Goal: Task Accomplishment & Management: Manage account settings

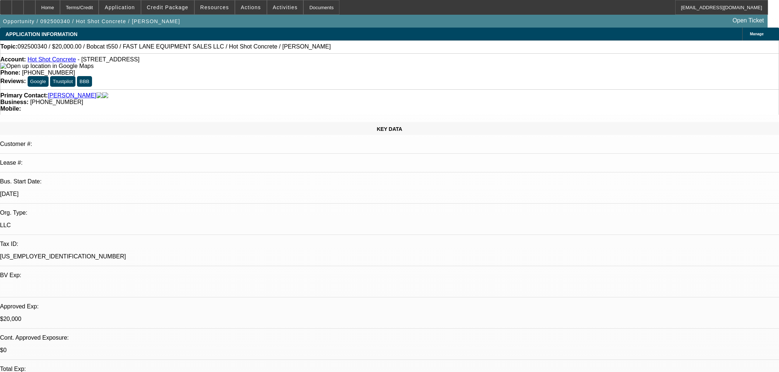
select select "0"
select select "2"
select select "0"
select select "6"
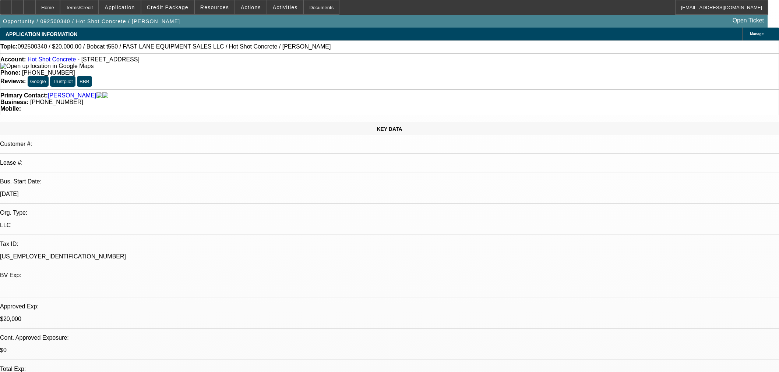
select select "0"
select select "2"
select select "0"
select select "6"
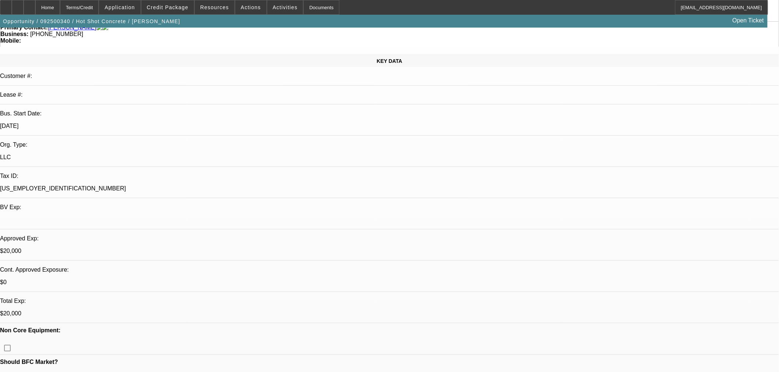
scroll to position [0, 0]
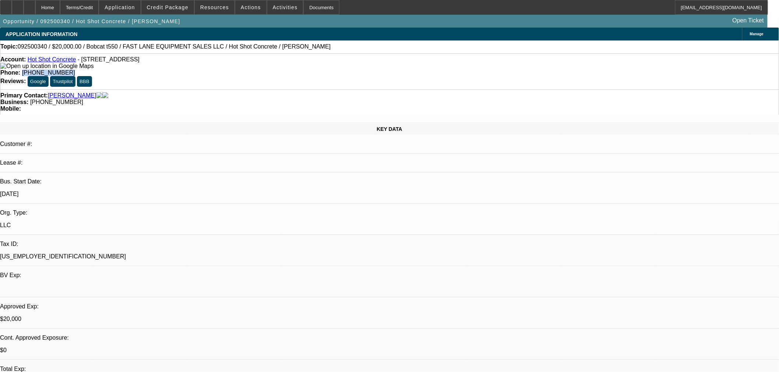
drag, startPoint x: 317, startPoint y: 61, endPoint x: 283, endPoint y: 61, distance: 33.5
click at [283, 70] on div "Phone: (817) 323-8346" at bounding box center [389, 73] width 778 height 7
copy span "(817) 323-8346"
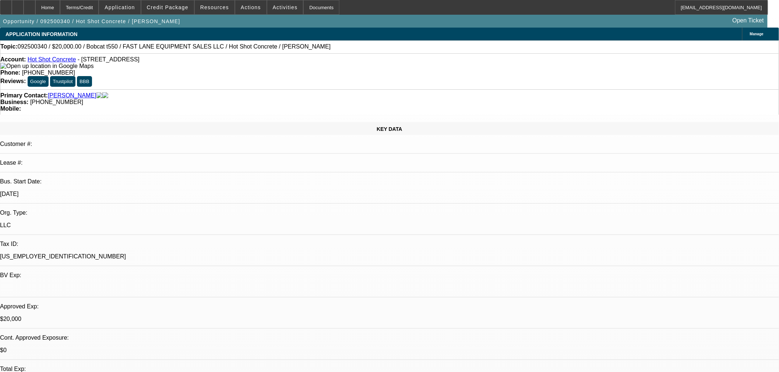
radio input "true"
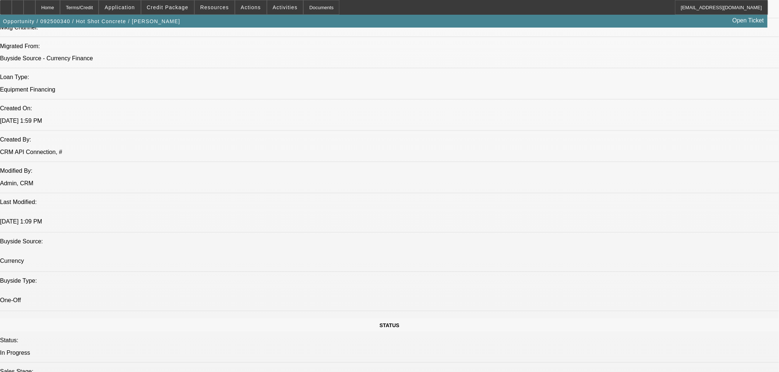
scroll to position [545, 0]
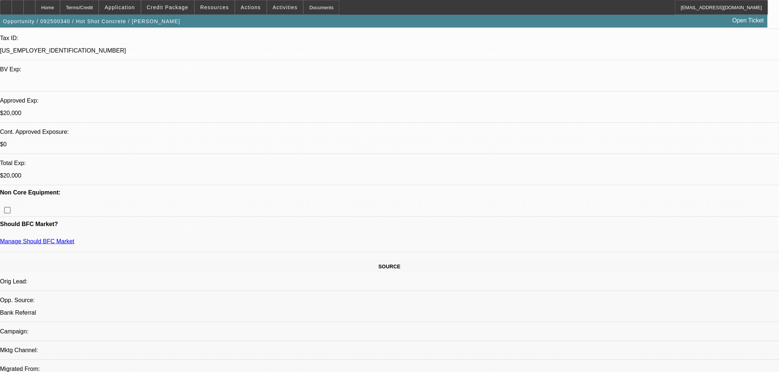
scroll to position [136, 0]
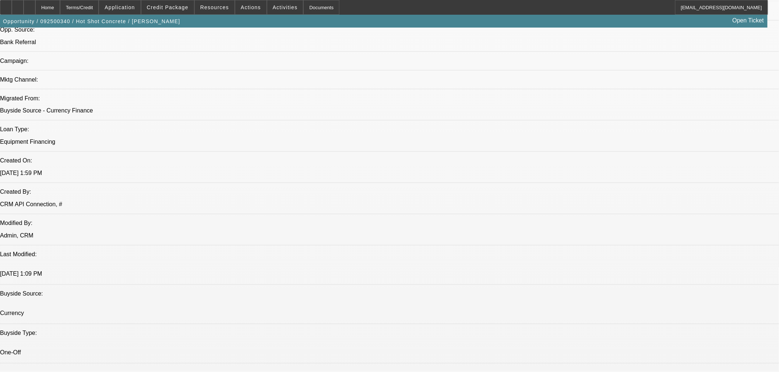
scroll to position [0, 0]
drag, startPoint x: 759, startPoint y: 153, endPoint x: 760, endPoint y: 210, distance: 57.1
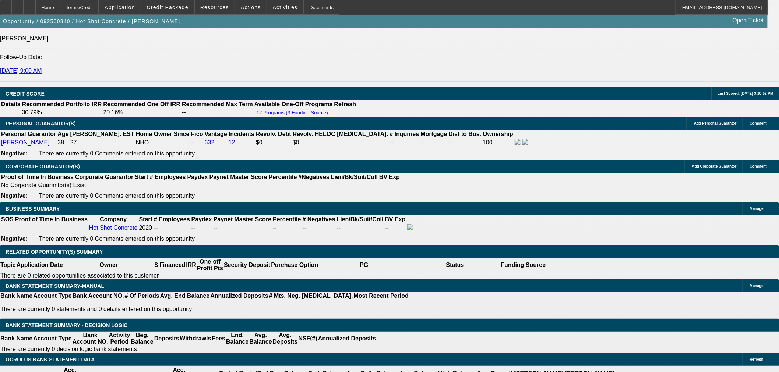
scroll to position [1091, 0]
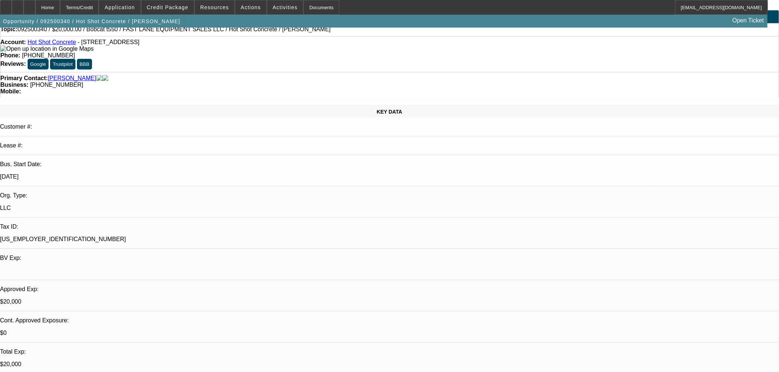
scroll to position [0, 0]
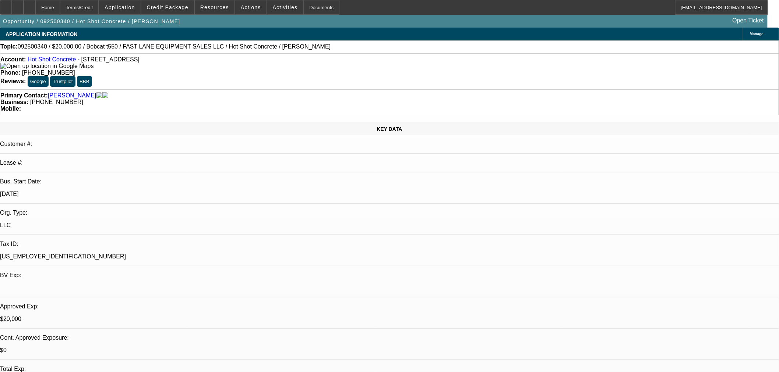
type textarea "2020 Start during covid. 5 years TIB. 3 workers with him every day. Looking for…"
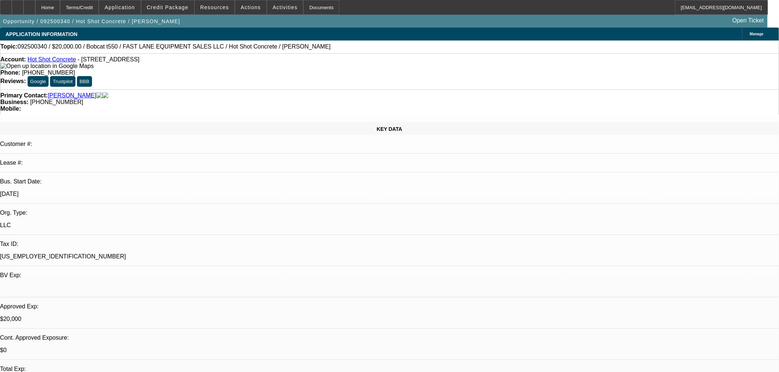
radio input "true"
drag, startPoint x: 268, startPoint y: 46, endPoint x: 198, endPoint y: 48, distance: 69.6
click at [198, 48] on div "Topic: 092500340 / $20,000.00 / Bobcat t550 / FAST LANE EQUIPMENT SALES LLC / H…" at bounding box center [389, 46] width 778 height 7
copy span "Hot Shot Concrete / Garcia, Eric"
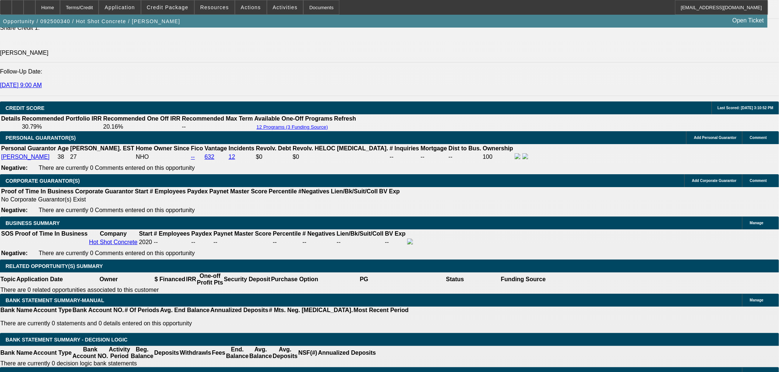
scroll to position [1022, 0]
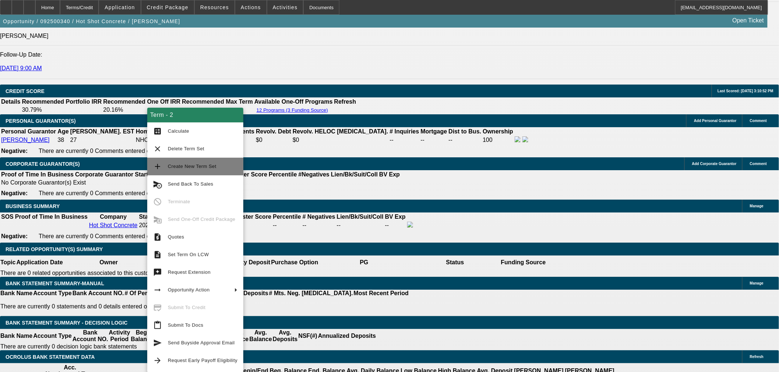
click at [179, 164] on span "Create New Term Set" at bounding box center [192, 167] width 49 height 6
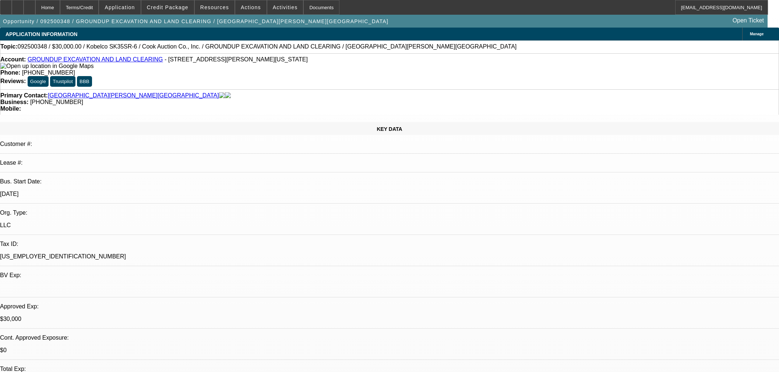
select select "0"
select select "2"
select select "0"
select select "6"
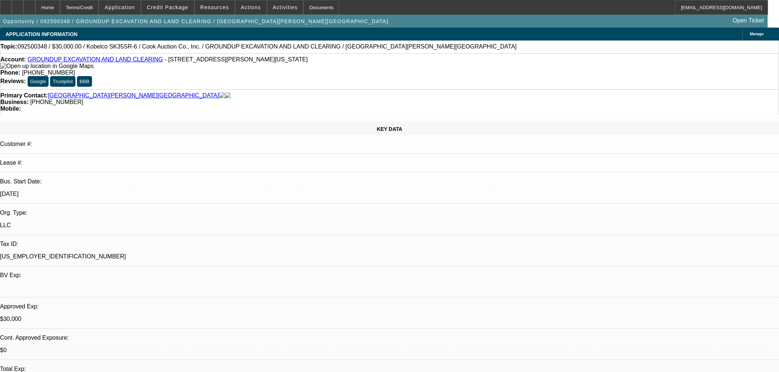
select select "0"
select select "2"
select select "0"
select select "6"
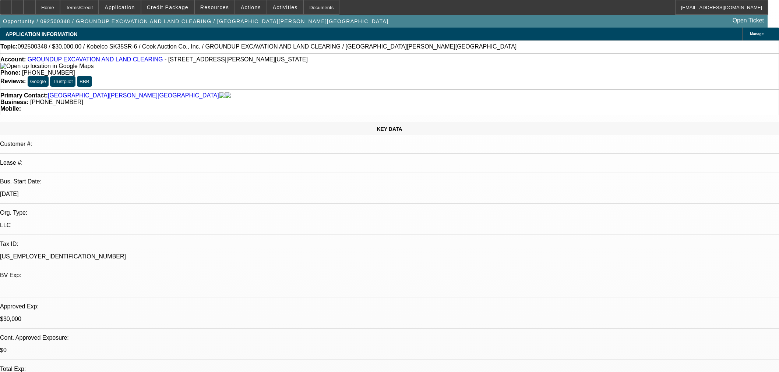
select select "0.15"
select select "2"
select select "0"
select select "6"
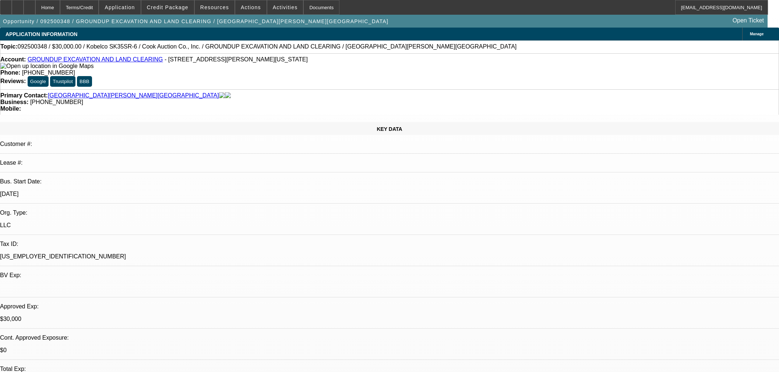
scroll to position [886, 0]
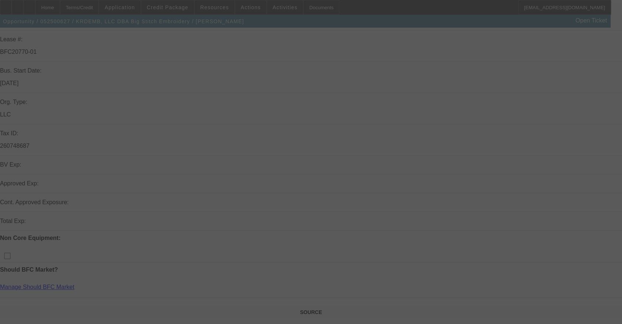
scroll to position [204, 0]
select select "0"
select select "2"
select select "0"
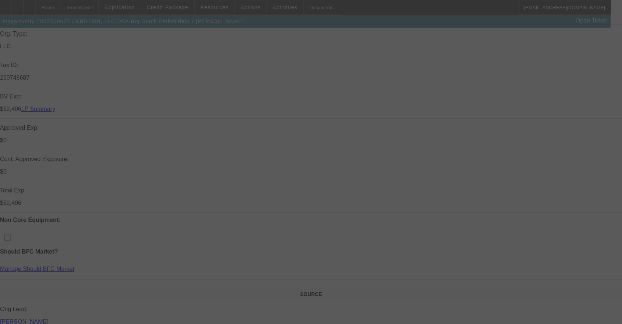
select select "6"
select select "0"
select select "2"
select select "0"
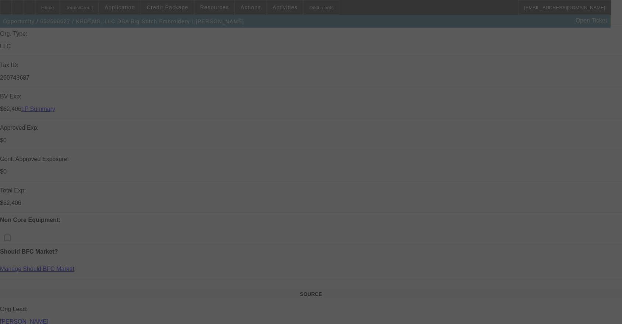
select select "6"
select select "0"
select select "2"
select select "0"
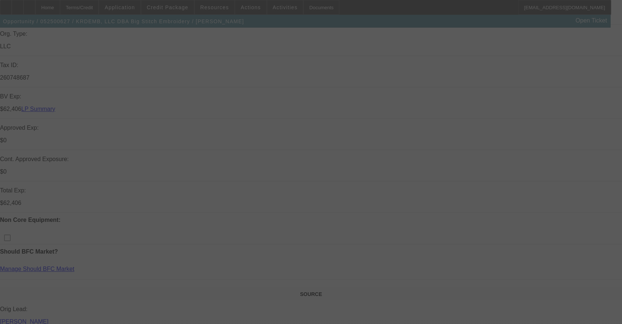
select select "6"
select select "0"
select select "6"
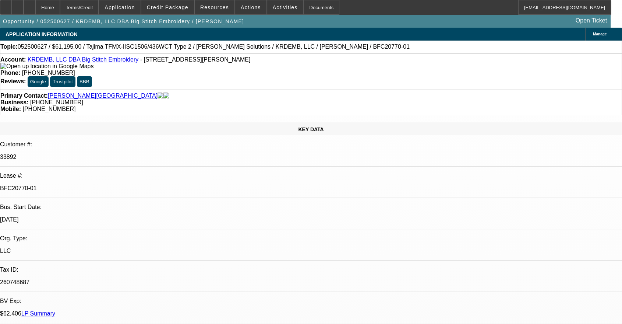
scroll to position [0, 0]
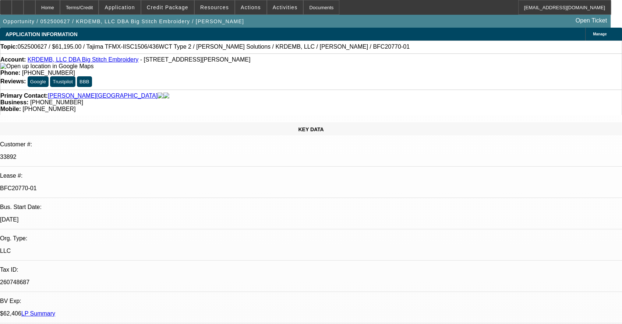
scroll to position [613, 0]
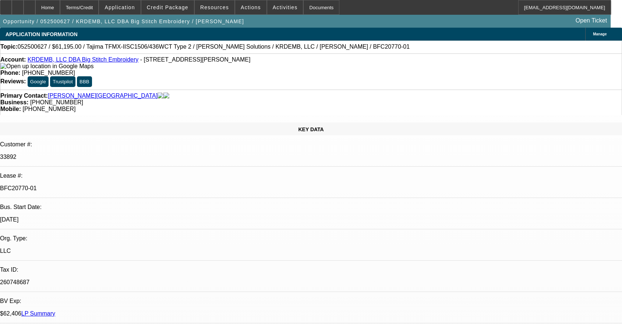
scroll to position [1488, 0]
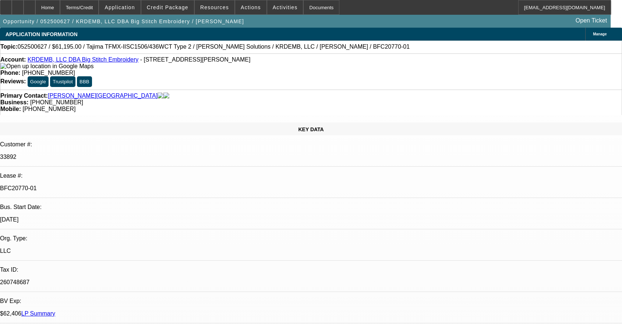
scroll to position [1420, 0]
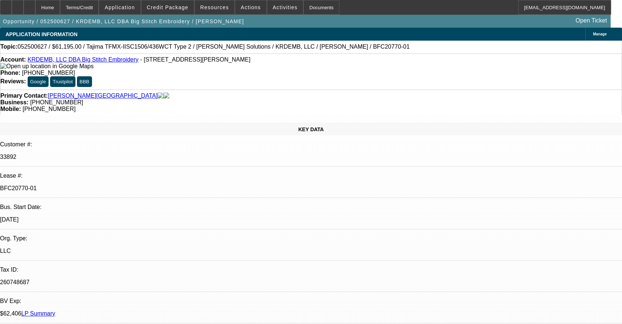
scroll to position [807, 0]
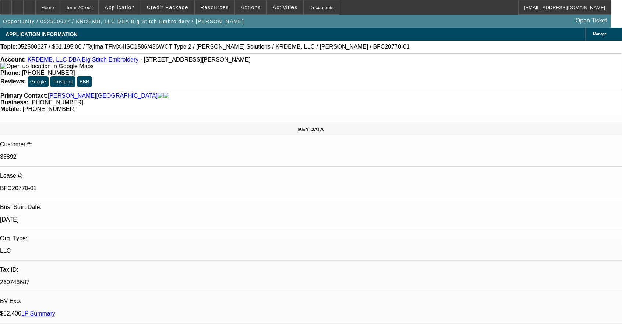
scroll to position [398, 0]
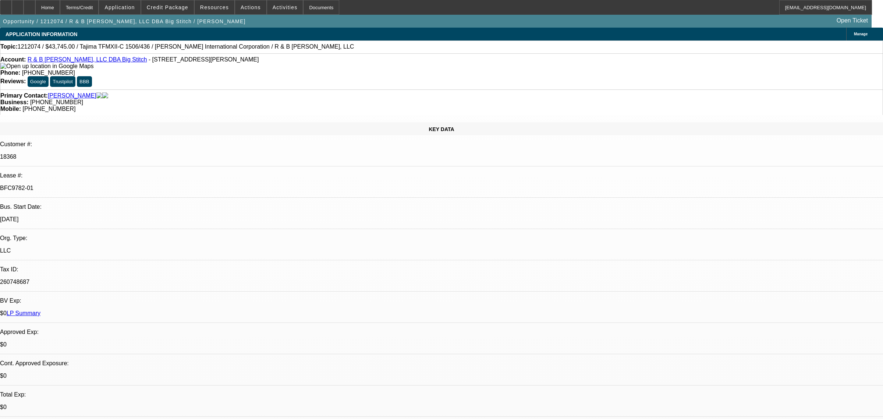
select select "0"
select select "2"
select select "0"
select select "2"
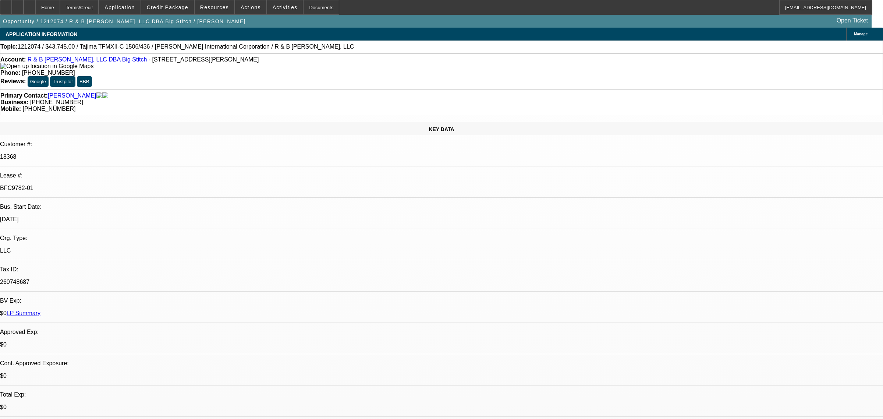
select select "0"
select select "2"
select select "0"
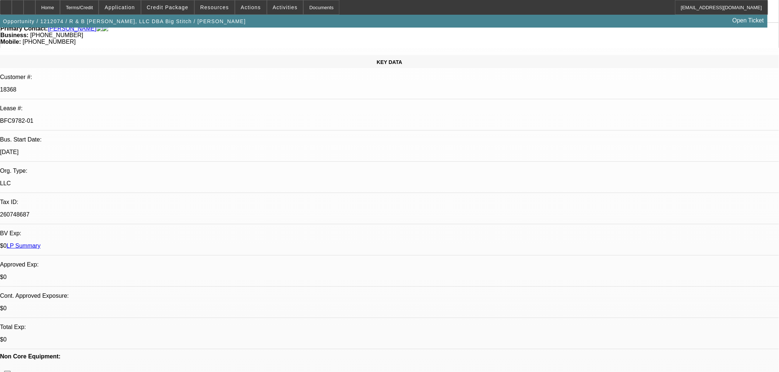
select select "1"
select select "2"
select select "4"
select select "1"
select select "2"
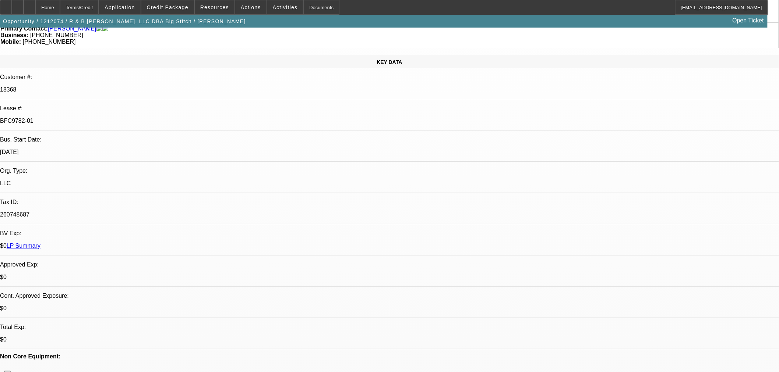
select select "4"
select select "1"
select select "2"
select select "4"
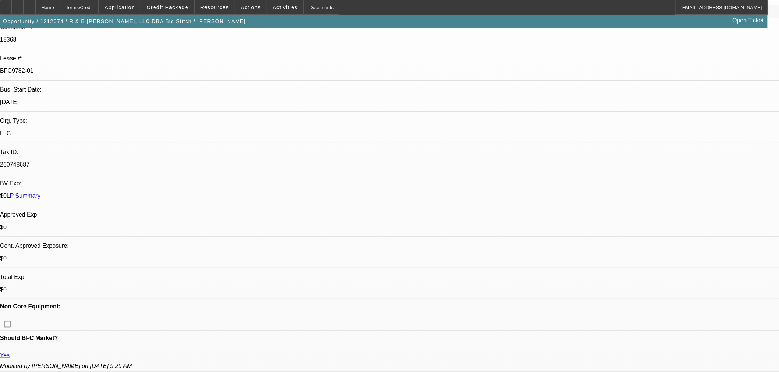
scroll to position [136, 0]
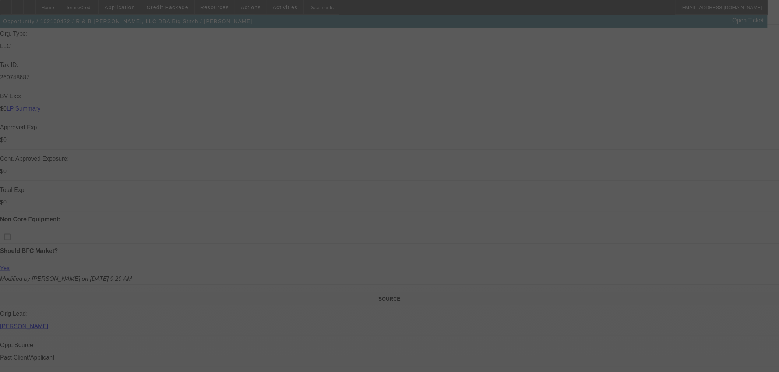
scroll to position [136, 0]
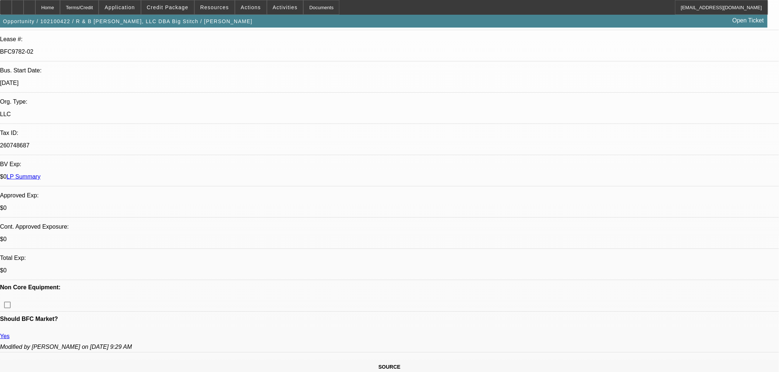
select select "0"
select select "2"
select select "0"
select select "6"
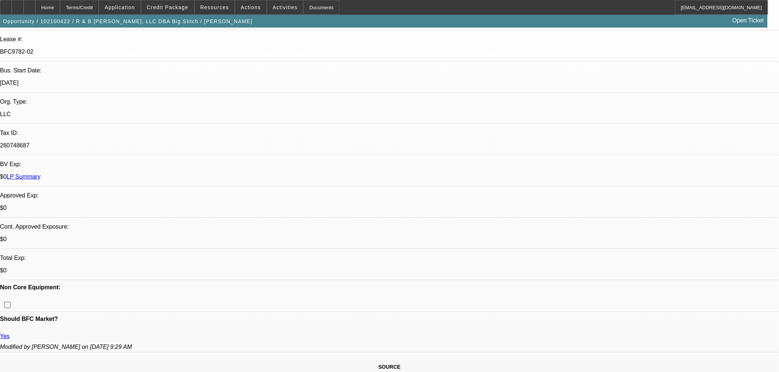
select select "0"
select select "2"
select select "0"
select select "6"
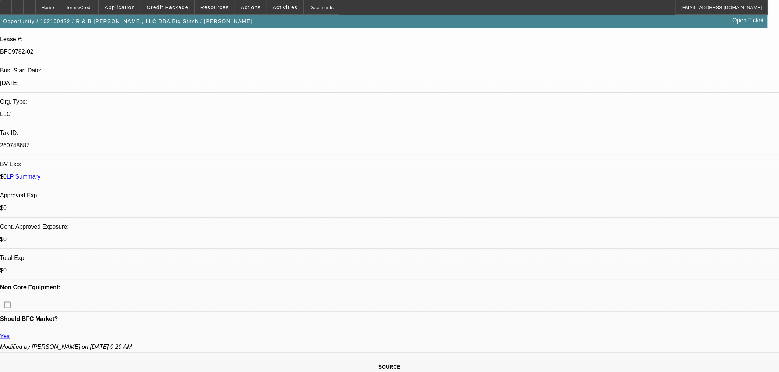
select select "0"
select select "6"
select select "0"
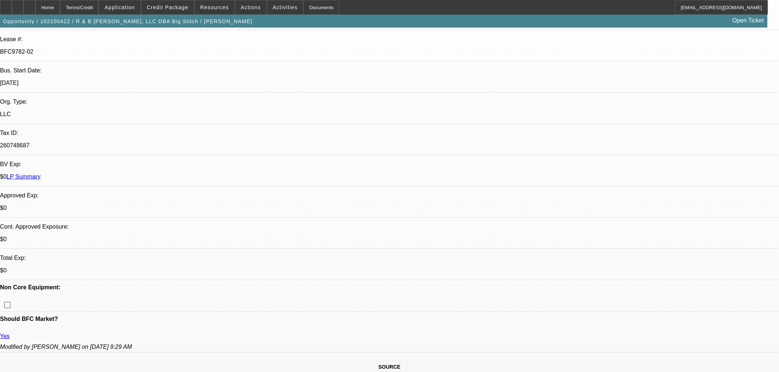
select select "2"
select select "0"
select select "6"
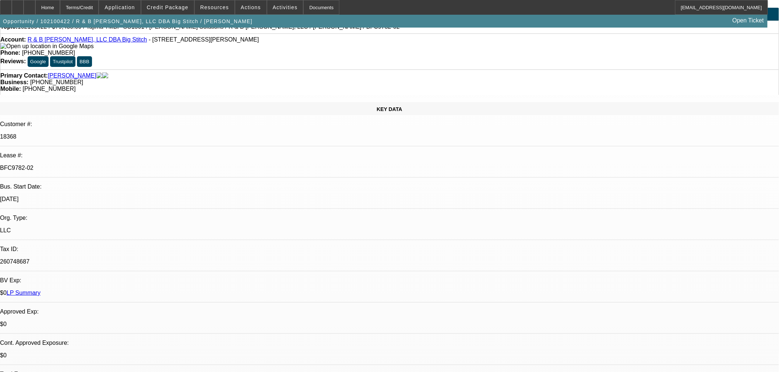
scroll to position [0, 0]
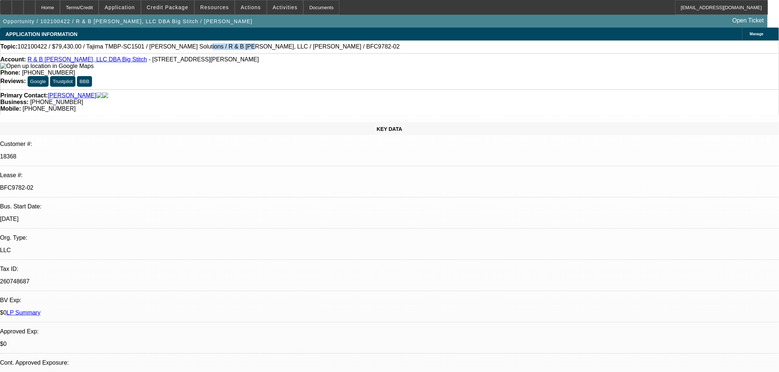
drag, startPoint x: 207, startPoint y: 48, endPoint x: 172, endPoint y: 46, distance: 34.6
click at [172, 46] on span "102100422 / $79,430.00 / Tajima TMBP-SC1501 / Hirsch Solutions / R & B Davis, L…" at bounding box center [209, 46] width 382 height 7
copy span "R & B Davis, LLC"
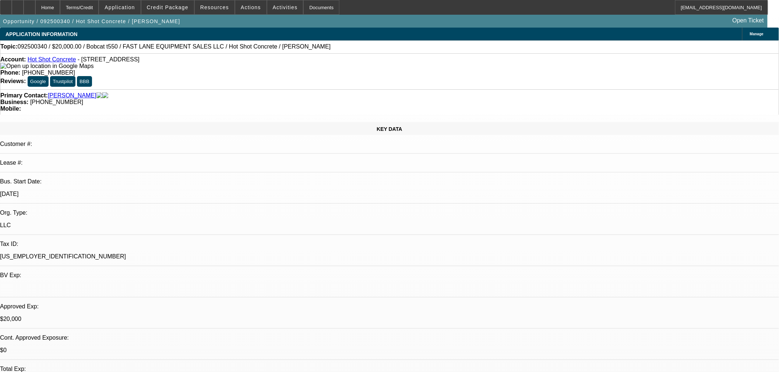
select select "0"
select select "2"
select select "0"
select select "6"
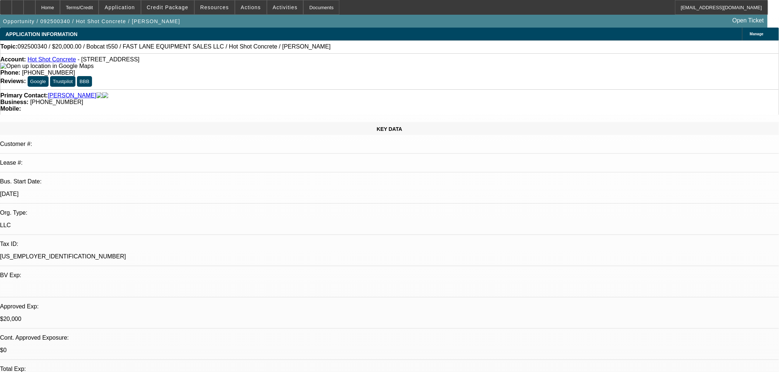
select select "0"
select select "2"
select select "0"
select select "6"
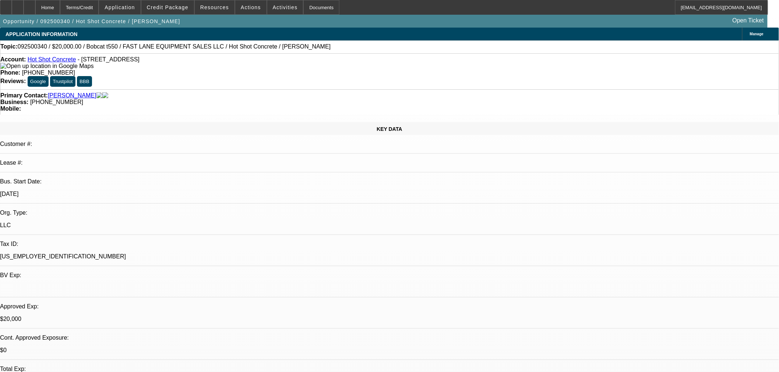
select select "0"
select select "2"
select select "0"
select select "6"
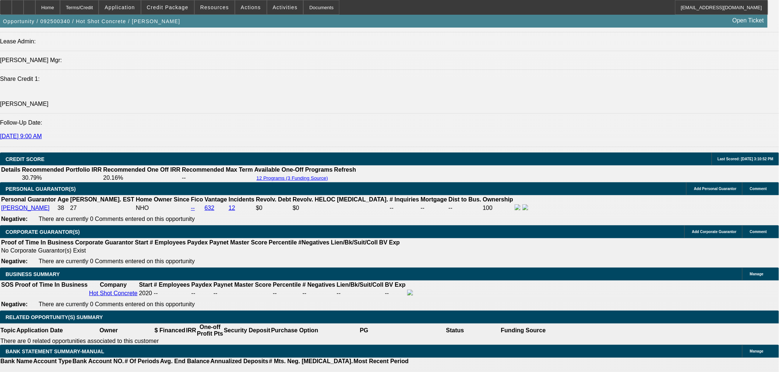
scroll to position [1022, 0]
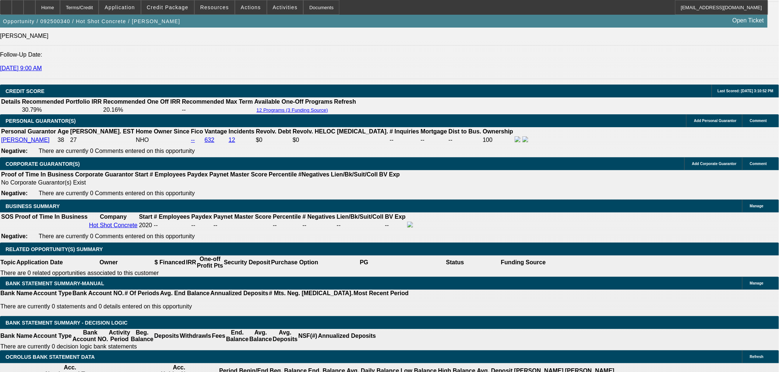
type input "3"
type input "UNKNOWN"
type input "$7,019.95"
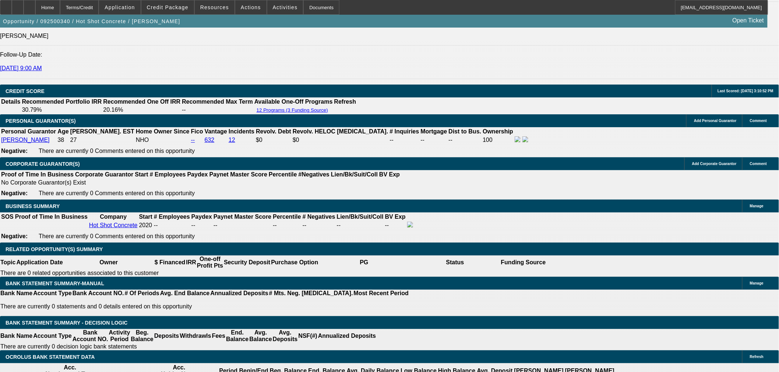
type input "$14,039.90"
type input "30"
type input "$971.80"
type input "$1,943.60"
type input "30"
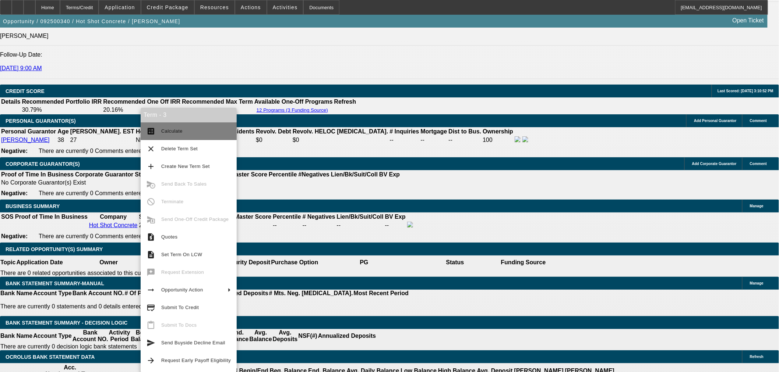
click at [173, 133] on span "Calculate" at bounding box center [171, 131] width 21 height 6
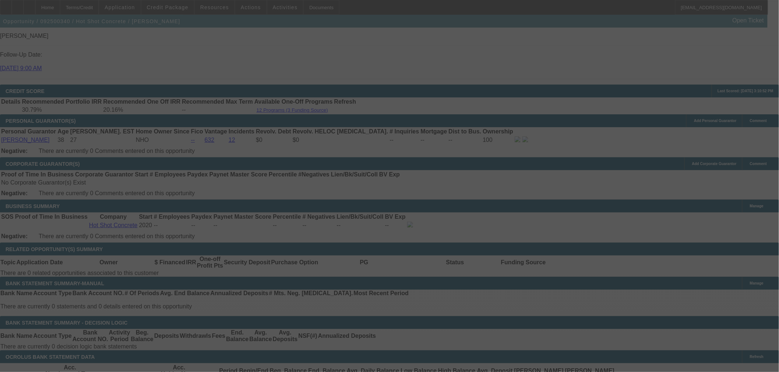
select select "0"
select select "2"
select select "0"
select select "6"
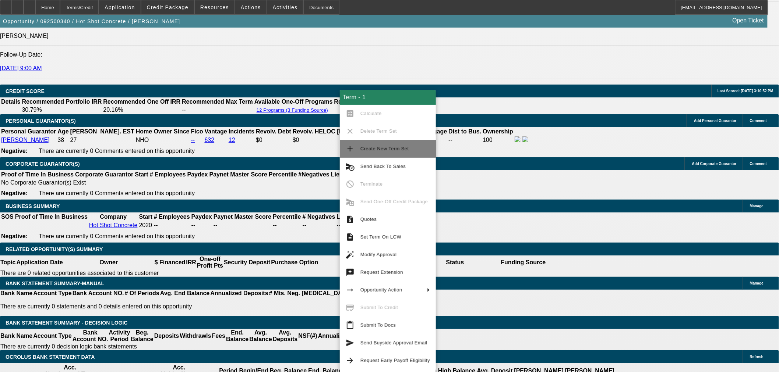
click at [399, 152] on span "Create New Term Set" at bounding box center [395, 149] width 70 height 9
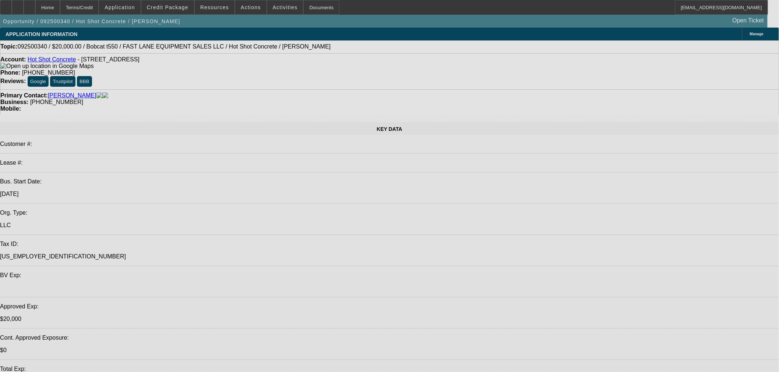
select select "0"
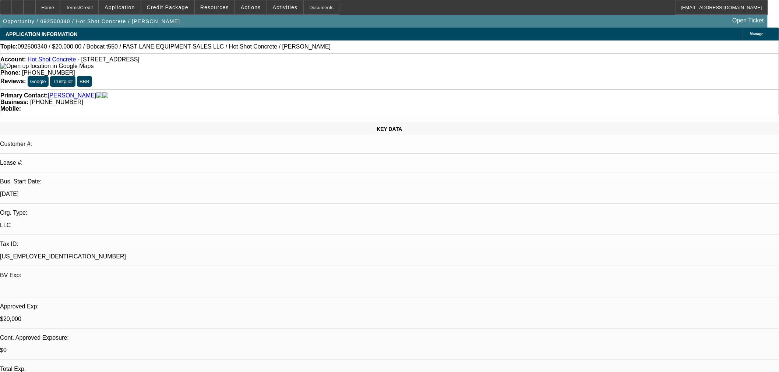
select select "2"
select select "0"
select select "6"
select select "0"
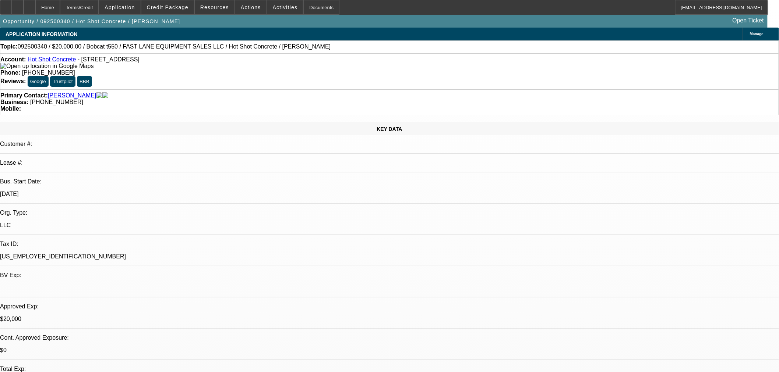
select select "2"
select select "0"
select select "6"
select select "0"
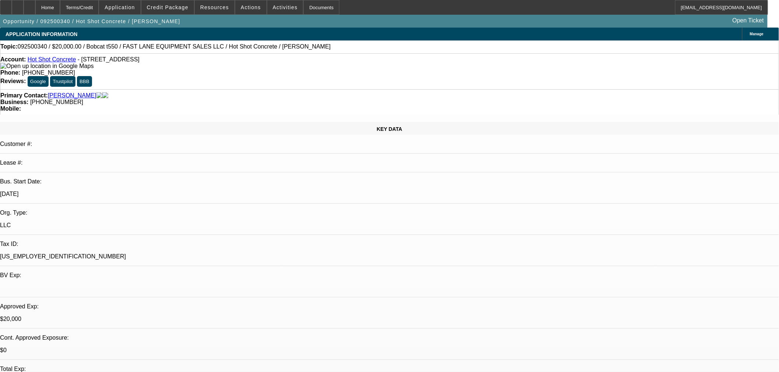
select select "2"
select select "0"
select select "6"
select select "0"
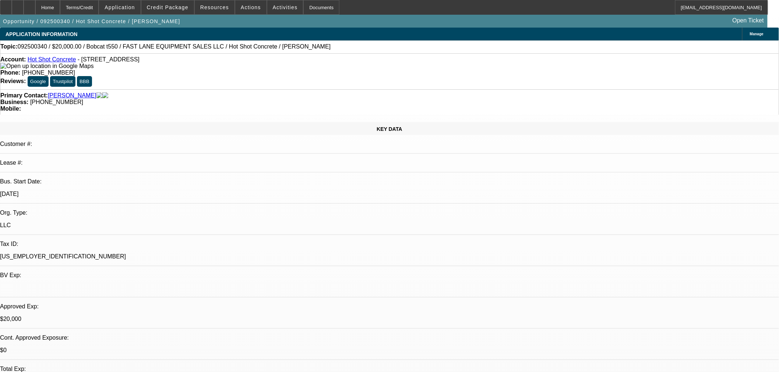
select select "2"
select select "0"
select select "6"
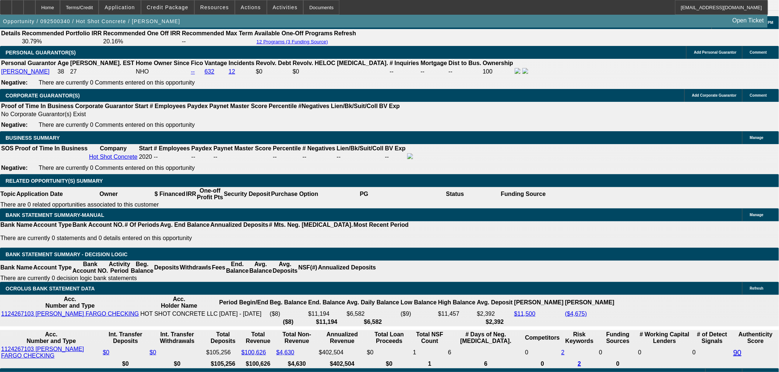
scroll to position [1022, 0]
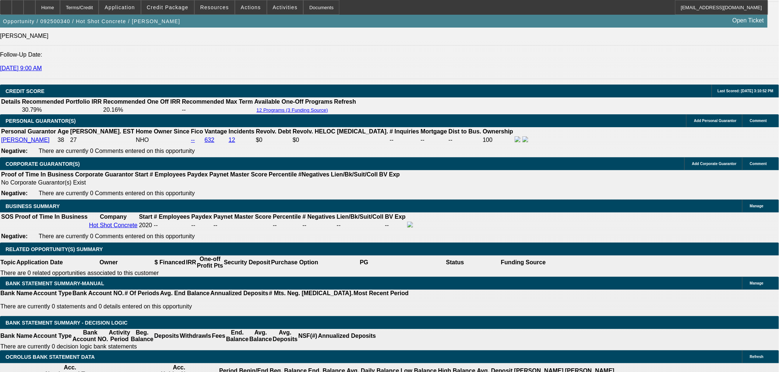
type input "UNKNOWN"
type input "3"
type input "$13,853.42"
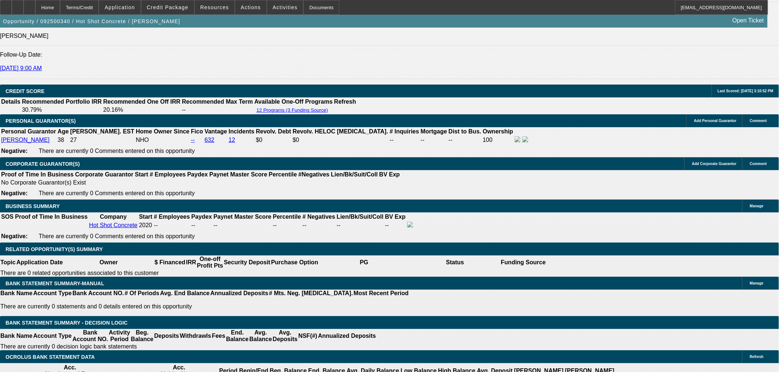
type input "$6,926.71"
type input "30"
type input "$1,770.78"
type input "$885.39"
type input "30"
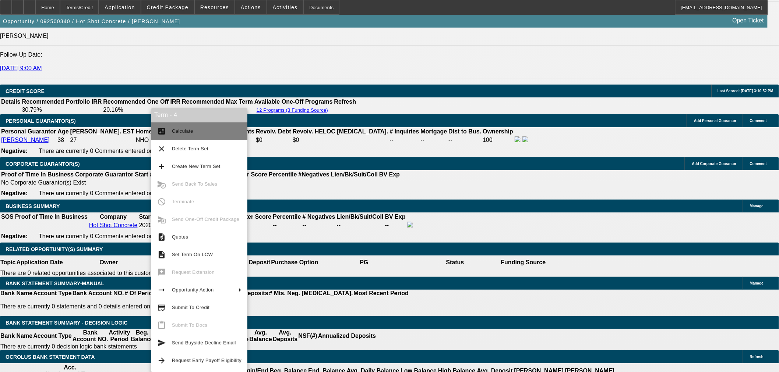
click at [187, 133] on span "Calculate" at bounding box center [182, 131] width 21 height 6
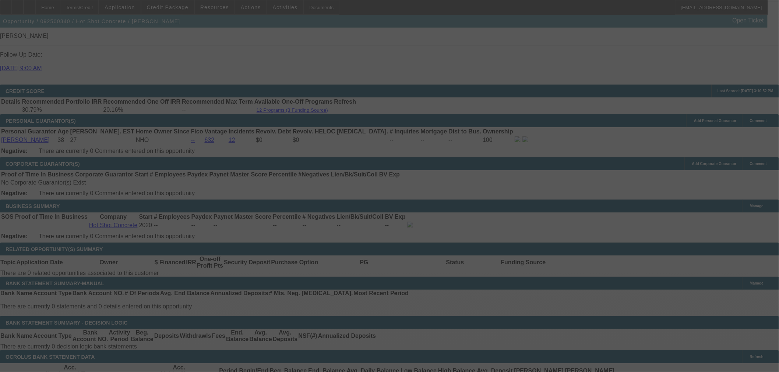
select select "0"
select select "2"
select select "0"
select select "6"
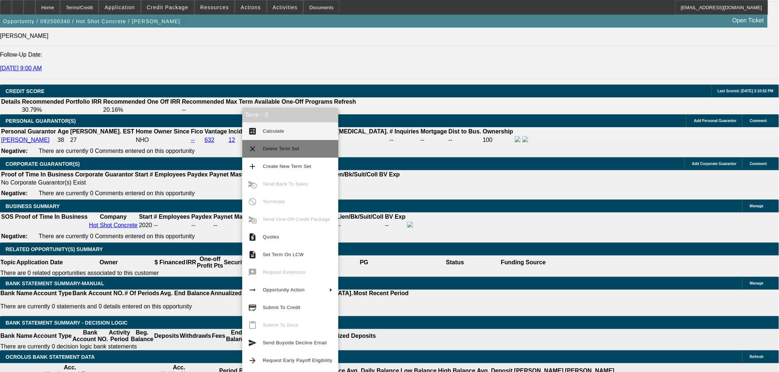
click at [286, 150] on span "Delete Term Set" at bounding box center [281, 149] width 36 height 6
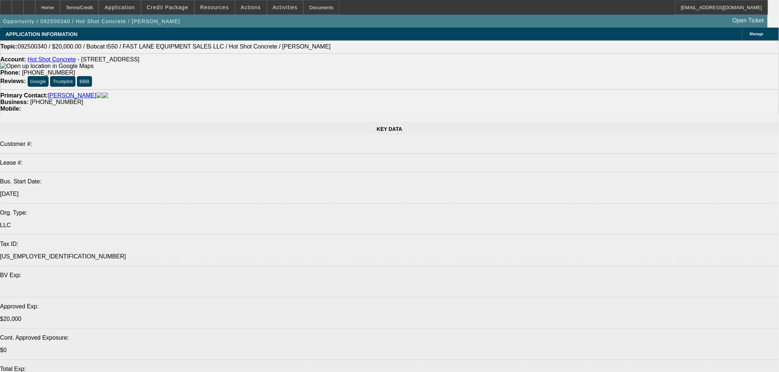
select select "0"
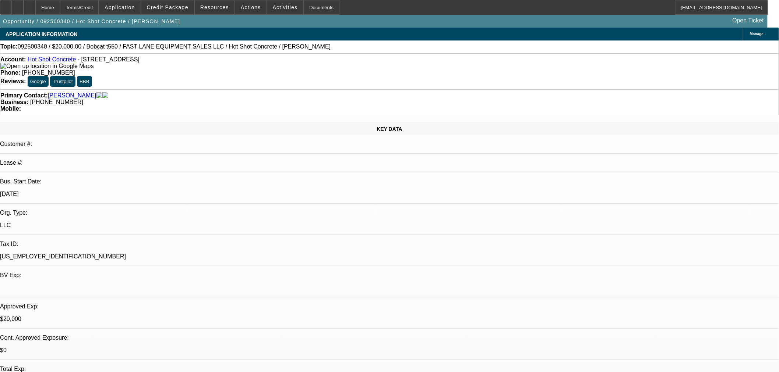
select select "2"
select select "0"
select select "6"
select select "0"
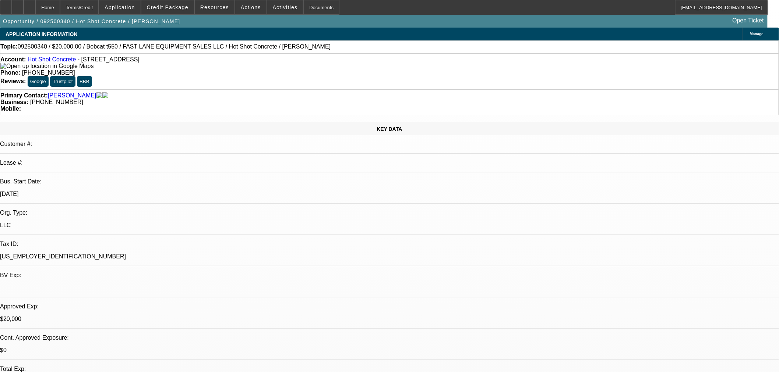
select select "2"
select select "0"
select select "6"
select select "0"
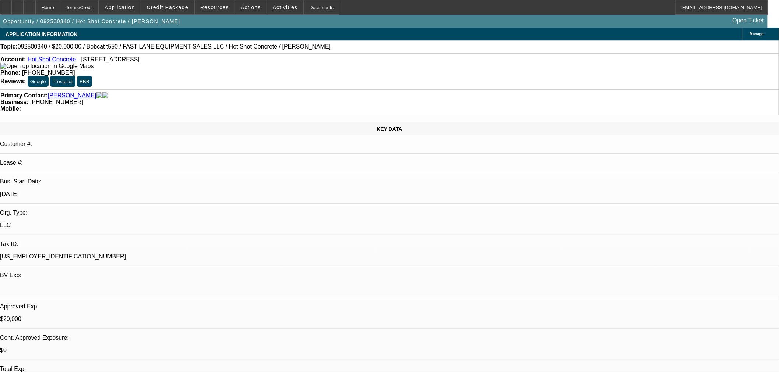
select select "2"
select select "0"
select select "6"
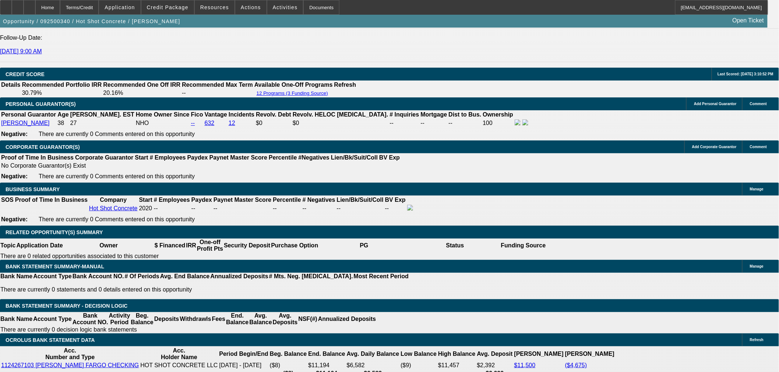
scroll to position [1091, 0]
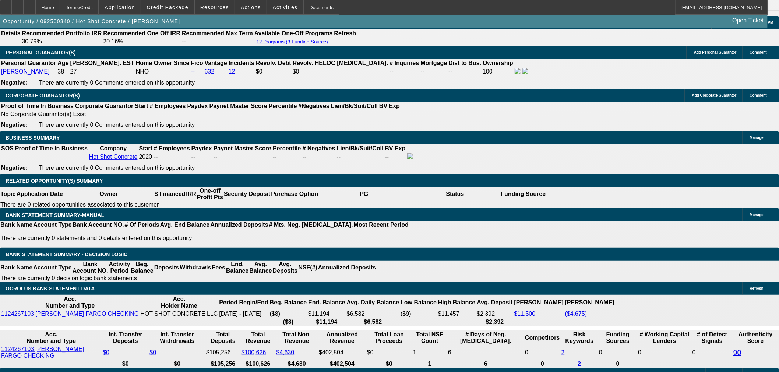
drag, startPoint x: 135, startPoint y: 174, endPoint x: 174, endPoint y: 170, distance: 39.2
type input "888"
type input "$1,776.00"
type input "UNKNOWN"
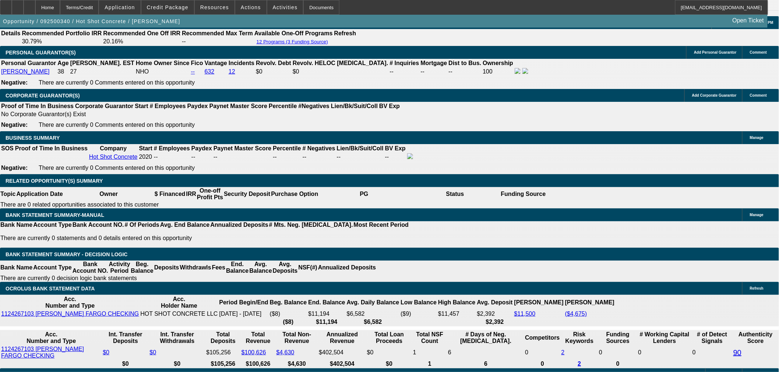
type input "23.5"
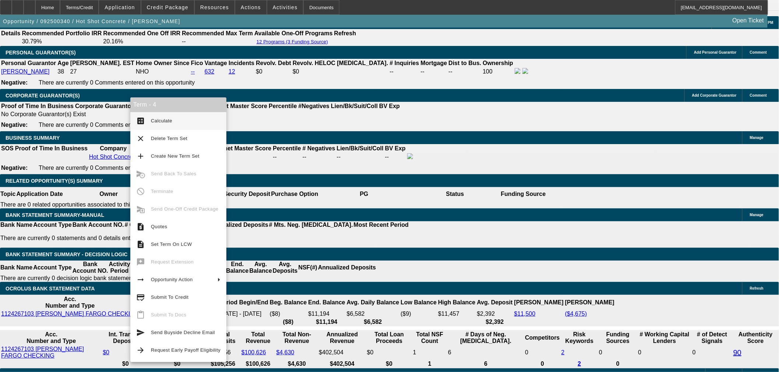
type input "$888.00"
click at [159, 116] on button "calculate Calculate" at bounding box center [178, 121] width 96 height 18
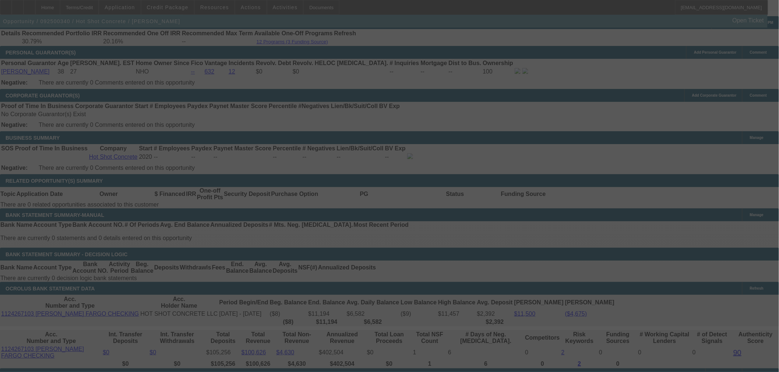
select select "0"
select select "2"
select select "0"
select select "6"
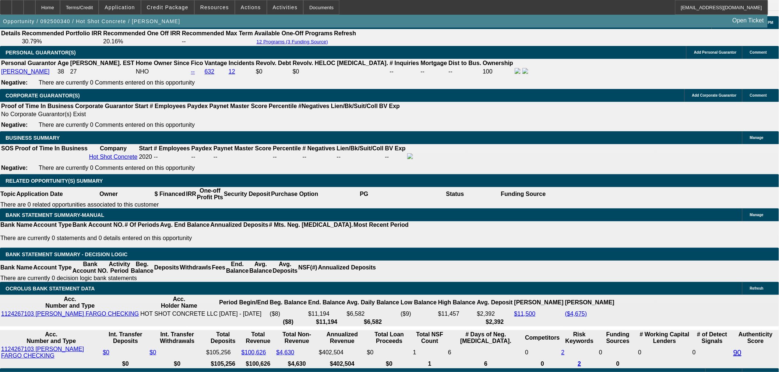
drag, startPoint x: 131, startPoint y: 173, endPoint x: 160, endPoint y: 173, distance: 29.1
type input "90"
type input "$180.00"
type input "UNKNOWN"
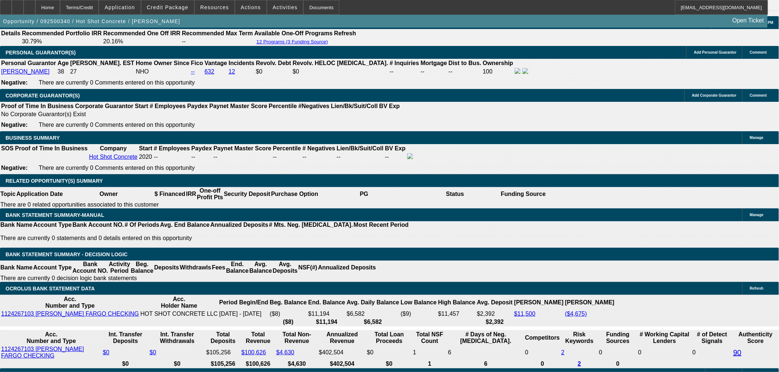
type input "900"
type input "$1,800.00"
type input "24.7"
type input "$900.00"
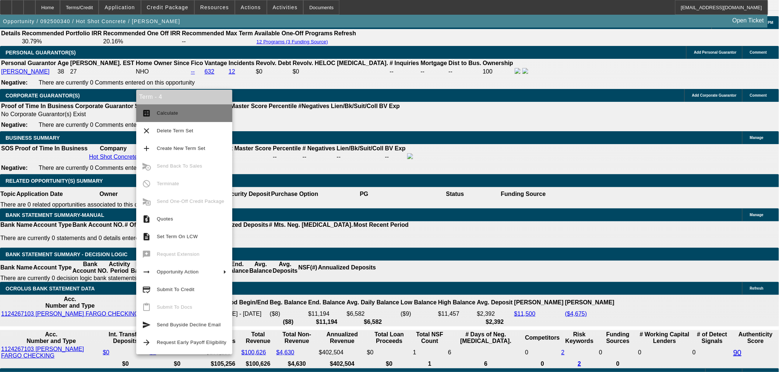
click at [160, 112] on span "Calculate" at bounding box center [167, 113] width 21 height 6
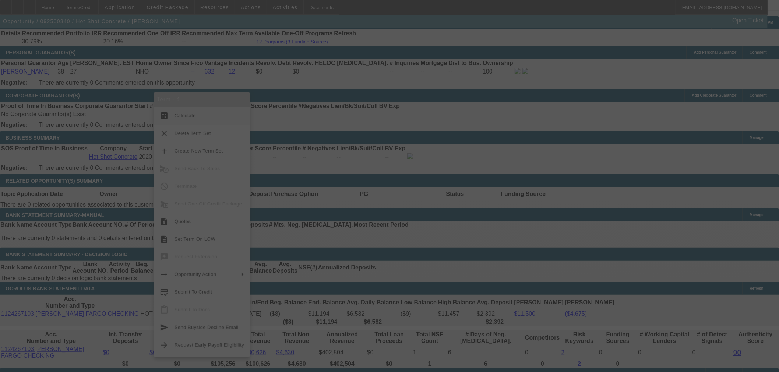
select select "0"
select select "2"
select select "0"
select select "6"
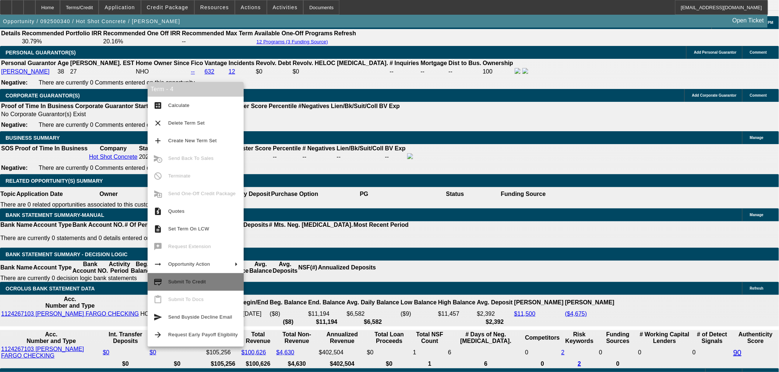
click at [196, 277] on button "credit_score Submit To Credit" at bounding box center [196, 282] width 96 height 18
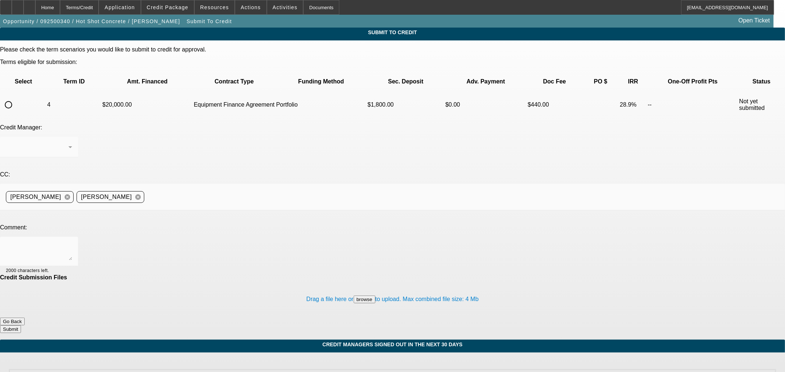
click at [16, 98] on input "radio" at bounding box center [8, 105] width 15 height 15
radio input "true"
click at [68, 143] on div "[PERSON_NAME]" at bounding box center [37, 147] width 63 height 9
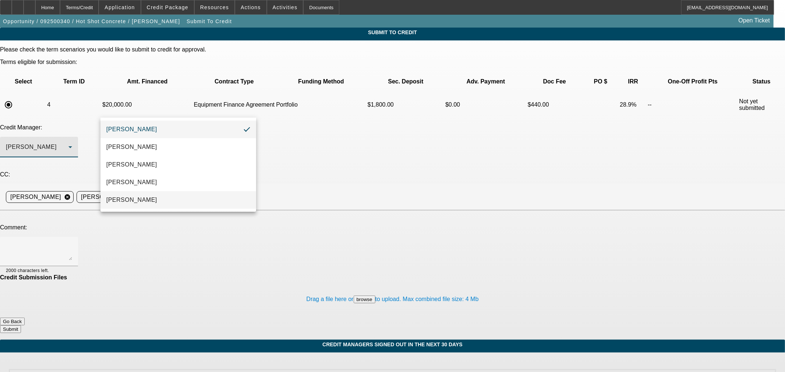
click at [162, 196] on mat-option "[PERSON_NAME]" at bounding box center [178, 200] width 156 height 18
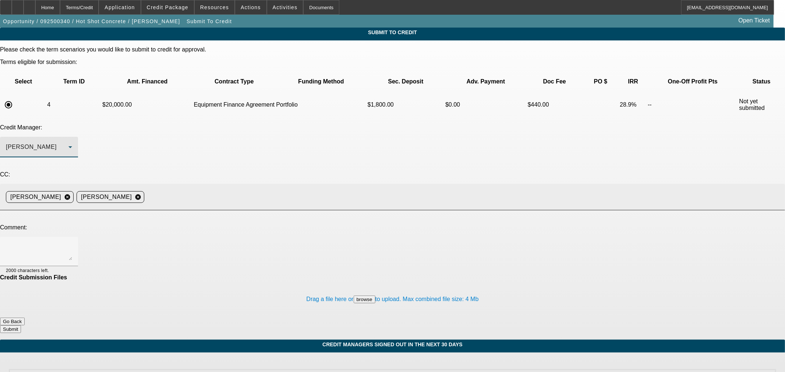
click at [266, 190] on input at bounding box center [461, 197] width 629 height 15
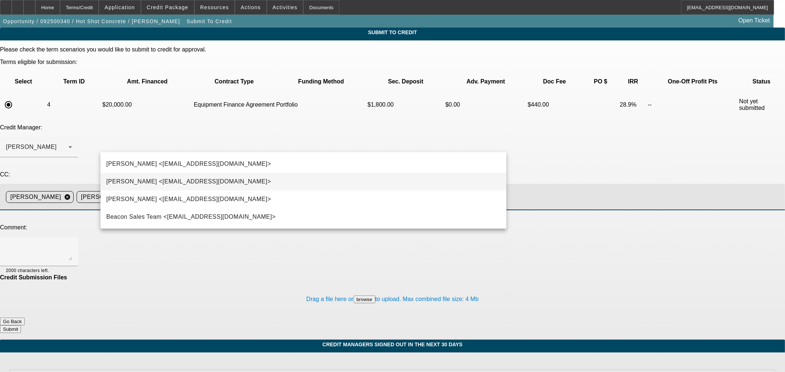
type input "Ste"
click at [237, 190] on mat-option "[PERSON_NAME] <[EMAIL_ADDRESS][DOMAIN_NAME]>" at bounding box center [303, 182] width 406 height 18
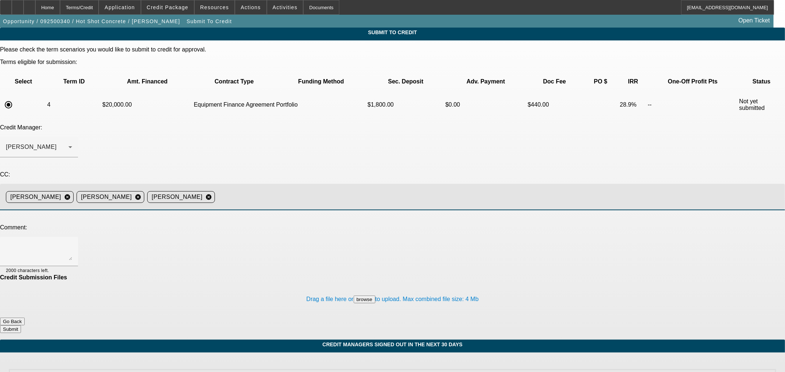
click at [215, 194] on mat-icon "cancel" at bounding box center [208, 197] width 13 height 7
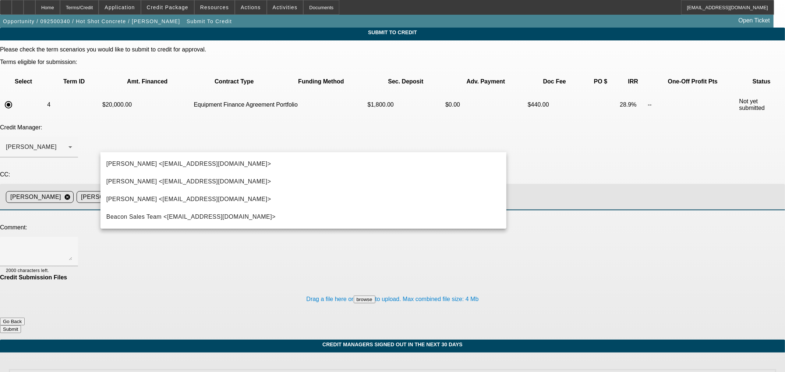
click at [275, 190] on input at bounding box center [461, 197] width 629 height 15
type input "ste"
click at [266, 197] on mat-option "[PERSON_NAME] <[EMAIL_ADDRESS][DOMAIN_NAME]>" at bounding box center [303, 200] width 406 height 18
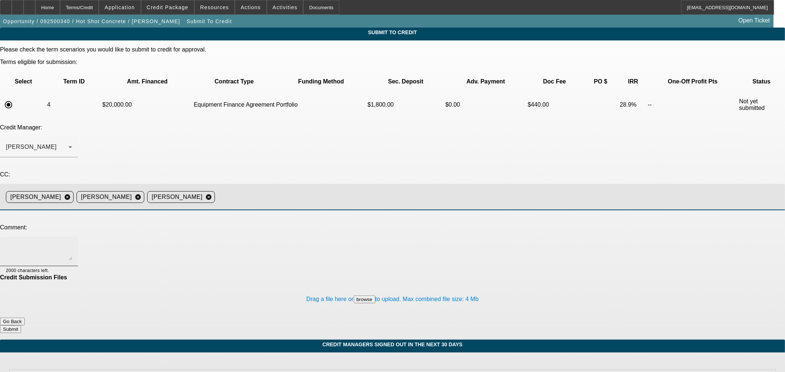
click at [72, 243] on textarea at bounding box center [39, 252] width 66 height 18
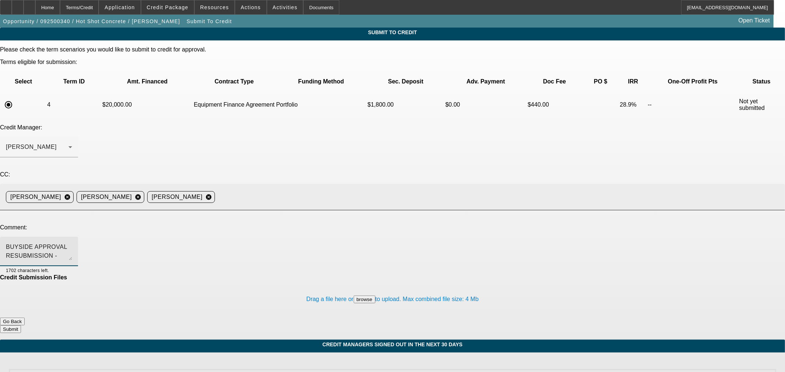
type textarea "BUYSIDE APPROVAL RESUBMISSION - Sam, Went over the approval with the customer o…"
click at [21, 326] on button "Submit" at bounding box center [10, 330] width 21 height 8
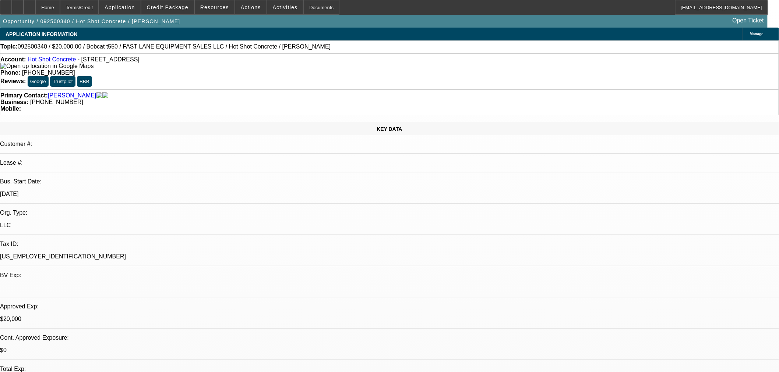
select select "0"
select select "2"
select select "0"
select select "6"
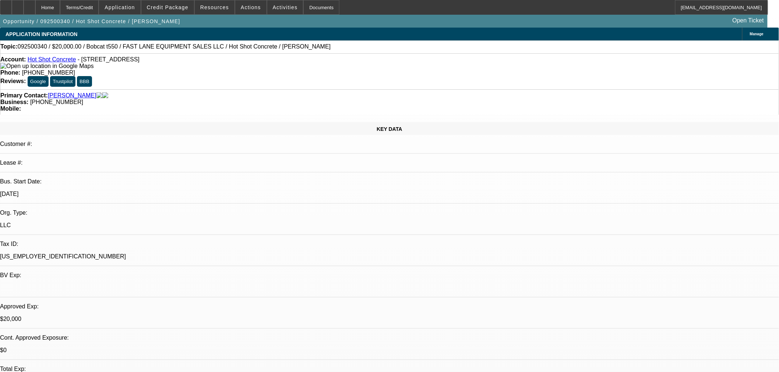
select select "0"
select select "2"
select select "0"
select select "6"
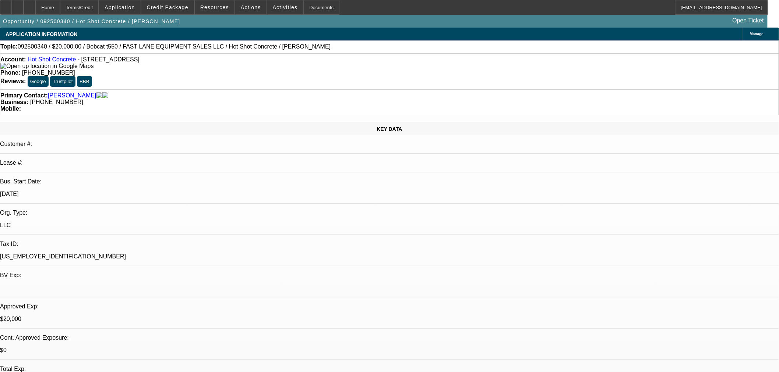
select select "0"
select select "2"
select select "0"
select select "6"
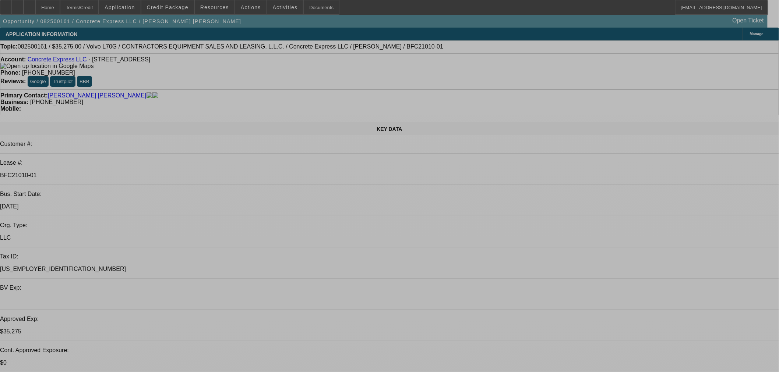
select select "0.15"
select select "2"
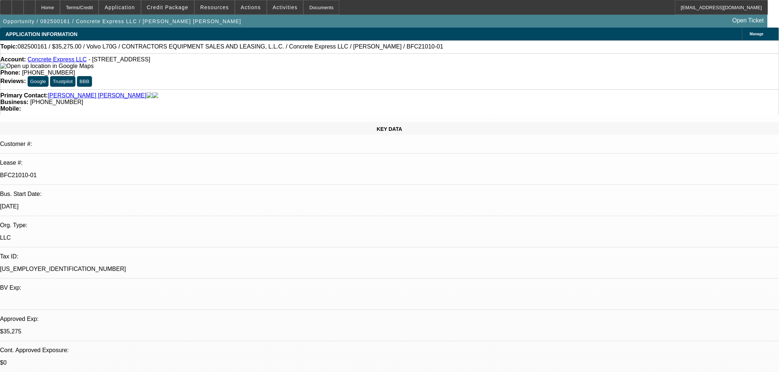
select select "0"
select select "6"
select select "0.15"
select select "2"
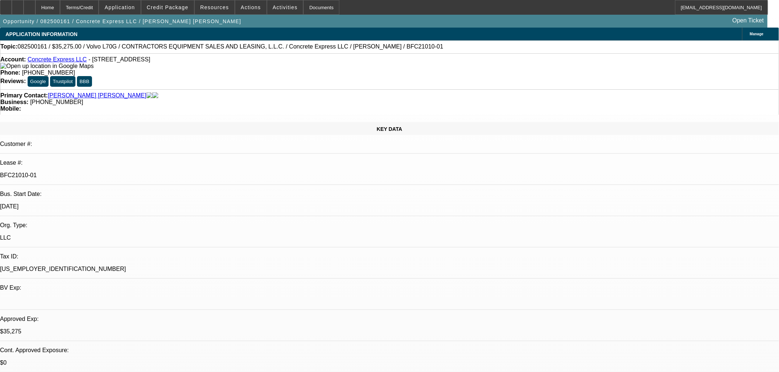
select select "0"
select select "6"
select select "0.2"
select select "2"
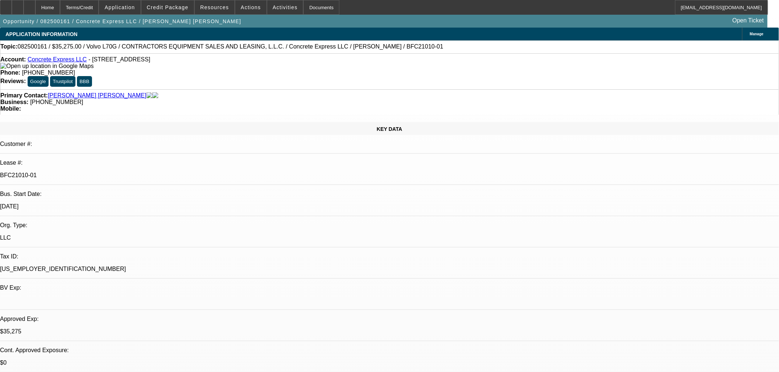
select select "0"
select select "6"
drag, startPoint x: 331, startPoint y: 46, endPoint x: 245, endPoint y: 47, distance: 85.0
click at [245, 47] on span "082500161 / $35,275.00 / Volvo L70G / CONTRACTORS EQUIPMENT SALES AND LEASING, …" at bounding box center [230, 46] width 425 height 7
copy span "Concrete Express LLC / [PERSON_NAME]"
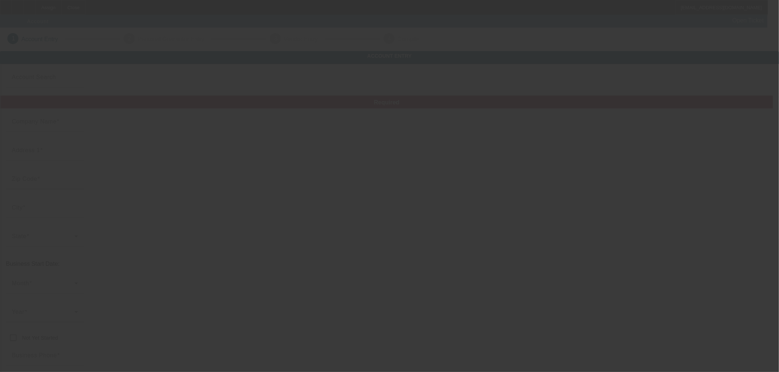
type input "Currency"
type input "Little Hawk Construction, LLC"
type input "[STREET_ADDRESS][DEMOGRAPHIC_DATA]"
type input "28338"
type input "[PERSON_NAME]"
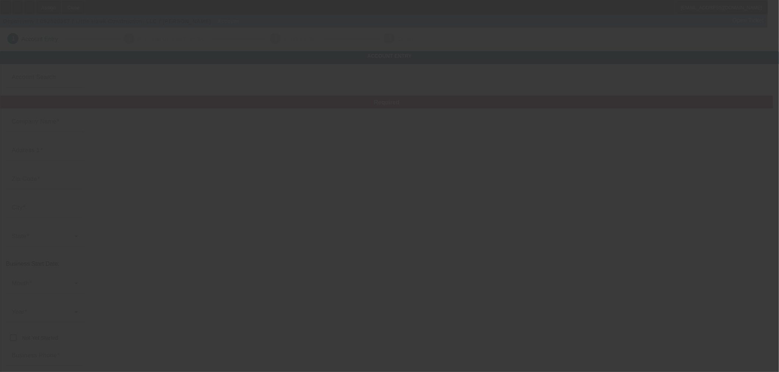
type input "[PHONE_NUMBER]"
type input "[PERSON_NAME][EMAIL_ADDRESS][DOMAIN_NAME]"
type input "[GEOGRAPHIC_DATA]"
type input "[US_EMPLOYER_IDENTIFICATION_NUMBER]"
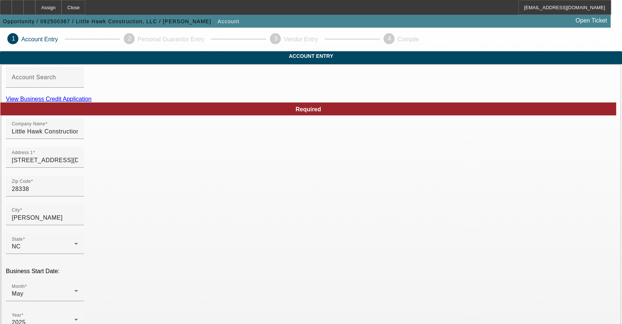
click at [92, 102] on link "View Business Credit Application" at bounding box center [49, 99] width 86 height 6
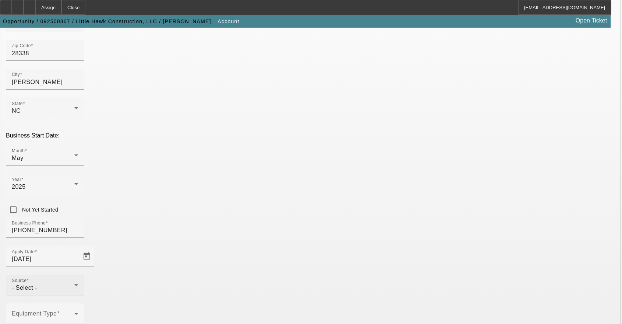
scroll to position [136, 0]
click at [74, 282] on div "- Select -" at bounding box center [43, 286] width 63 height 9
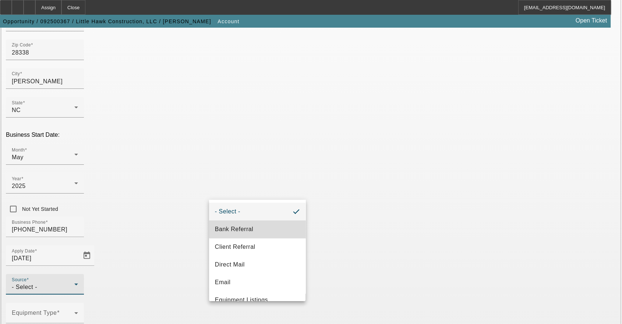
click at [272, 228] on mat-option "Bank Referral" at bounding box center [257, 229] width 96 height 18
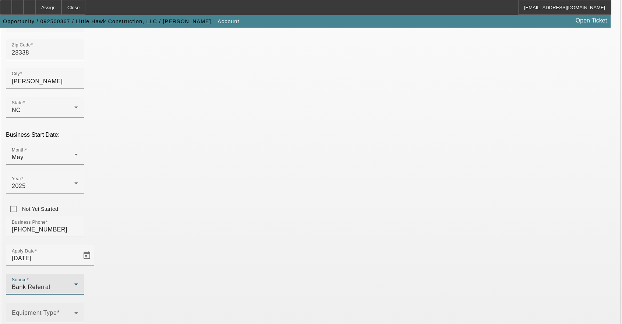
click at [74, 311] on span at bounding box center [43, 315] width 63 height 9
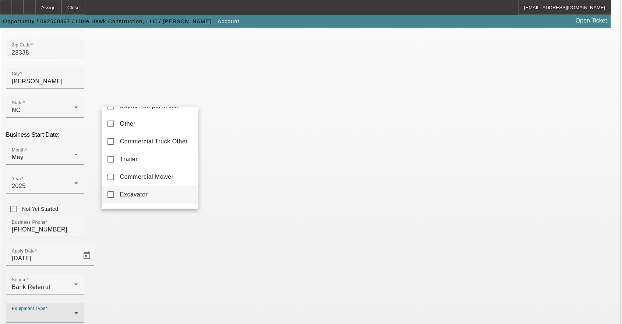
click at [138, 199] on span "Excavator" at bounding box center [134, 194] width 28 height 9
click at [224, 219] on div at bounding box center [311, 162] width 622 height 324
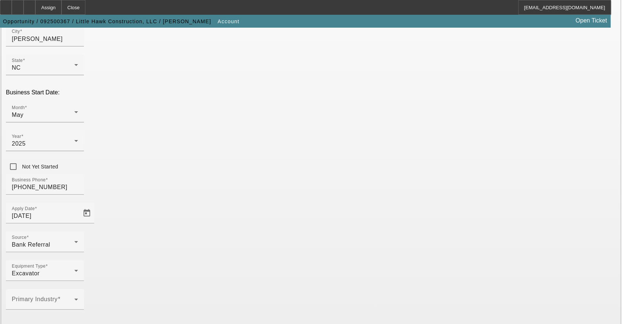
scroll to position [194, 0]
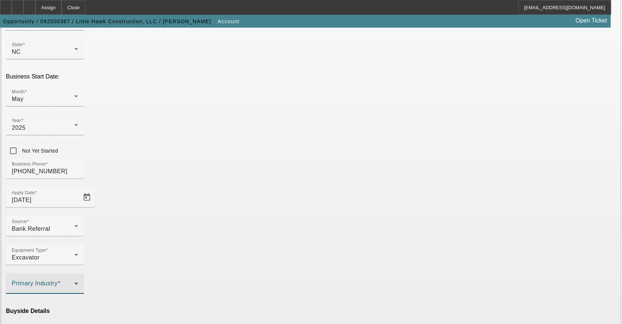
click at [81, 279] on icon at bounding box center [76, 283] width 9 height 9
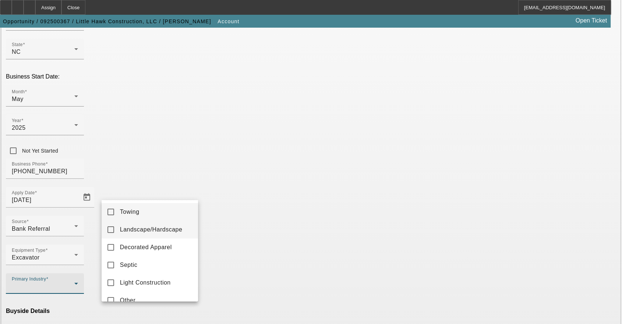
scroll to position [11, 0]
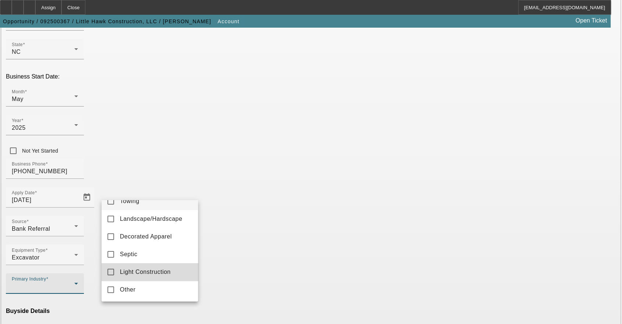
click at [155, 268] on span "Light Construction" at bounding box center [145, 271] width 51 height 9
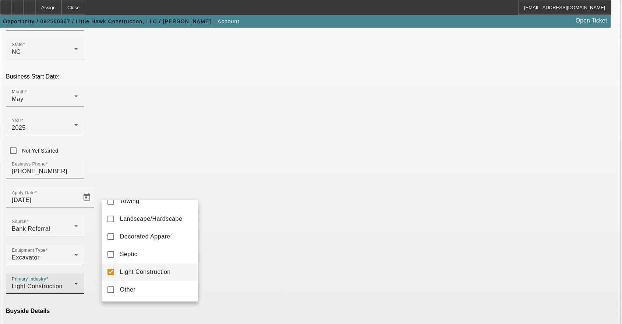
click at [240, 182] on div at bounding box center [311, 162] width 622 height 324
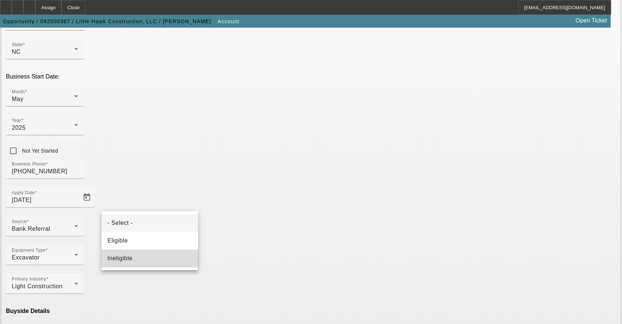
click at [157, 256] on mat-option "Ineligible" at bounding box center [150, 258] width 96 height 18
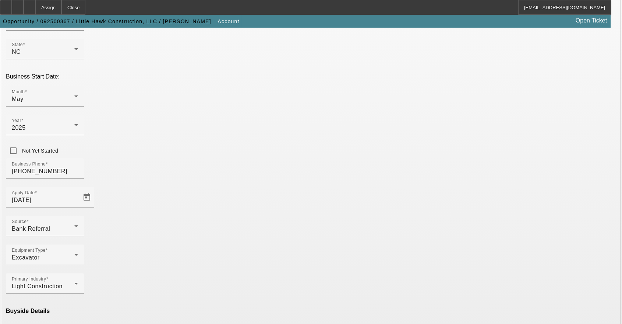
click at [236, 308] on mat-option "Currency" at bounding box center [257, 303] width 96 height 18
type input "Currency"
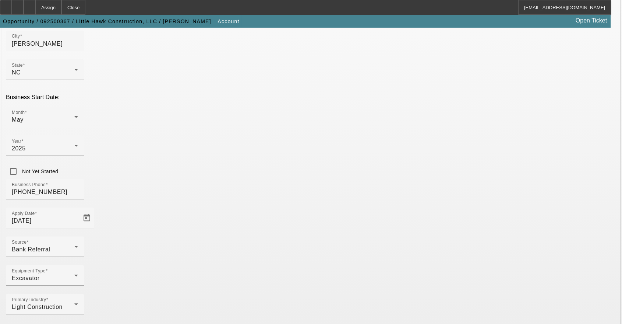
scroll to position [194, 0]
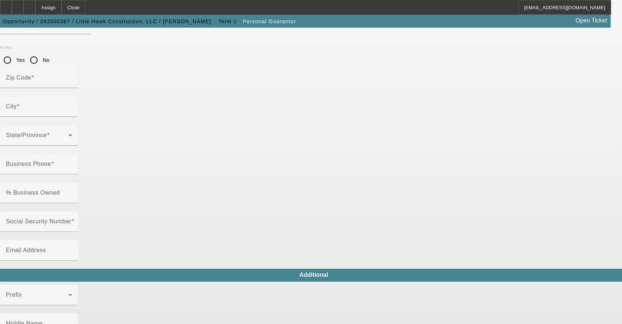
type input "ANDREW"
type input "HAWKS"
type input "151 Pleasant Hill Church road"
radio input "true"
type input "28338"
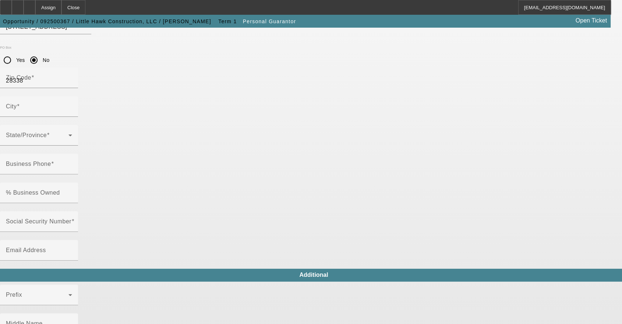
type input "Ellerbe"
type input "(910) 719-1689"
type input "100"
type input "689-22-3262"
type input "andrew.hawks1996@gmail.com"
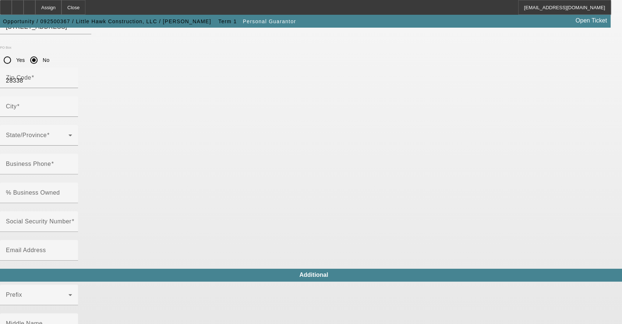
type input "(910) 719-1689"
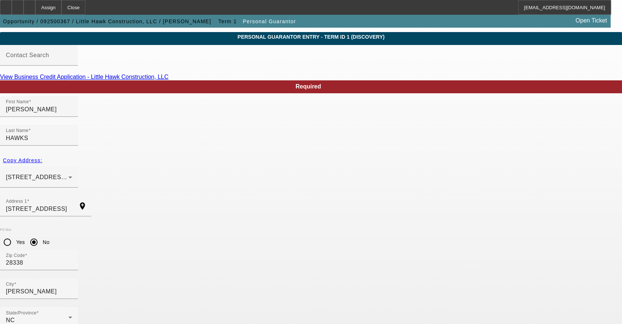
scroll to position [38, 0]
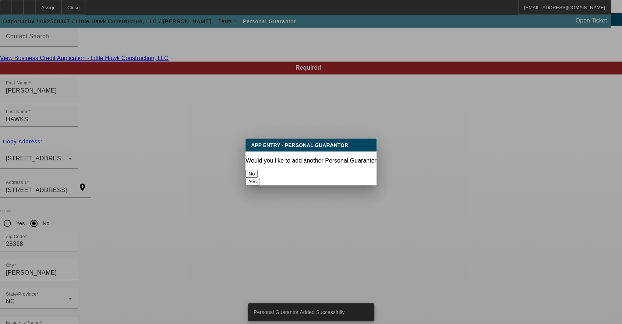
scroll to position [0, 0]
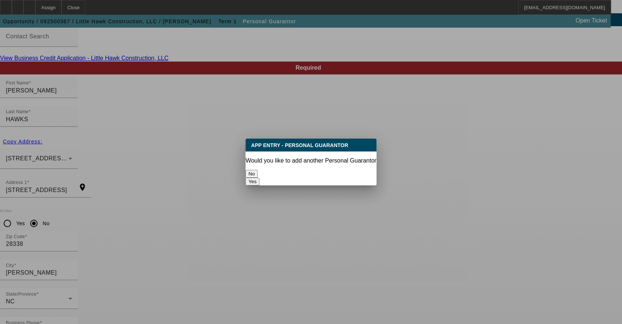
click at [258, 170] on button "No" at bounding box center [251, 174] width 12 height 8
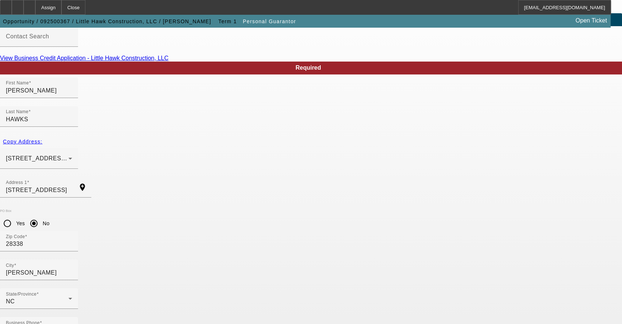
scroll to position [38, 0]
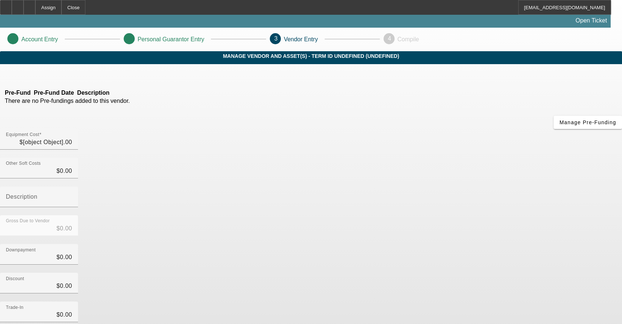
type input "$43,900.00"
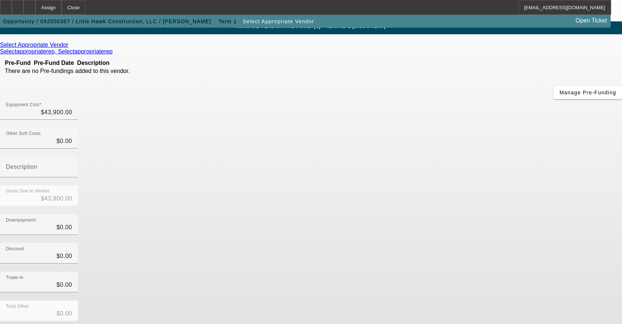
scroll to position [50, 0]
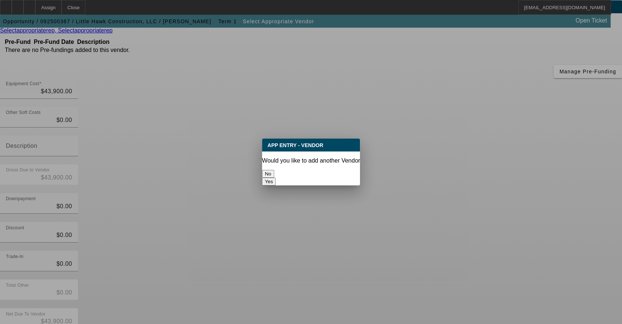
click at [274, 172] on button "No" at bounding box center [268, 174] width 12 height 8
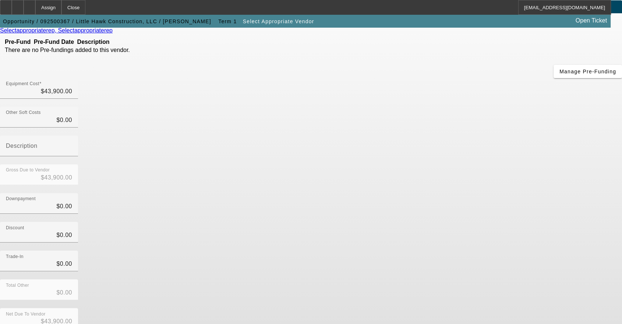
scroll to position [50, 0]
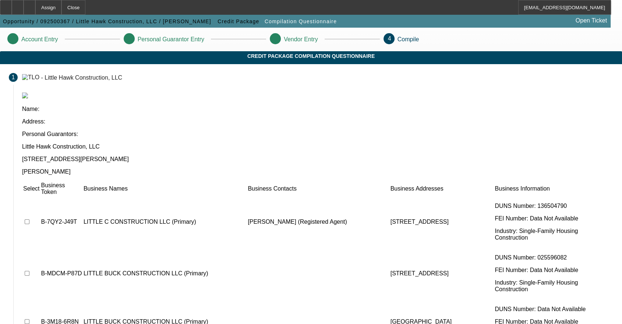
click at [29, 219] on input "checkbox" at bounding box center [27, 221] width 5 height 5
checkbox input "false"
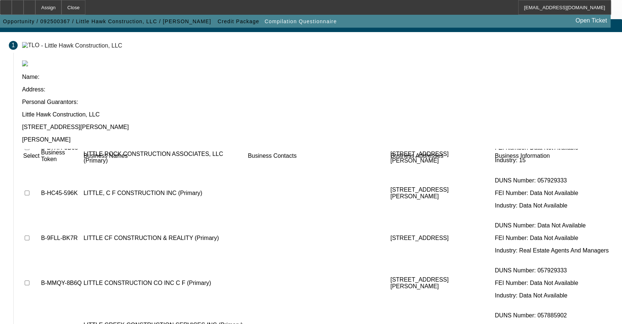
scroll to position [55, 0]
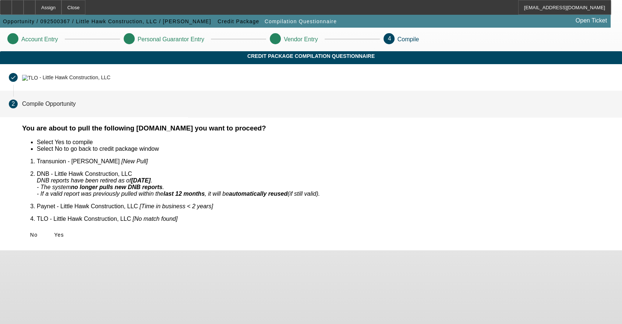
scroll to position [0, 0]
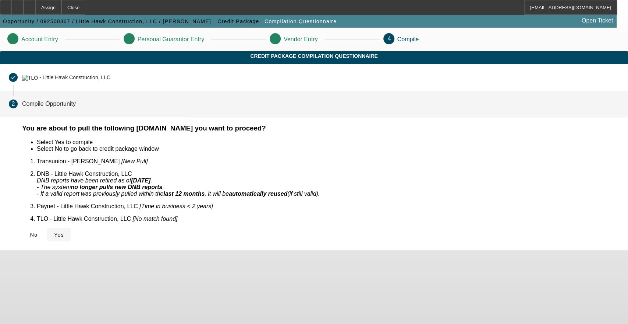
click at [64, 232] on span "Yes" at bounding box center [59, 235] width 10 height 6
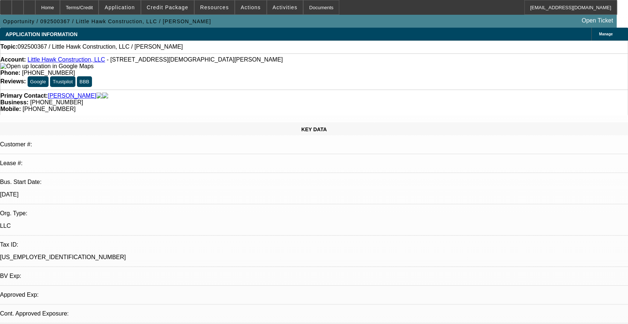
select select "0"
select select "2"
select select "0"
select select "6"
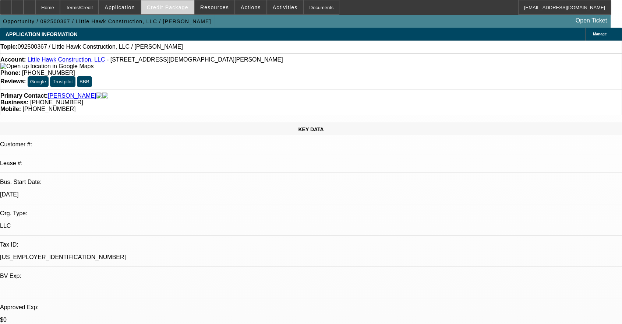
click at [171, 8] on span "Credit Package" at bounding box center [168, 7] width 42 height 6
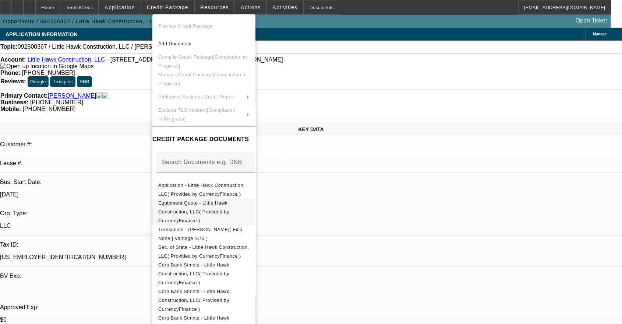
click at [225, 203] on span "Equipment Quote - Little Hawk Construction, LLC( Provided by CurrencyFinance )" at bounding box center [193, 211] width 71 height 23
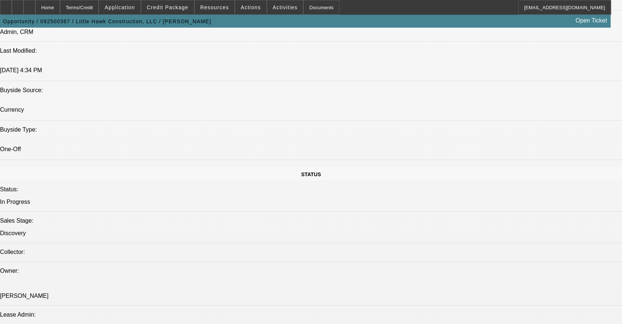
scroll to position [886, 0]
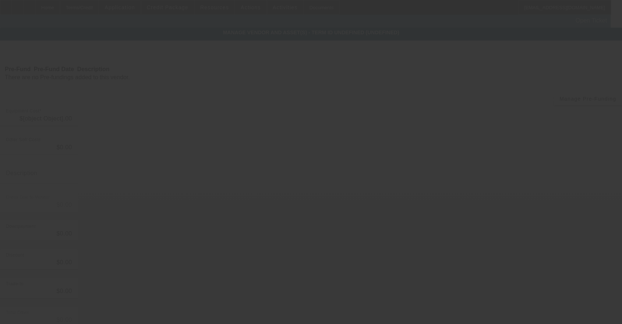
type input "$43,900.00"
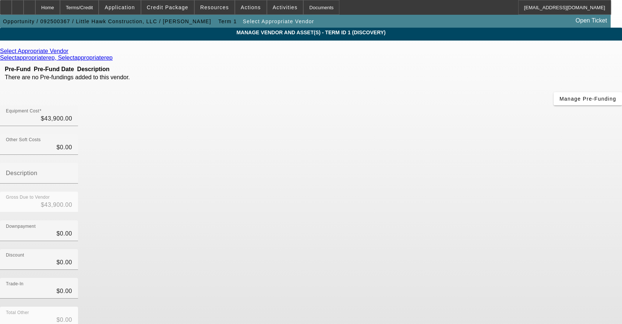
click at [70, 51] on icon at bounding box center [70, 51] width 0 height 6
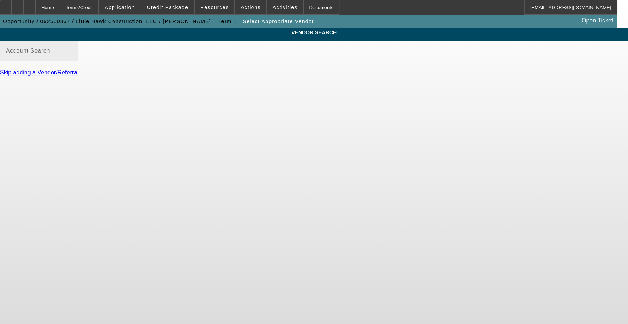
click at [72, 58] on input "Account Search" at bounding box center [39, 53] width 66 height 9
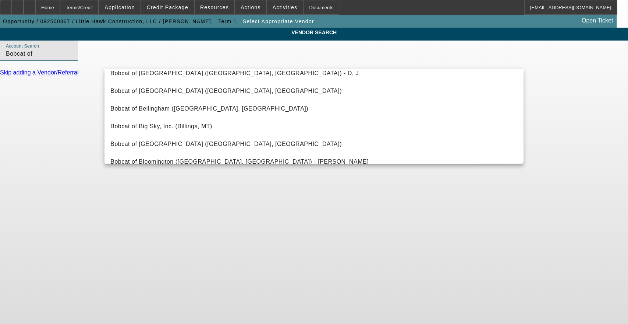
scroll to position [813, 0]
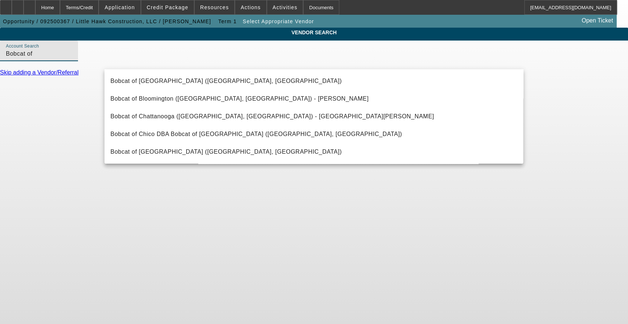
click at [72, 58] on input "Bobcat of" at bounding box center [39, 53] width 66 height 9
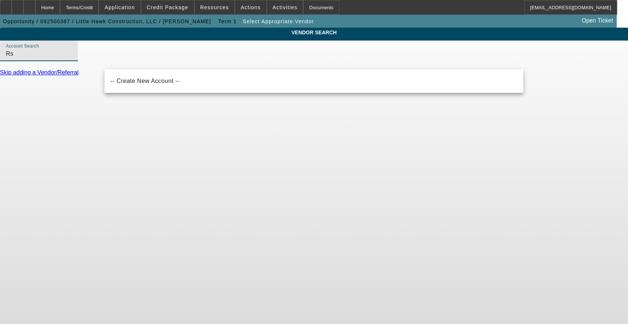
type input "Rs"
click at [35, 4] on div at bounding box center [30, 7] width 12 height 15
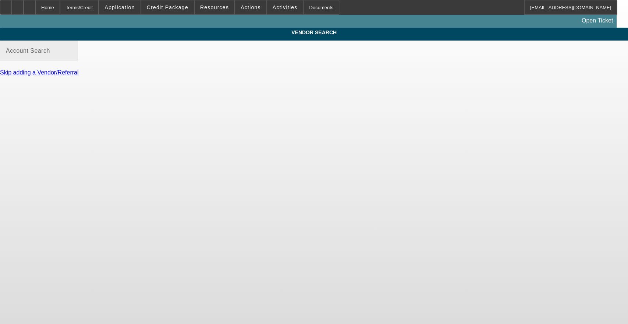
click at [50, 54] on mat-label "Account Search" at bounding box center [28, 50] width 44 height 6
click at [72, 58] on input "Account Search" at bounding box center [39, 53] width 66 height 9
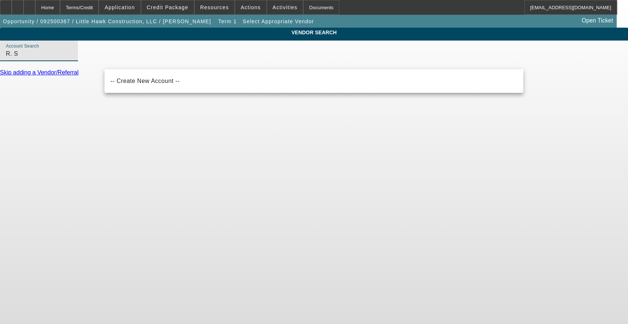
click at [72, 58] on input "R. S" at bounding box center [39, 53] width 66 height 9
drag, startPoint x: 116, startPoint y: 61, endPoint x: 126, endPoint y: 54, distance: 12.4
click at [72, 58] on input "R. S" at bounding box center [39, 53] width 66 height 9
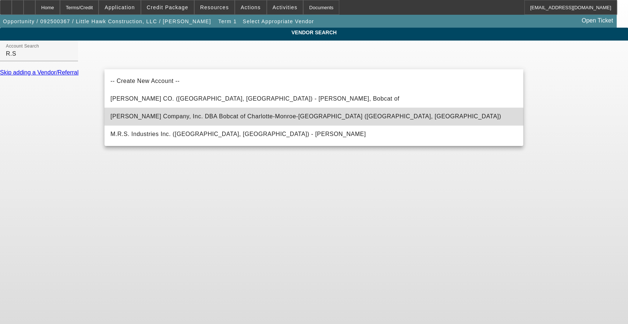
click at [243, 117] on span "[PERSON_NAME] Company, Inc. DBA Bobcat of Charlotte-Monroe-[GEOGRAPHIC_DATA] ([…" at bounding box center [305, 116] width 391 height 6
type input "[PERSON_NAME] Company, Inc. DBA Bobcat of Charlotte-Monroe-[GEOGRAPHIC_DATA] ([…"
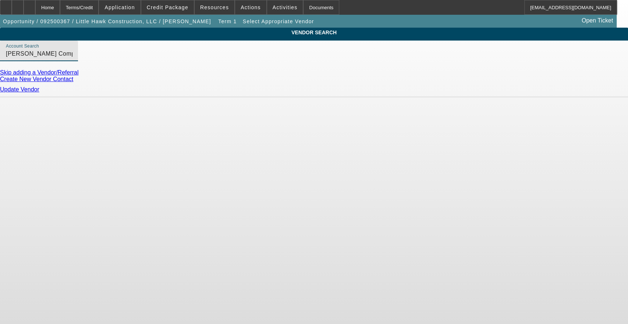
click at [39, 92] on link "Update Vendor" at bounding box center [19, 89] width 39 height 6
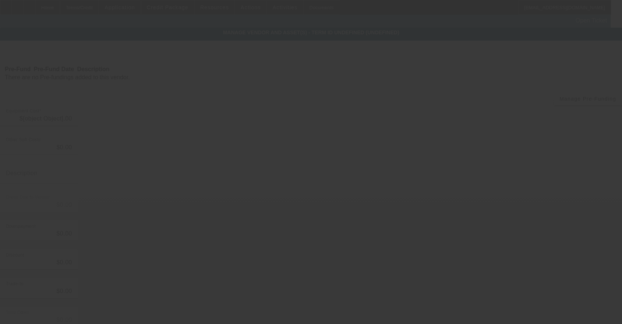
type input "$43,900.00"
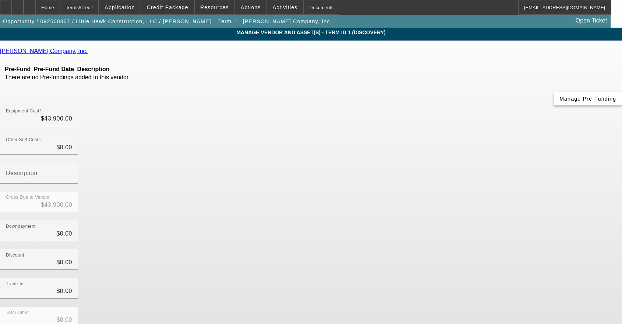
click at [559, 102] on span "Manage Pre-Funding" at bounding box center [587, 99] width 57 height 6
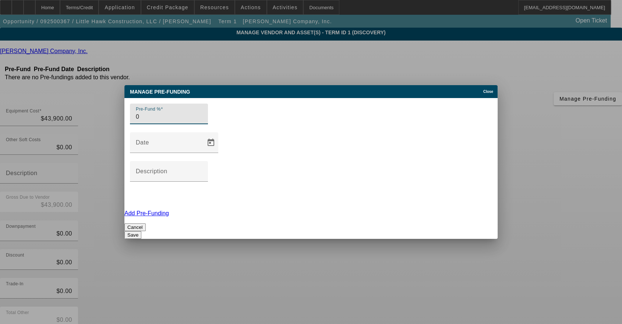
type input "0"
click at [141, 231] on button "Save" at bounding box center [132, 235] width 17 height 8
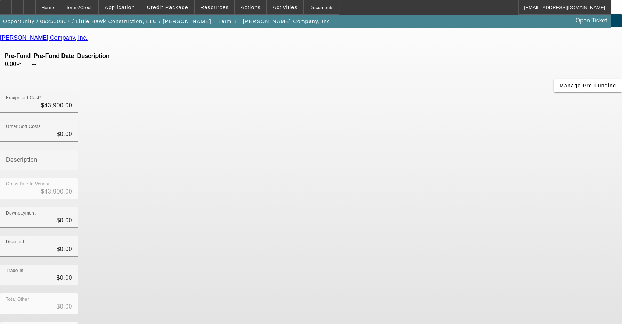
scroll to position [21, 0]
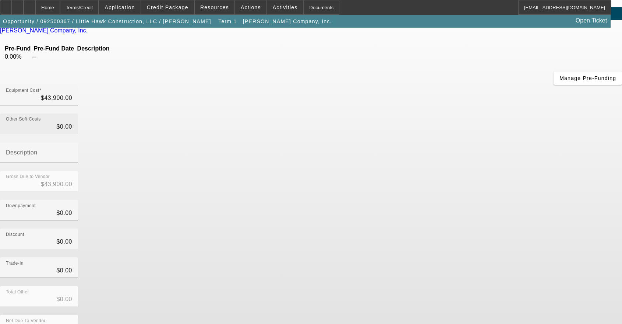
click at [72, 113] on div "Other Soft Costs $0.00" at bounding box center [39, 123] width 66 height 21
click at [72, 122] on input "0" at bounding box center [39, 126] width 66 height 9
paste input "2,963.25"
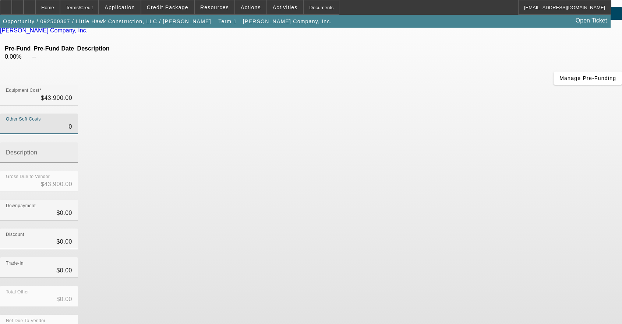
type input "2,963.25"
type input "$46,863.25"
type input "$2,963.25"
click at [38, 149] on mat-label "Description" at bounding box center [22, 152] width 32 height 6
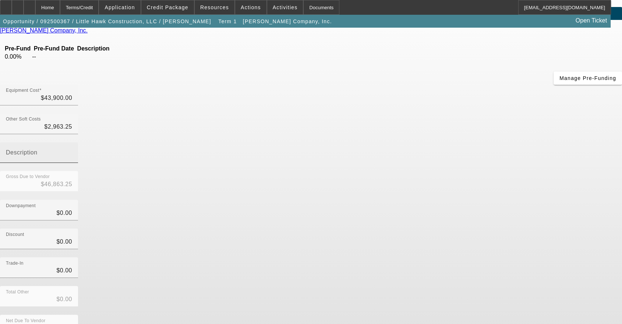
click at [72, 151] on input "Description" at bounding box center [39, 155] width 66 height 9
type input "Estimated 6.75% Sales tax"
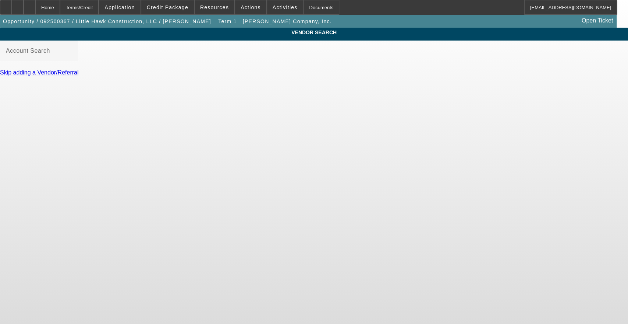
click at [78, 75] on link "Skip adding a Vendor/Referral" at bounding box center [39, 72] width 78 height 6
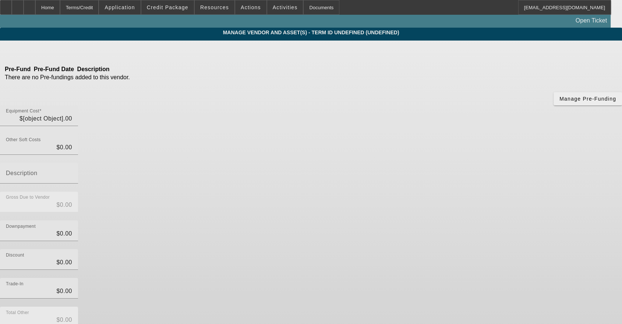
type input "$43,900.00"
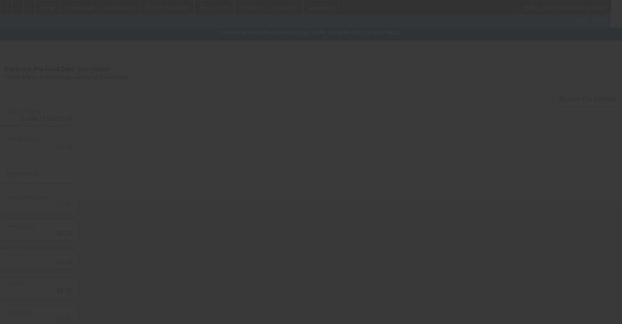
type input "$2,963.25"
type input "Estimated 6.75% Sales tax"
type input "$46,863.25"
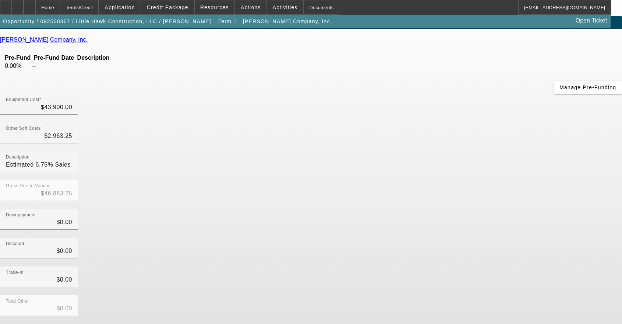
scroll to position [21, 0]
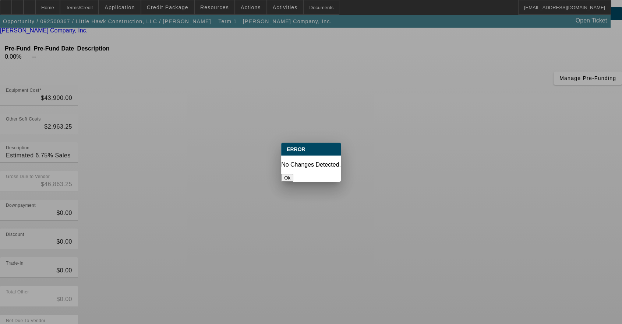
scroll to position [0, 0]
click at [293, 174] on button "Ok" at bounding box center [287, 178] width 12 height 8
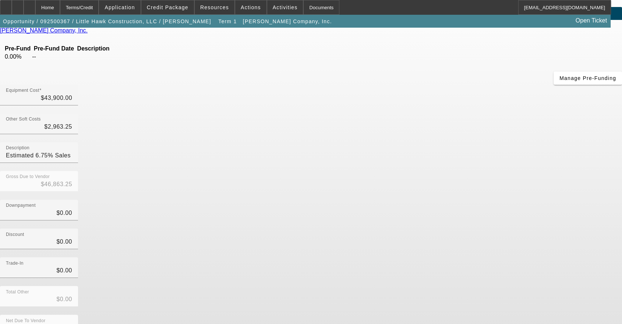
scroll to position [21, 0]
click at [60, 8] on div "Home" at bounding box center [47, 7] width 25 height 15
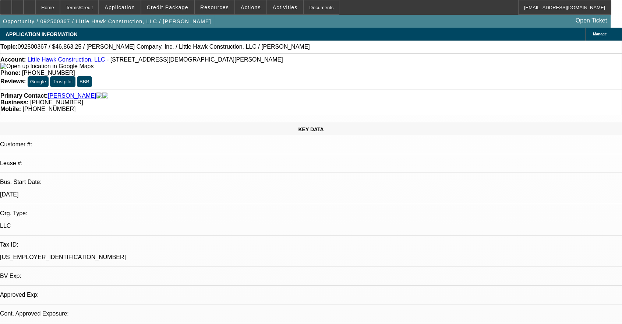
select select "0"
select select "2"
select select "0"
select select "6"
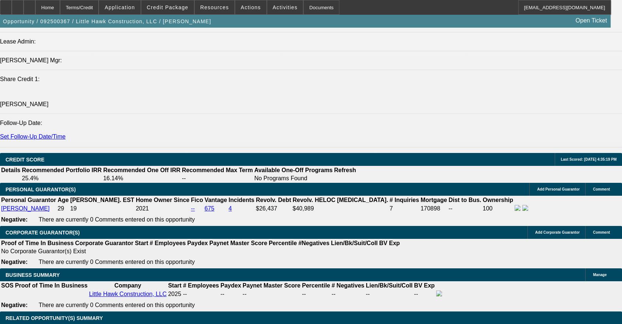
scroll to position [954, 0]
drag, startPoint x: 151, startPoint y: 192, endPoint x: 239, endPoint y: 203, distance: 88.7
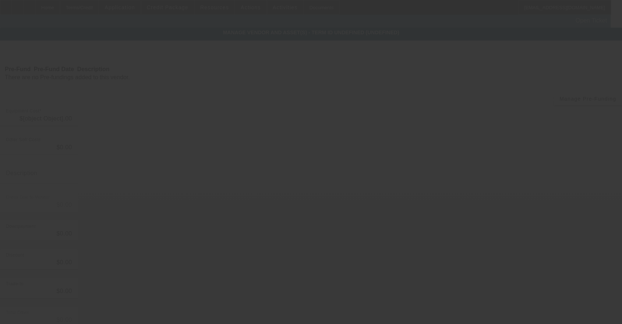
type input "$43,900.00"
type input "$2,963.25"
type input "Estimated 6.75% Sales tax"
type input "$46,863.25"
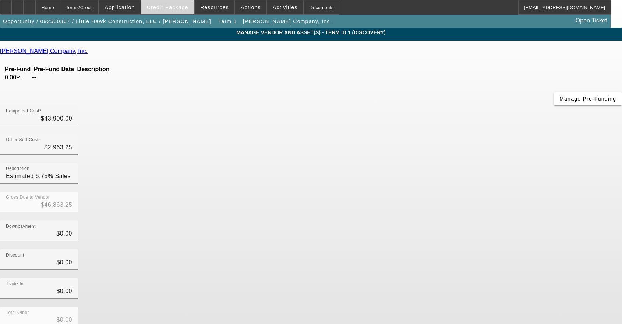
click at [183, 5] on span "Credit Package" at bounding box center [168, 7] width 42 height 6
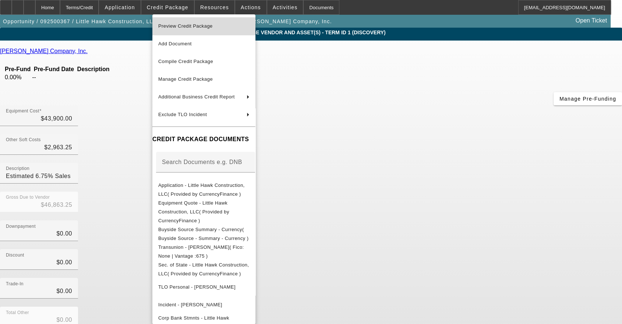
click at [190, 25] on span "Preview Credit Package" at bounding box center [185, 26] width 54 height 6
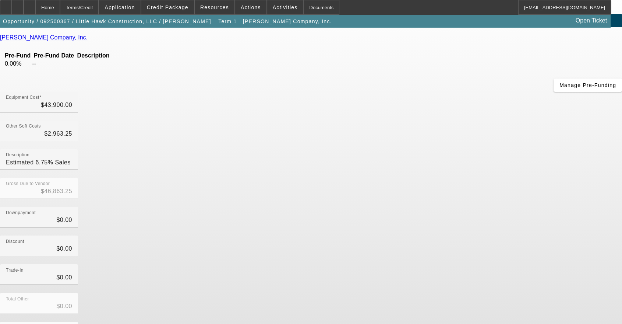
scroll to position [21, 0]
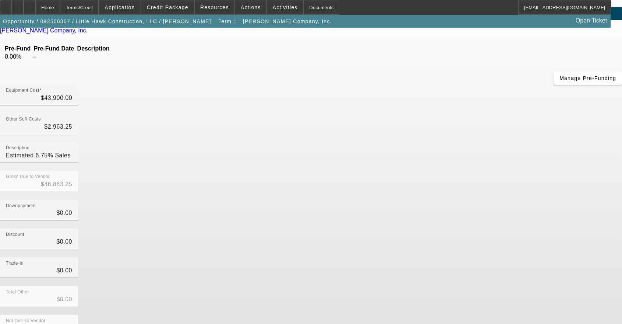
drag, startPoint x: 478, startPoint y: 289, endPoint x: 597, endPoint y: 289, distance: 118.9
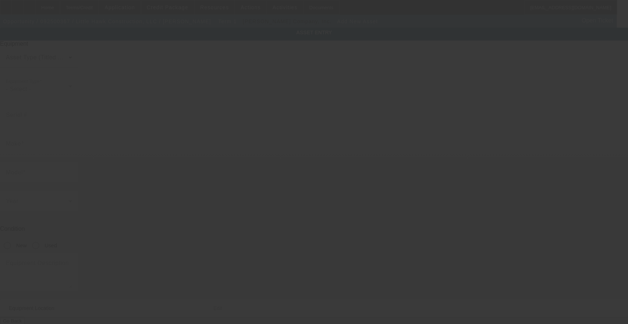
type input "[STREET_ADDRESS][DEMOGRAPHIC_DATA]"
type input "[PERSON_NAME]"
type input "28338"
type input "[GEOGRAPHIC_DATA]"
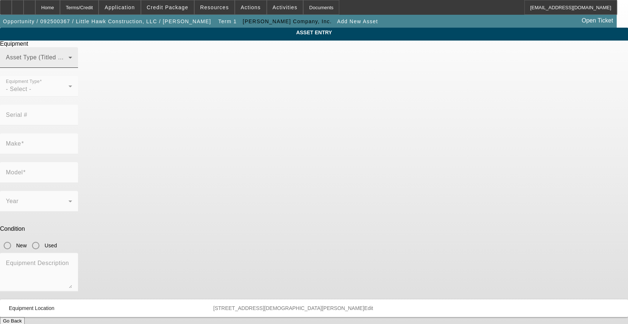
click at [68, 65] on span at bounding box center [37, 60] width 63 height 9
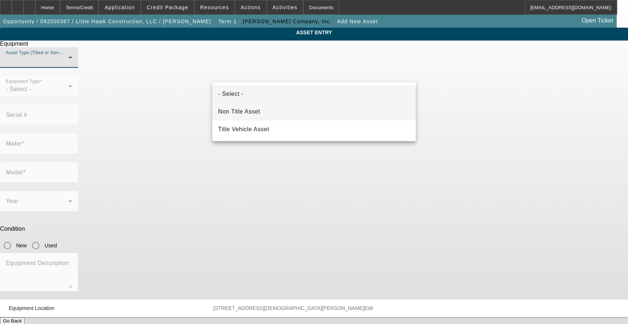
click at [285, 107] on mat-option "Non Title Asset" at bounding box center [314, 112] width 204 height 18
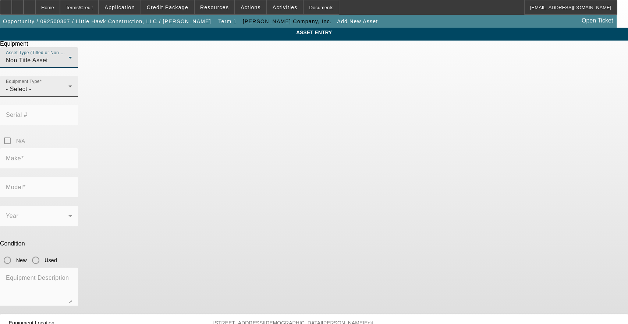
click at [68, 93] on div "- Select -" at bounding box center [37, 89] width 63 height 9
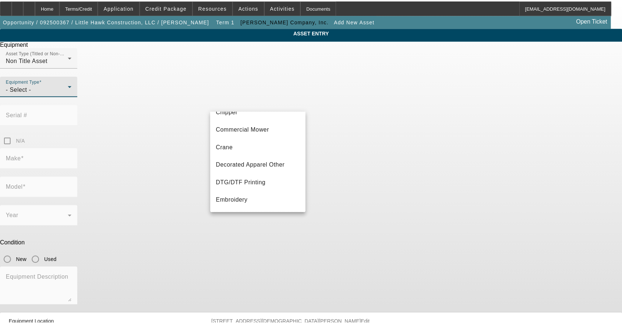
scroll to position [68, 0]
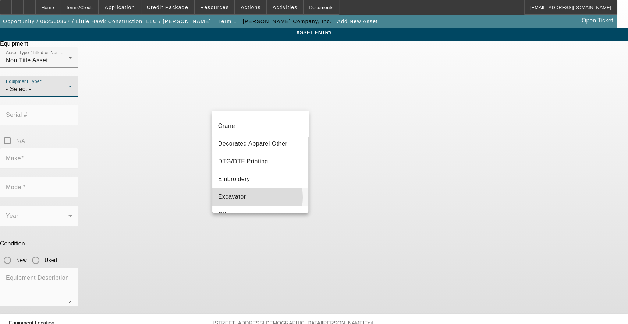
click at [245, 197] on span "Excavator" at bounding box center [232, 196] width 28 height 9
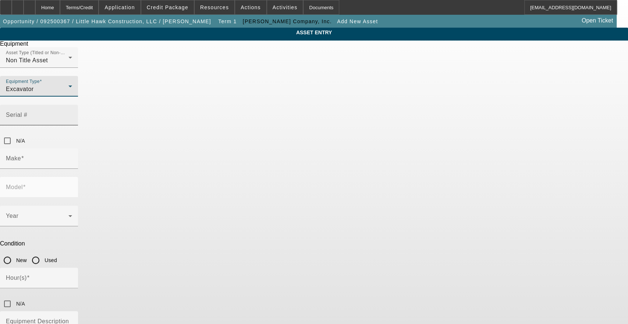
click at [72, 113] on input "Serial #" at bounding box center [39, 117] width 66 height 9
paste input "B4GM18195"
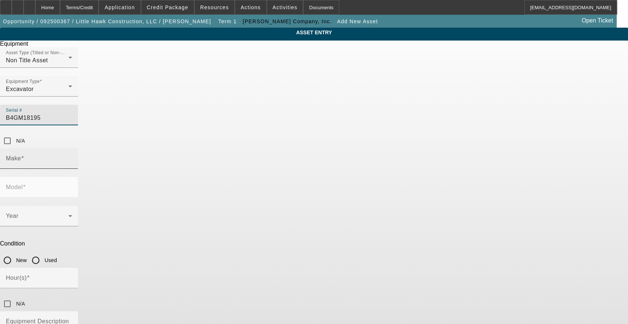
type input "B4GM18195"
click at [72, 157] on input "Make" at bounding box center [39, 161] width 66 height 9
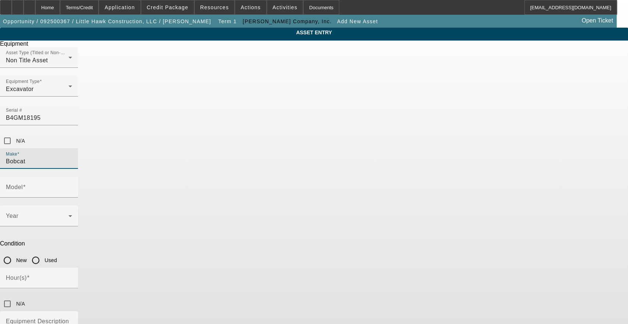
type input "Bobcat"
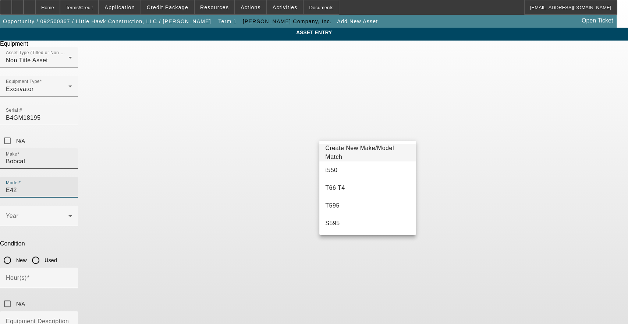
type input "E42"
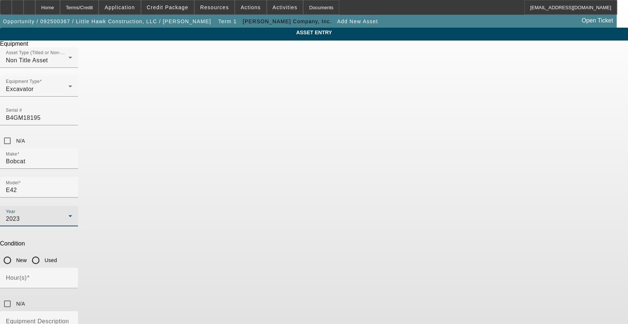
click at [43, 252] on input "Used" at bounding box center [35, 259] width 15 height 15
radio input "true"
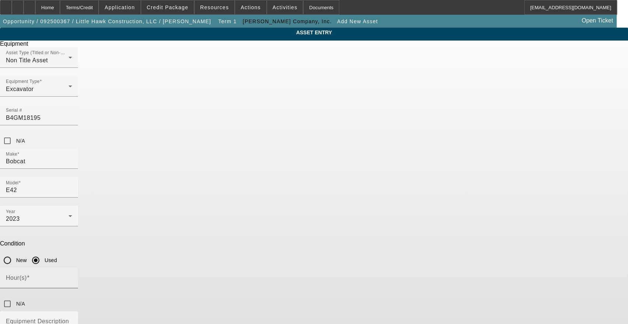
click at [72, 276] on input "Hour(s)" at bounding box center [39, 280] width 66 height 9
type input "747"
paste textarea "2023 BOBCAT E42. ONLY 747 HOURS ON THIS DEALERMAINTAINED RENTAL MACHINE. COMES …"
type textarea "2023 BOBCAT E42. ONLY 747 HOURS ON THIS DEALERMAINTAINED RENTAL MACHINE. COMES …"
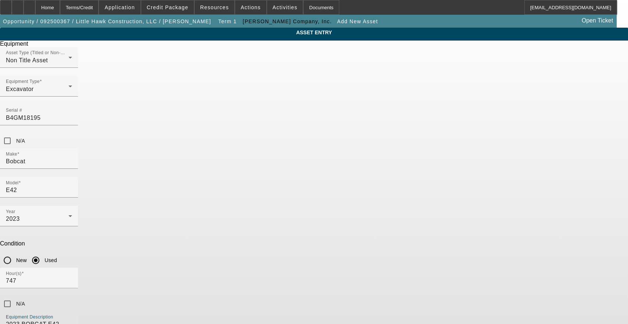
click at [72, 186] on input "E42" at bounding box center [39, 190] width 66 height 9
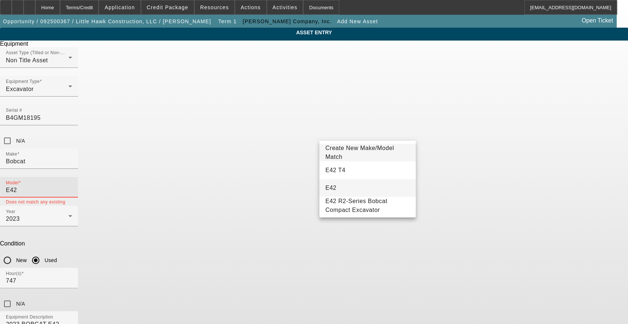
click at [330, 183] on span "E42" at bounding box center [330, 187] width 11 height 9
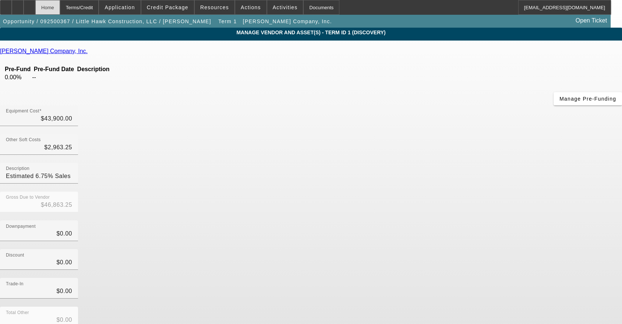
click at [60, 8] on div "Home" at bounding box center [47, 7] width 25 height 15
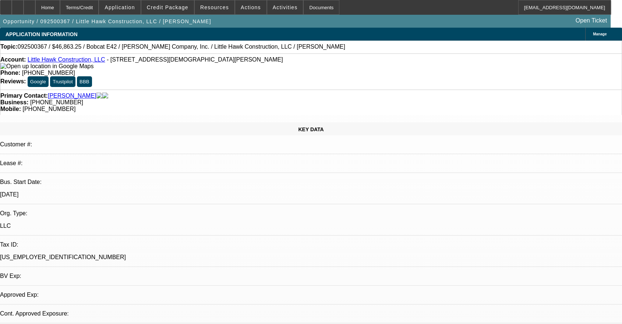
select select "0"
select select "2"
select select "0"
select select "6"
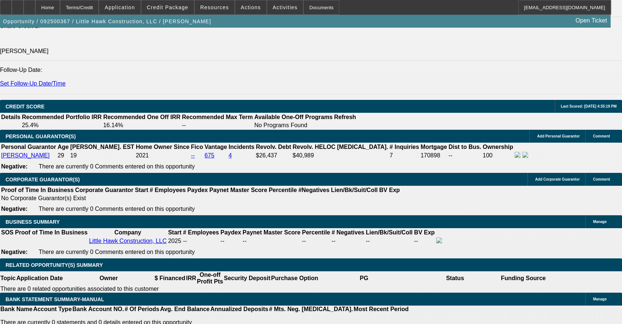
scroll to position [1022, 0]
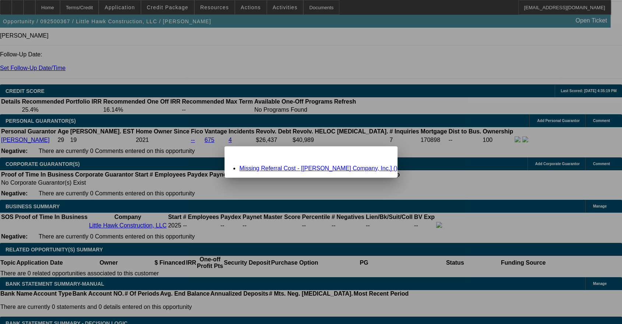
scroll to position [0, 0]
click at [300, 165] on link "Missing Referral Cost - [[PERSON_NAME] Company, Inc.] ()" at bounding box center [318, 168] width 158 height 6
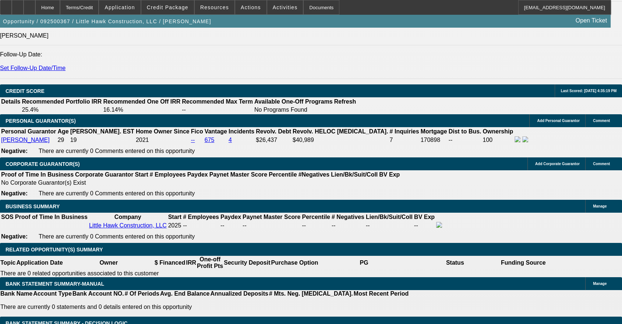
scroll to position [1022, 0]
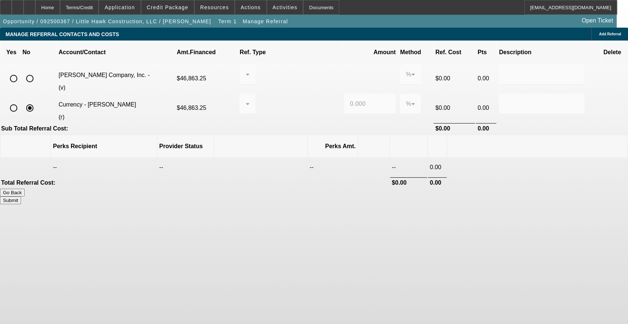
click at [37, 71] on input "radio" at bounding box center [29, 78] width 15 height 15
radio input "true"
click at [21, 196] on button "Submit" at bounding box center [10, 200] width 21 height 8
type input "0.000"
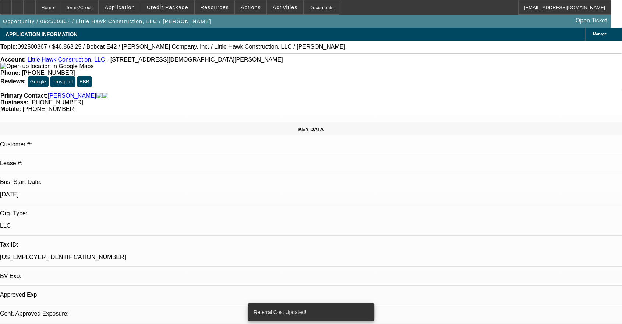
select select "0"
select select "2"
select select "0"
select select "6"
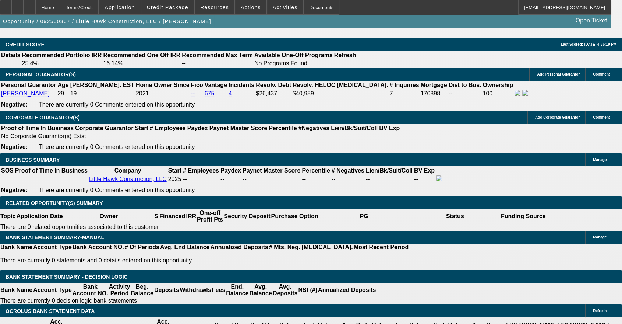
scroll to position [1090, 0]
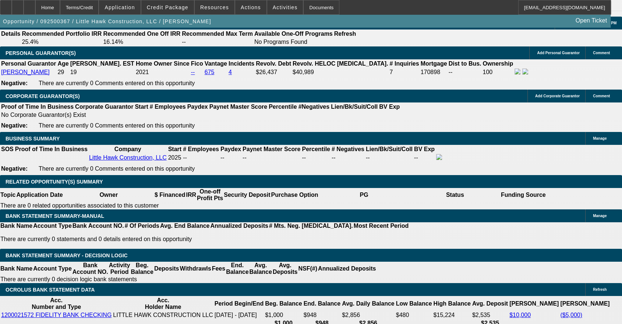
select select "0.2"
type input "$9,372.65"
type input "UNKNOWN"
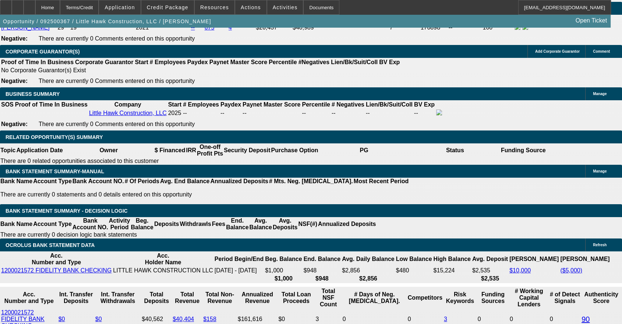
scroll to position [1159, 0]
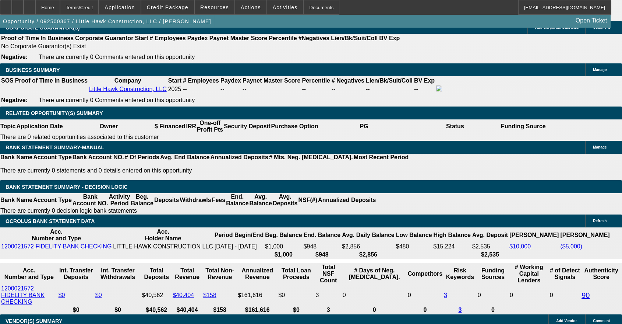
type input "60"
type input "3"
type input "$1,347.32"
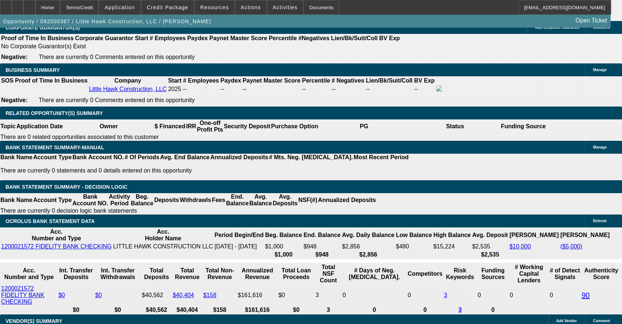
type input "$673.66"
type input "23"
type input "$2,113.76"
type input "$1,056.88"
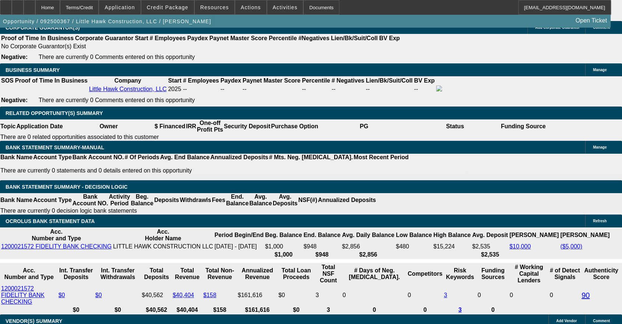
type input "23"
drag, startPoint x: 113, startPoint y: 162, endPoint x: 133, endPoint y: 158, distance: 19.5
type input "10"
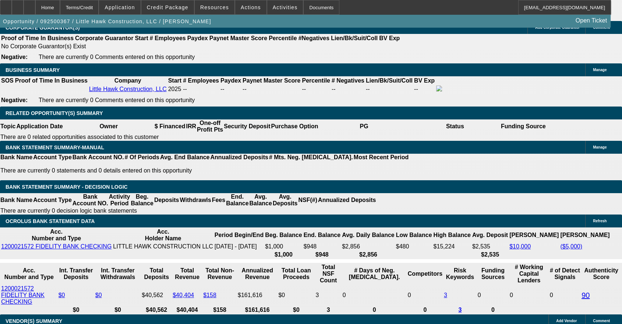
type input "$20.00"
type input "1060"
type input "$2,120.00"
type input "23.1"
type input "$1,060.00"
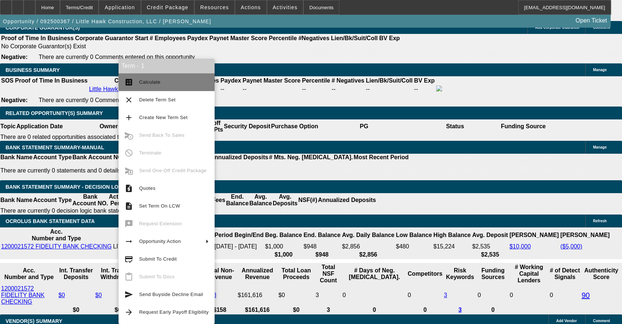
click at [155, 87] on button "calculate Calculate" at bounding box center [167, 82] width 96 height 18
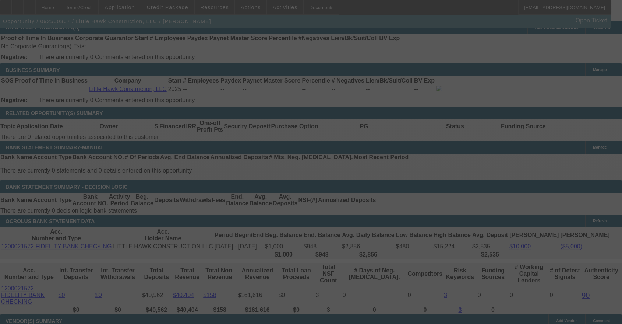
select select "0.2"
select select "2"
select select "0"
select select "6"
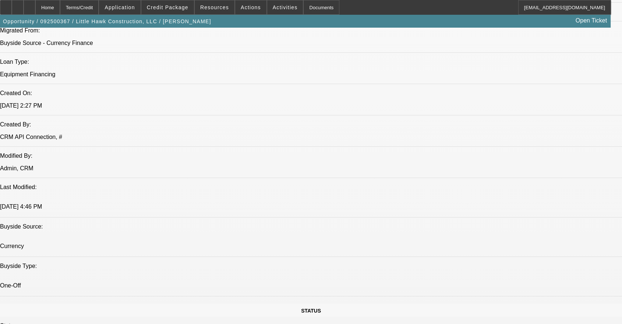
scroll to position [613, 0]
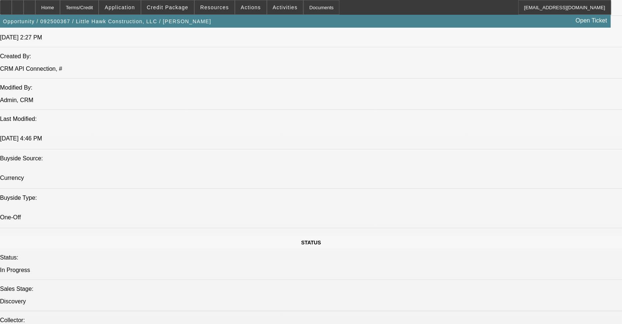
click at [89, 21] on span "Opportunity / 092500367 / Little Hawk Construction, LLC / HAWKS, ANDREW" at bounding box center [107, 21] width 208 height 6
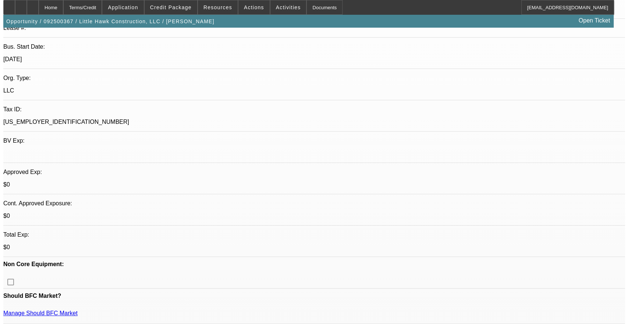
scroll to position [0, 0]
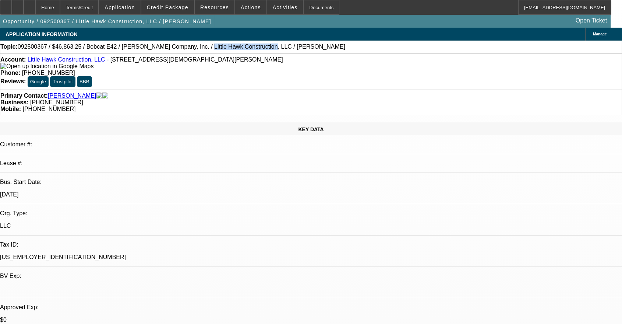
drag, startPoint x: 174, startPoint y: 46, endPoint x: 225, endPoint y: 47, distance: 50.4
click at [225, 47] on span "092500367 / $46,863.25 / Bobcat E42 / R.S. Braswell Company, Inc. / Little Hawk…" at bounding box center [182, 46] width 328 height 7
copy span "Little Hawk Construction"
click at [186, 13] on span at bounding box center [167, 8] width 53 height 18
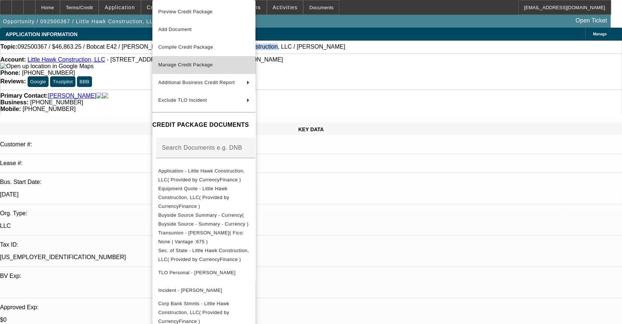
click at [209, 68] on span "Manage Credit Package" at bounding box center [203, 64] width 91 height 9
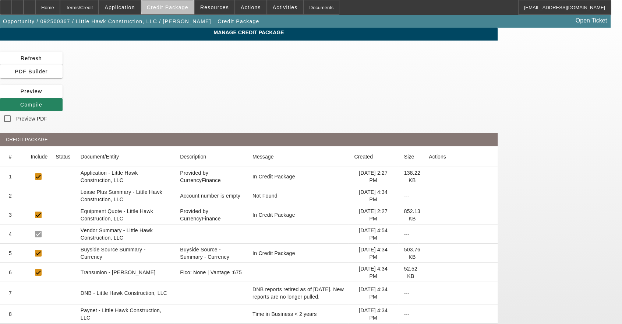
click at [179, 7] on span "Credit Package" at bounding box center [168, 7] width 42 height 6
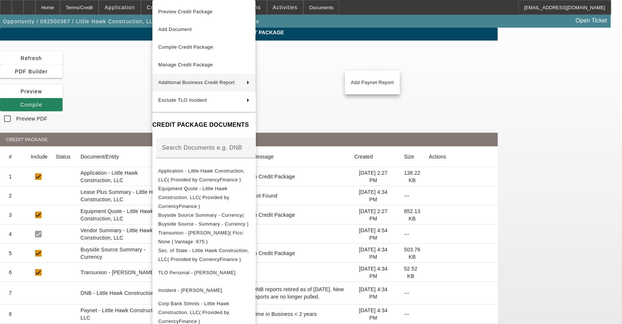
click at [197, 80] on span "Additional Business Credit Report" at bounding box center [196, 83] width 77 height 6
click at [374, 85] on span "Add Paynet Report" at bounding box center [372, 82] width 43 height 9
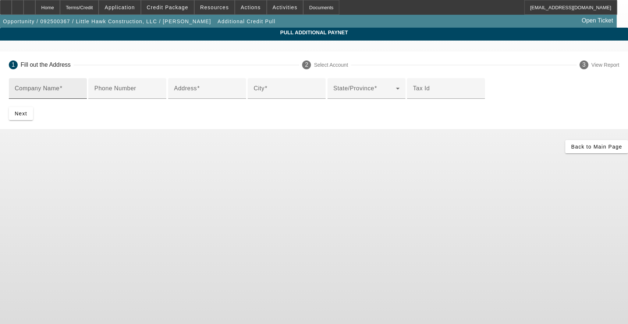
click at [81, 89] on input "Company Name" at bounding box center [48, 91] width 66 height 9
paste input "R. S. Braswell Company, Inc."
type input "R. S. Braswell Company, Inc."
click at [174, 96] on input "Address" at bounding box center [207, 91] width 66 height 9
paste input "485 S Cannon Blvd"
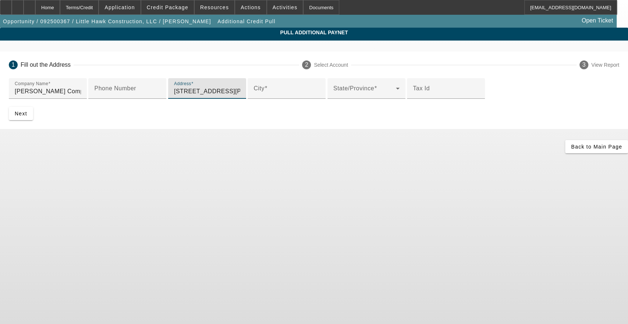
type input "485 S Cannon Blvd"
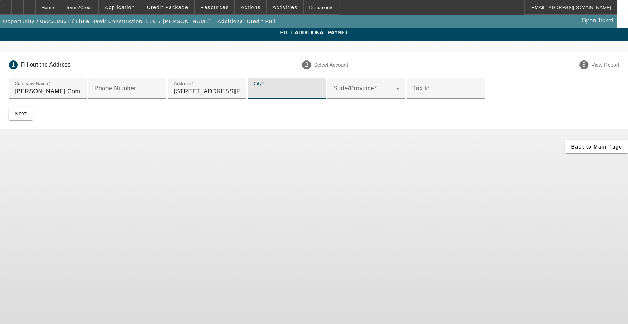
click at [254, 96] on input "City" at bounding box center [287, 91] width 66 height 9
paste input "Kannapolis"
type input "Kannapolis"
click at [333, 96] on span at bounding box center [364, 91] width 63 height 9
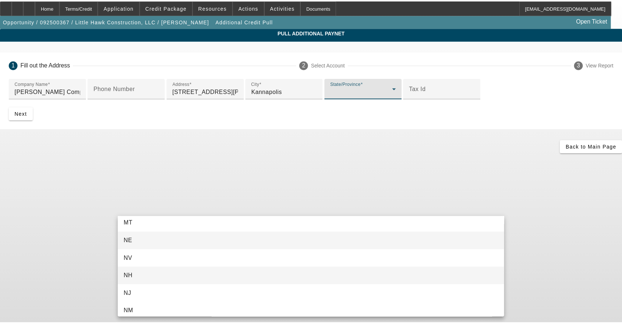
scroll to position [533, 0]
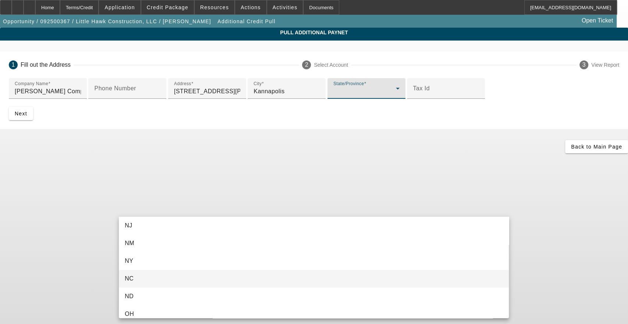
click at [167, 276] on mat-option "NC" at bounding box center [314, 278] width 390 height 18
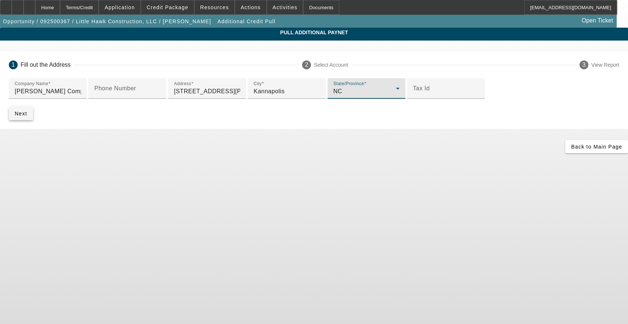
drag, startPoint x: 133, startPoint y: 262, endPoint x: 140, endPoint y: 262, distance: 7.4
click at [27, 116] on span "Next" at bounding box center [21, 113] width 13 height 6
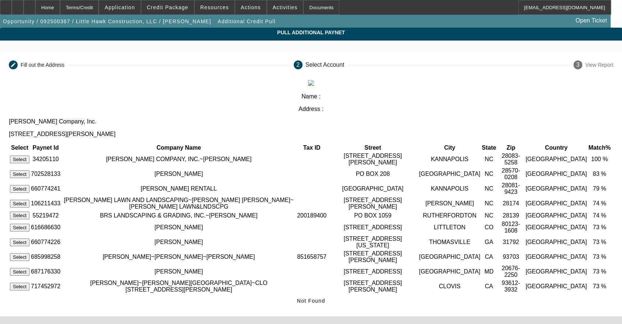
click at [29, 155] on button "Select" at bounding box center [20, 159] width 20 height 8
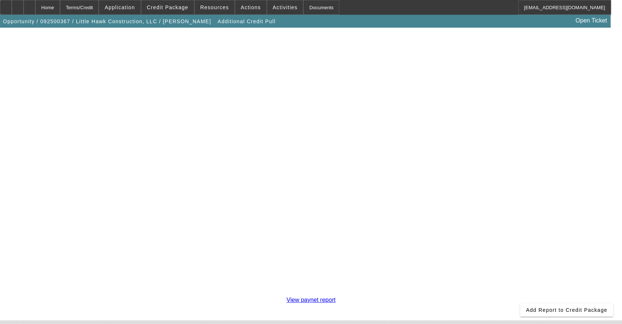
scroll to position [130, 0]
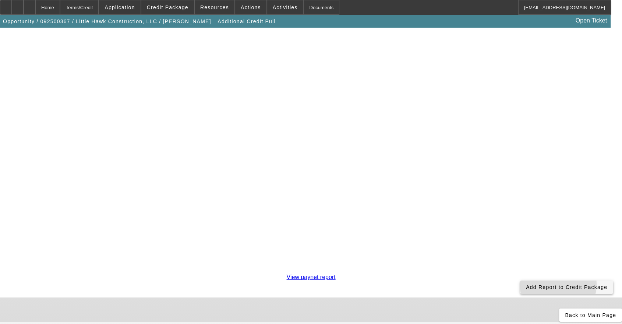
click at [526, 284] on span "Add Report to Credit Package" at bounding box center [566, 287] width 81 height 6
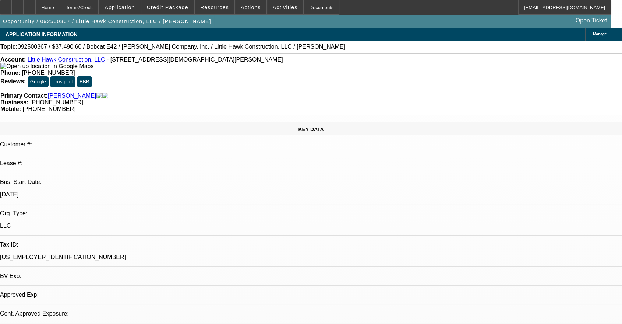
select select "0.2"
select select "2"
select select "0"
select select "6"
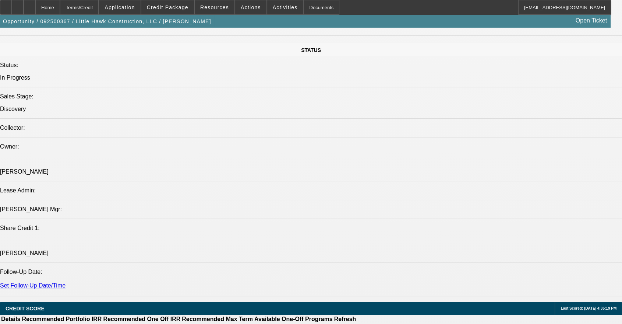
scroll to position [613, 0]
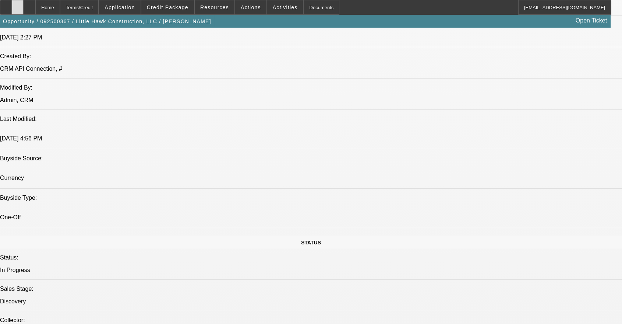
click at [24, 5] on div at bounding box center [18, 7] width 12 height 15
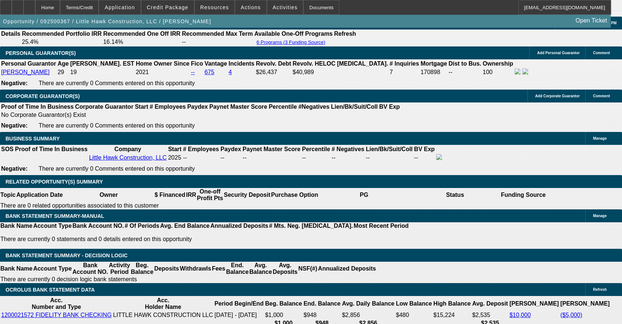
scroll to position [1159, 0]
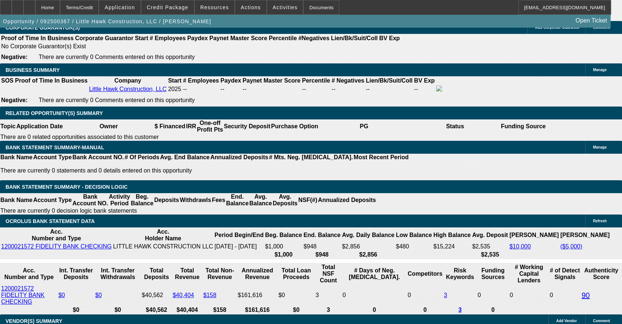
drag, startPoint x: 565, startPoint y: 272, endPoint x: 477, endPoint y: 222, distance: 101.2
copy td "PG 100% owner. Residential construction, does both renovation and new build. Wa…"
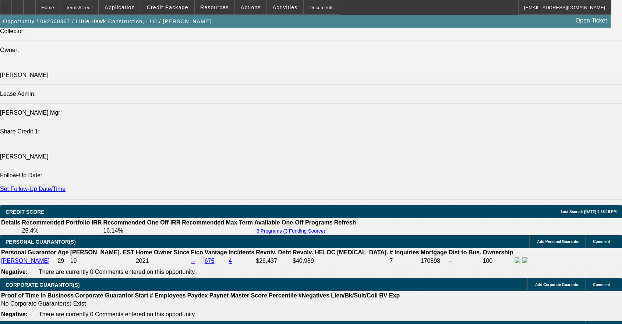
scroll to position [886, 0]
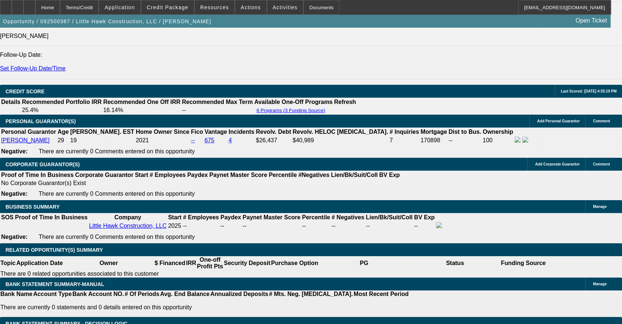
scroll to position [1090, 0]
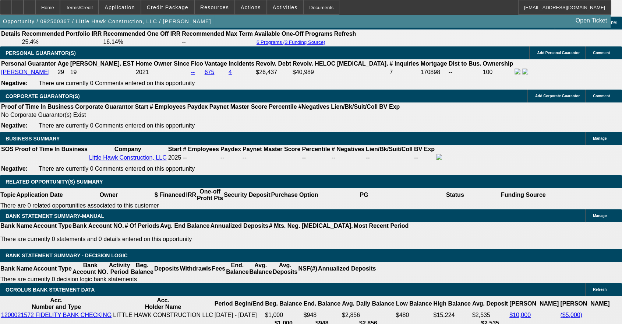
select select "0.1"
type input "$4,686.33"
type input "UNKNOWN"
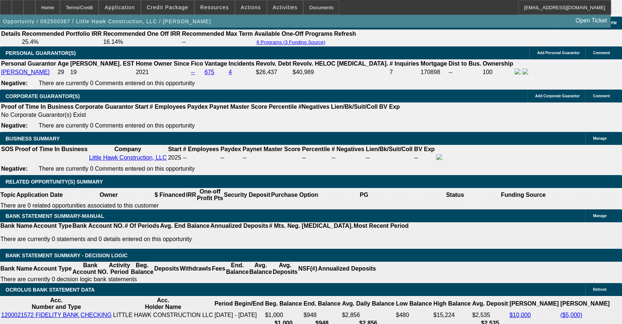
type input "$2,385.00"
type input "$1,192.50"
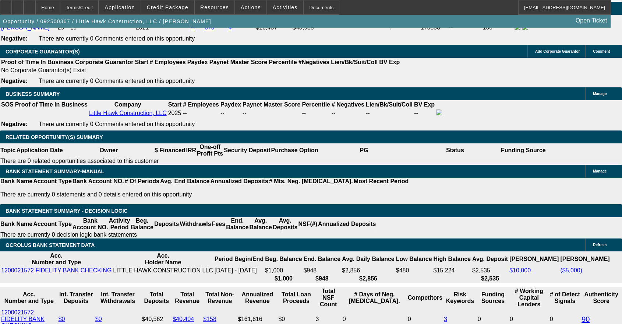
scroll to position [1159, 0]
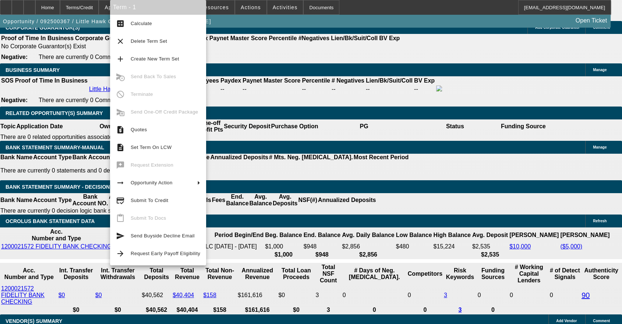
click at [175, 28] on span "Calculate" at bounding box center [166, 23] width 70 height 9
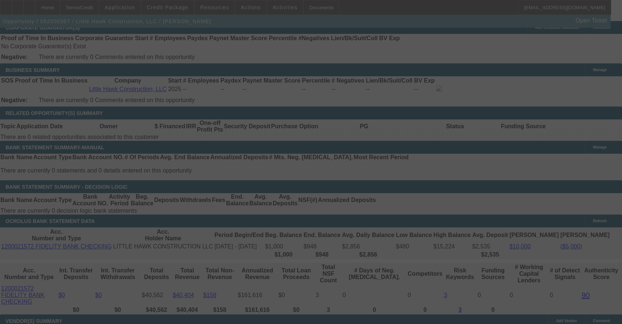
select select "0.1"
select select "2"
select select "0"
select select "6"
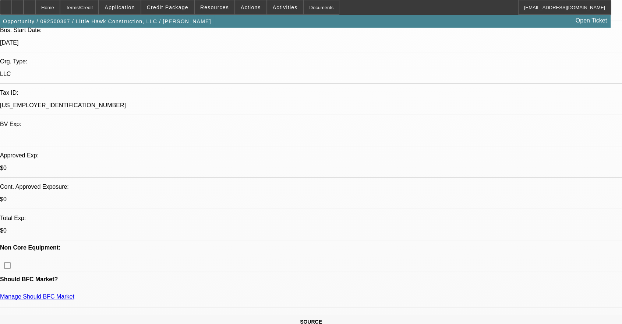
scroll to position [136, 0]
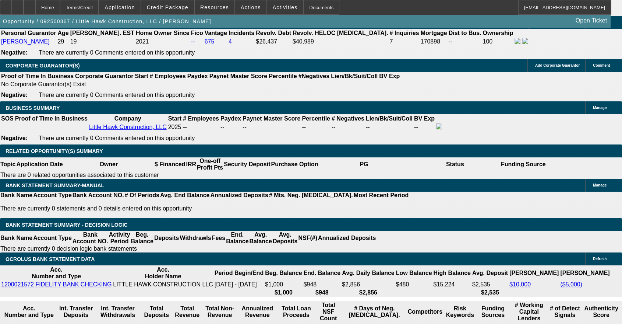
scroll to position [1159, 0]
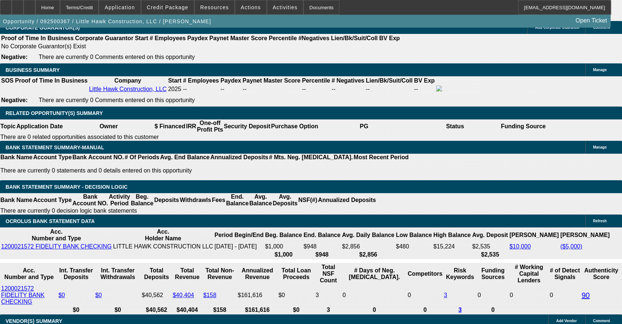
drag, startPoint x: 135, startPoint y: 162, endPoint x: 146, endPoint y: 162, distance: 11.4
type input "UNKNOWN"
type input "54"
type input "$17,859.38"
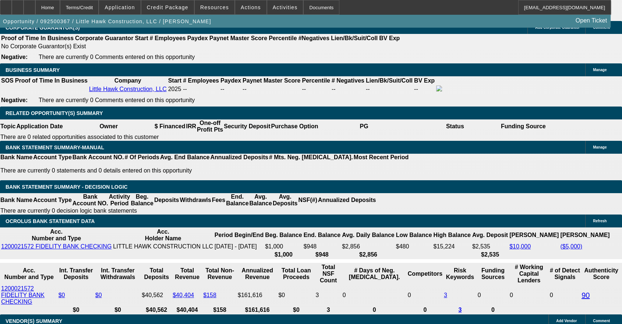
type input "$8,929.69"
type input "$2,528.06"
type input "$1,264.03"
type input "54"
drag, startPoint x: 114, startPoint y: 162, endPoint x: 125, endPoint y: 162, distance: 11.0
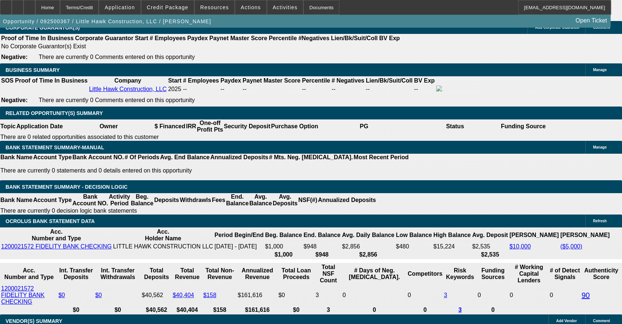
type input "1265"
type input "$2,530.00"
type input "23.2"
type input "$1,265.00"
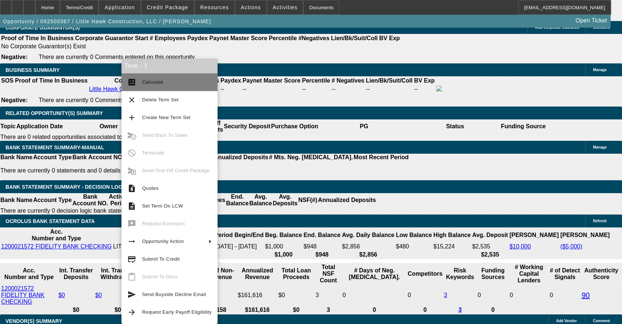
click at [153, 84] on span "Calculate" at bounding box center [152, 82] width 21 height 6
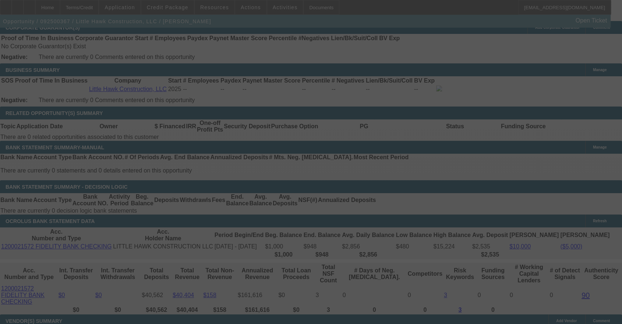
select select "0.1"
select select "2"
select select "0"
select select "6"
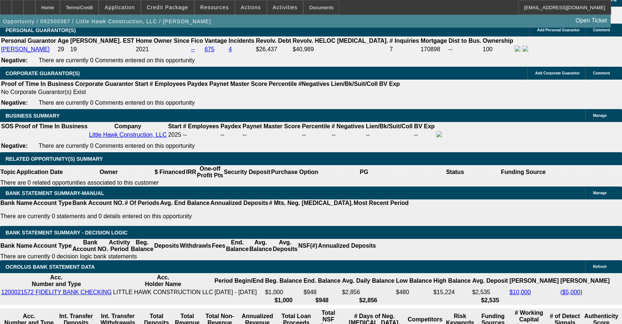
scroll to position [1090, 0]
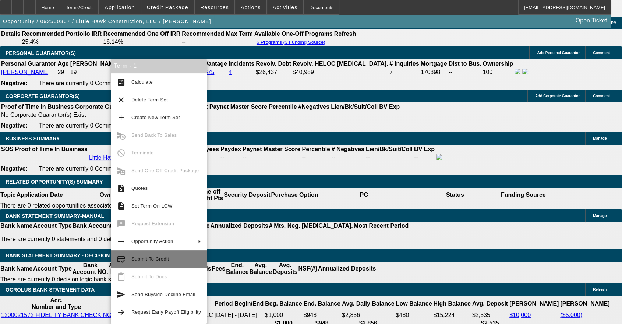
click at [172, 259] on span "Submit To Credit" at bounding box center [166, 258] width 70 height 9
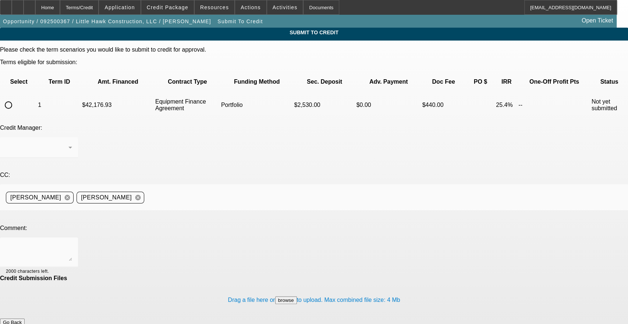
click at [16, 98] on input "radio" at bounding box center [8, 105] width 15 height 15
radio input "true"
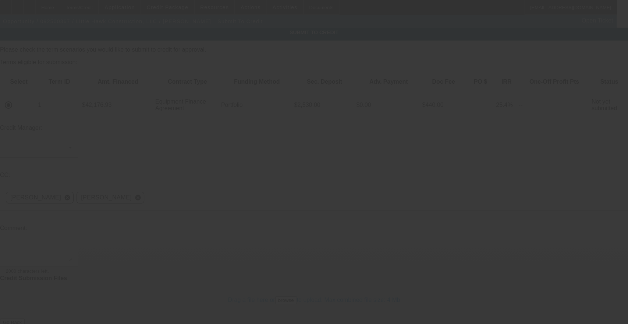
click at [127, 120] on div at bounding box center [314, 162] width 628 height 324
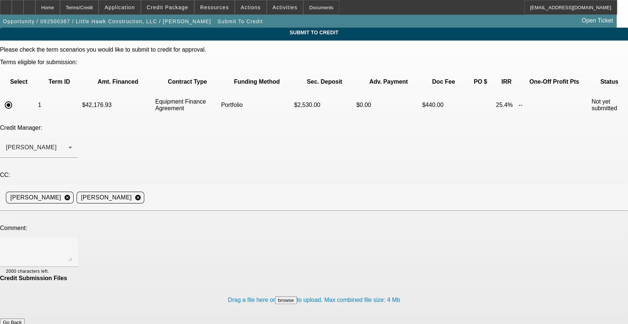
click at [68, 143] on div "Arida, George" at bounding box center [37, 147] width 63 height 9
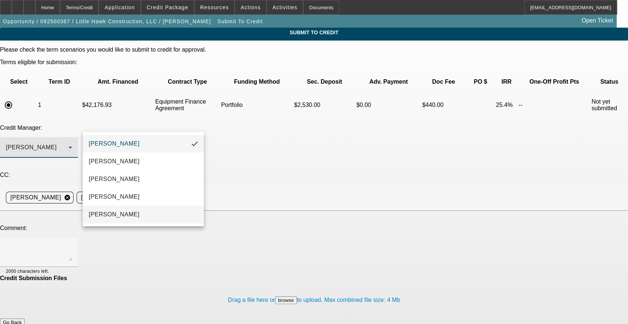
click at [141, 216] on mat-option "[PERSON_NAME]" at bounding box center [143, 214] width 121 height 18
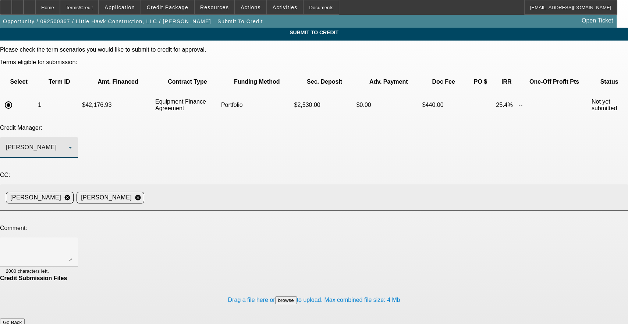
click at [219, 190] on input at bounding box center [383, 197] width 472 height 15
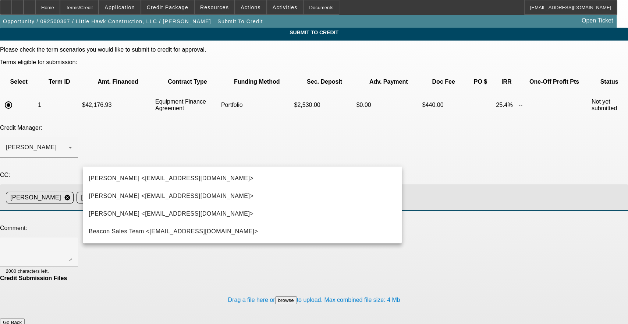
type input "Steph"
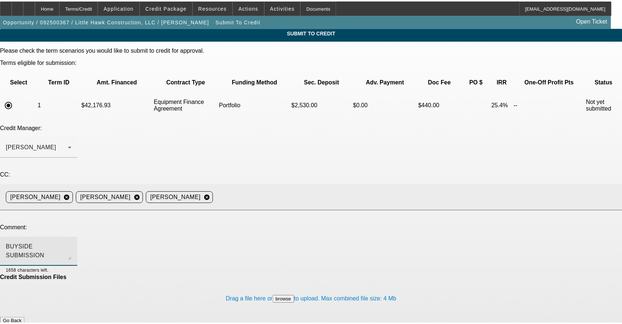
scroll to position [7, 0]
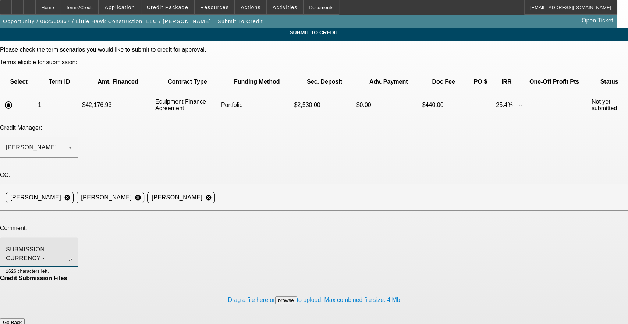
type textarea "BUYSIDE SUBMISSION CURRENCY - Sam, please consider this excavator purchase for …"
click at [21, 323] on button "Submit" at bounding box center [10, 330] width 21 height 8
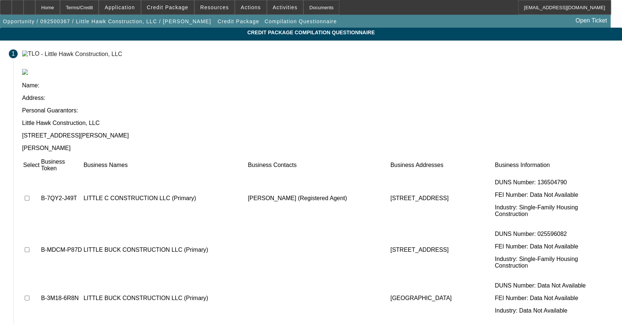
scroll to position [341, 0]
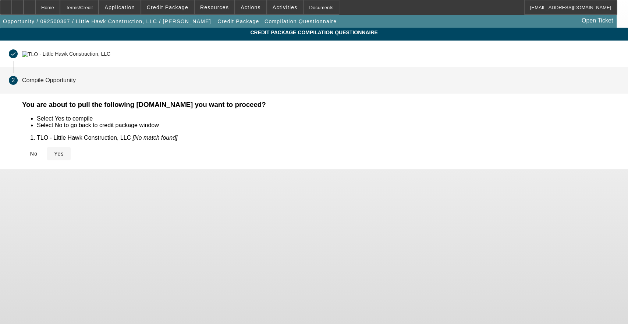
click at [64, 151] on span "Yes" at bounding box center [59, 154] width 10 height 6
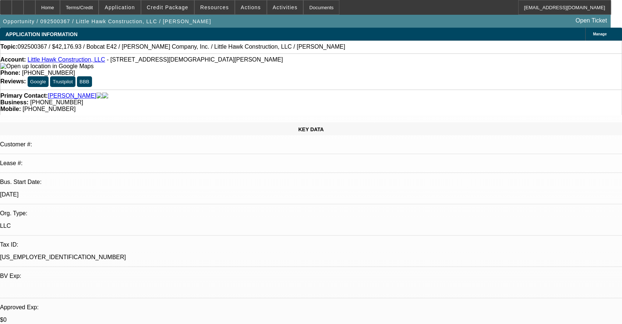
select select "0.1"
select select "2"
select select "0"
select select "6"
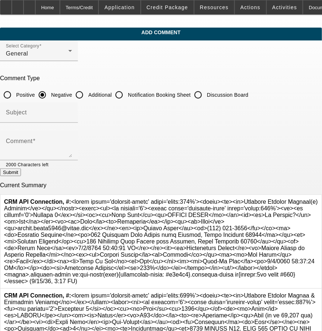
drag, startPoint x: 109, startPoint y: 92, endPoint x: 109, endPoint y: 99, distance: 7.4
click at [87, 92] on input "Additional" at bounding box center [79, 95] width 15 height 15
radio input "true"
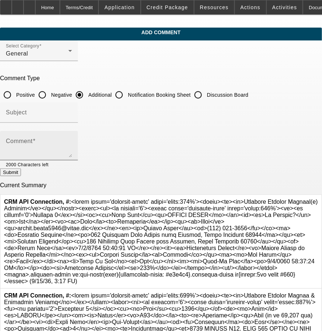
click at [72, 138] on div "Comment" at bounding box center [39, 145] width 66 height 29
paste textarea "PG 100% owner. Residential construction, does both renovation and new build. Wa…"
type textarea "PG 100% owner. Residential construction, does both renovation and new build. Wa…"
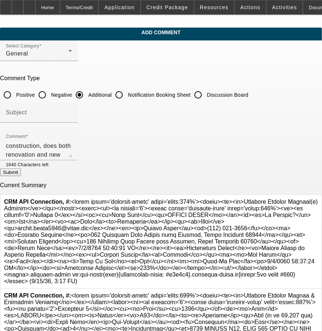
click at [21, 173] on button "Submit" at bounding box center [10, 173] width 21 height 8
radio input "true"
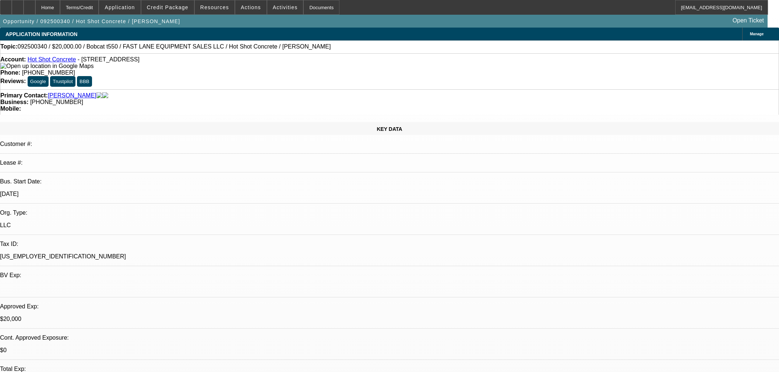
select select "0"
select select "2"
select select "0"
select select "6"
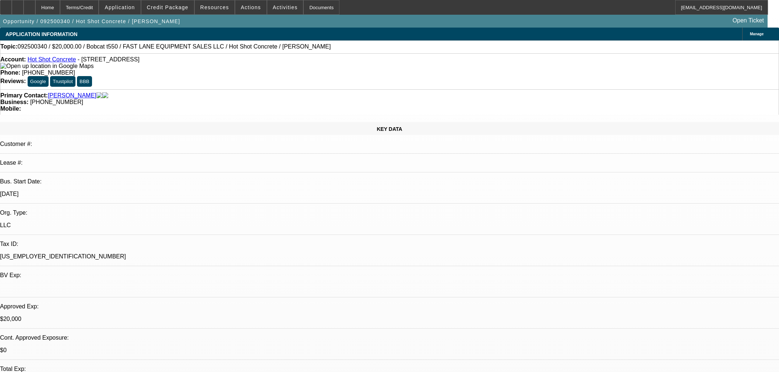
select select "0"
select select "2"
select select "0"
select select "6"
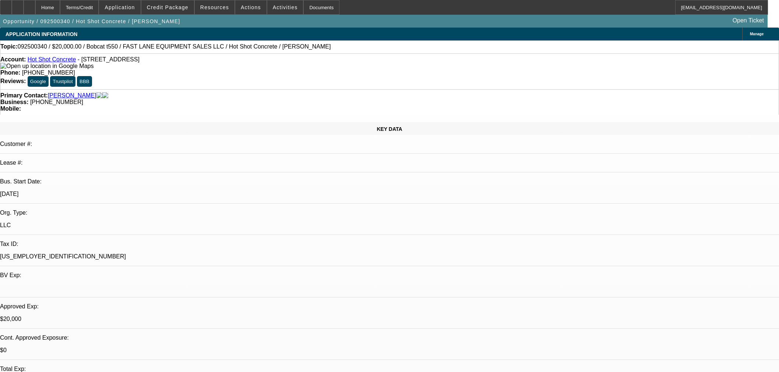
select select "0"
select select "2"
select select "0"
select select "6"
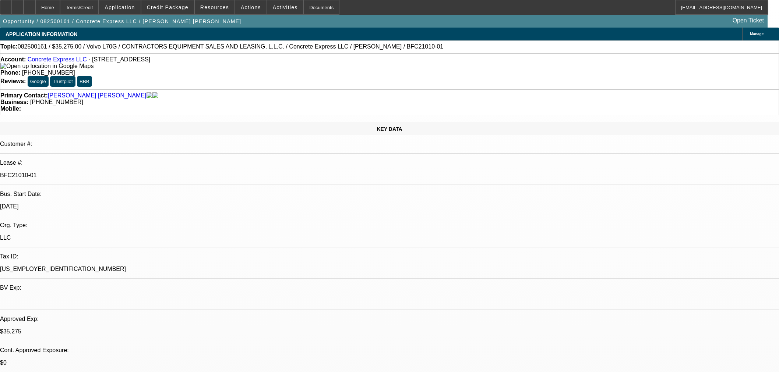
select select "0.15"
select select "2"
select select "0"
select select "6"
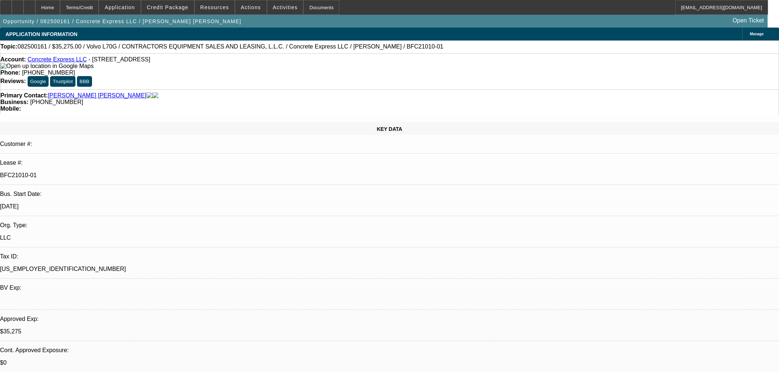
select select "0.15"
select select "2"
select select "0"
select select "6"
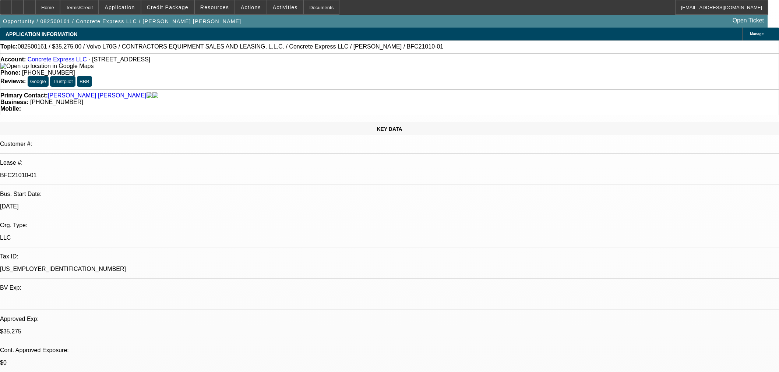
select select "0.2"
select select "2"
select select "0"
select select "6"
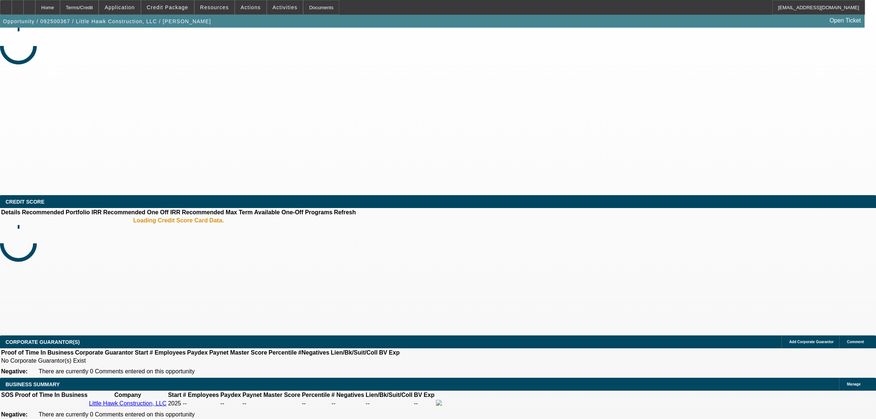
select select "0.1"
select select "2"
select select "0"
select select "6"
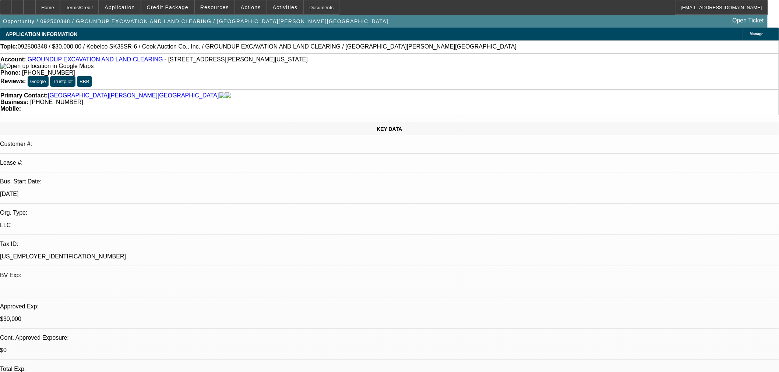
select select "0"
select select "2"
select select "0"
select select "6"
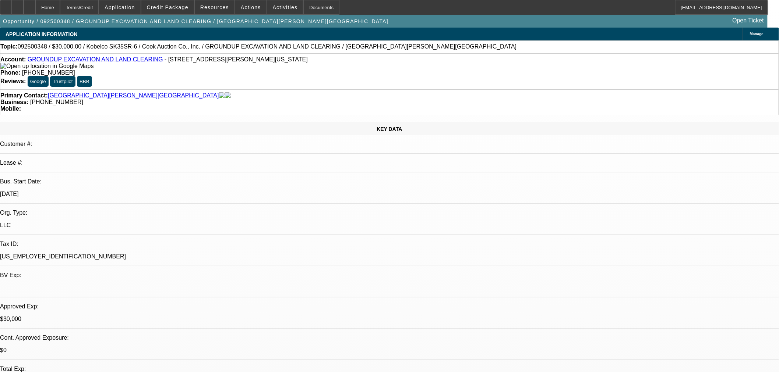
select select "0"
select select "2"
select select "0"
select select "6"
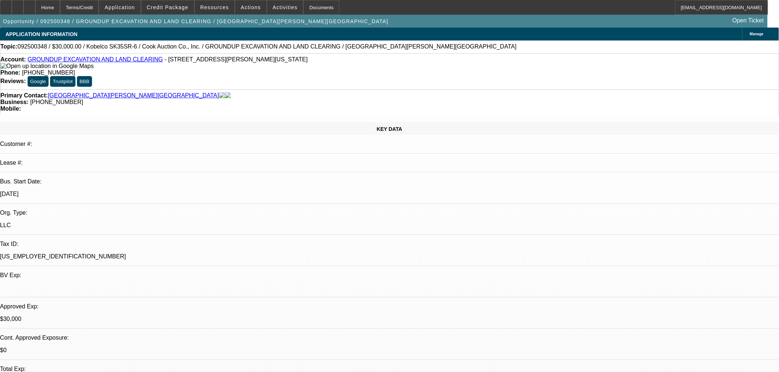
select select "0.15"
select select "2"
select select "0"
select select "6"
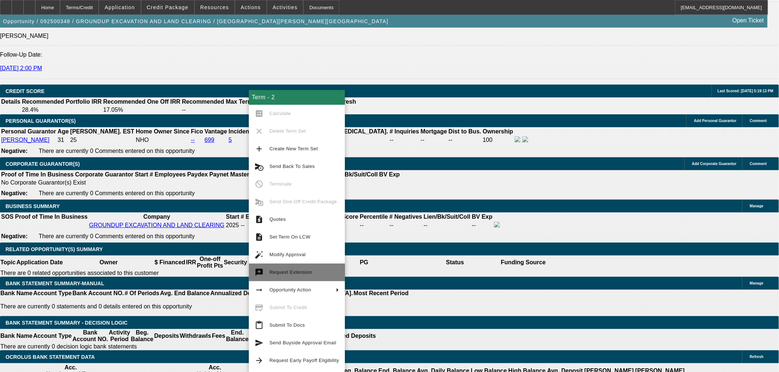
scroll to position [1091, 0]
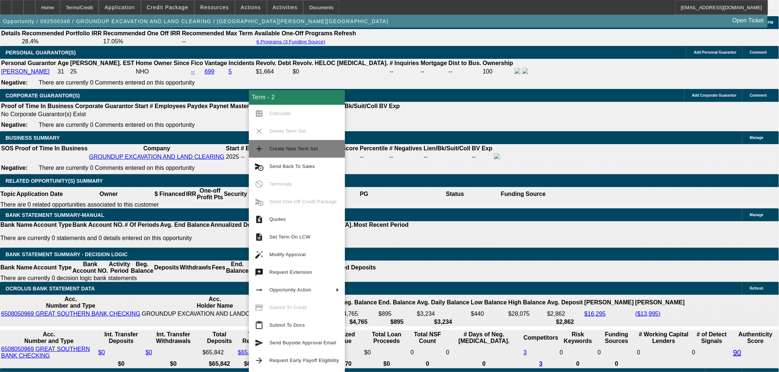
click at [319, 151] on span "Create New Term Set" at bounding box center [304, 149] width 70 height 9
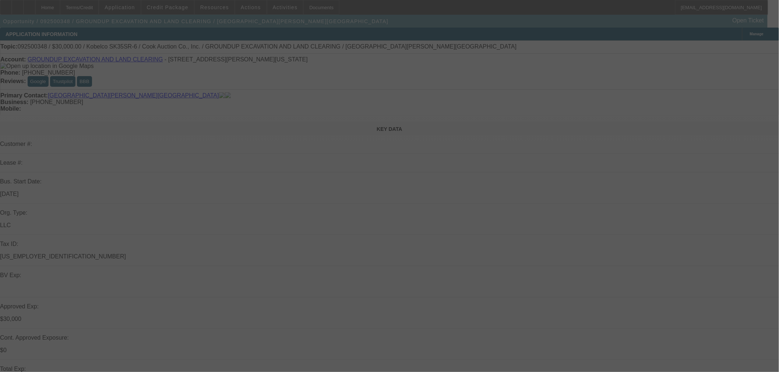
select select "0"
select select "2"
select select "0"
select select "6"
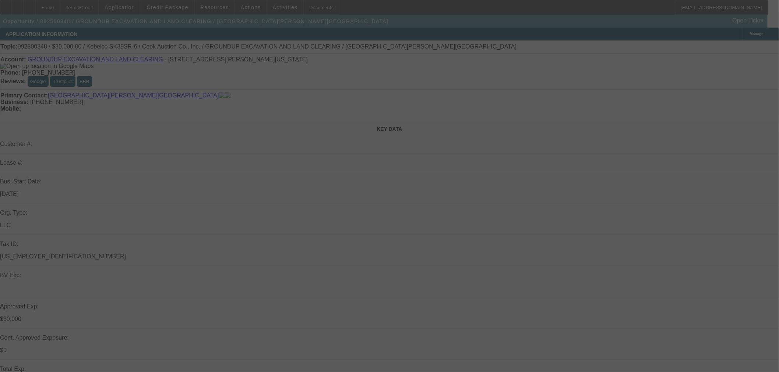
select select "0"
select select "2"
select select "0"
select select "6"
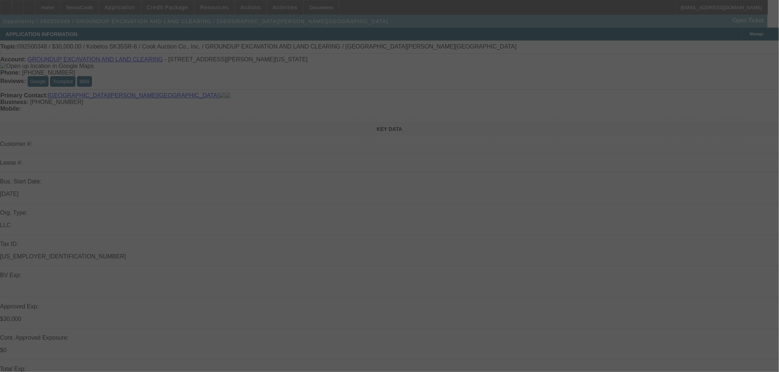
select select "0"
select select "2"
select select "0"
select select "6"
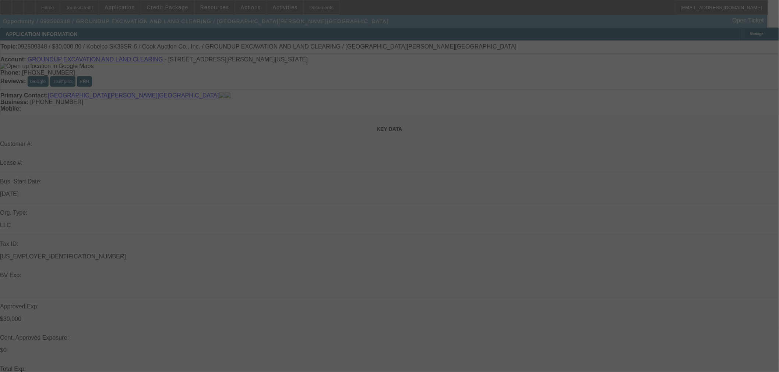
select select "0.15"
select select "2"
select select "0"
select select "6"
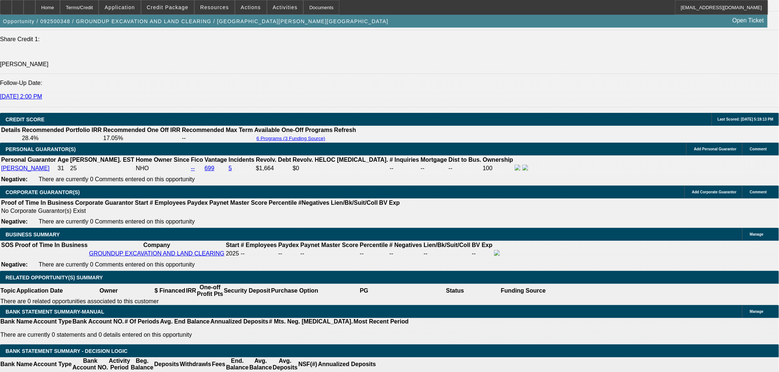
scroll to position [1022, 0]
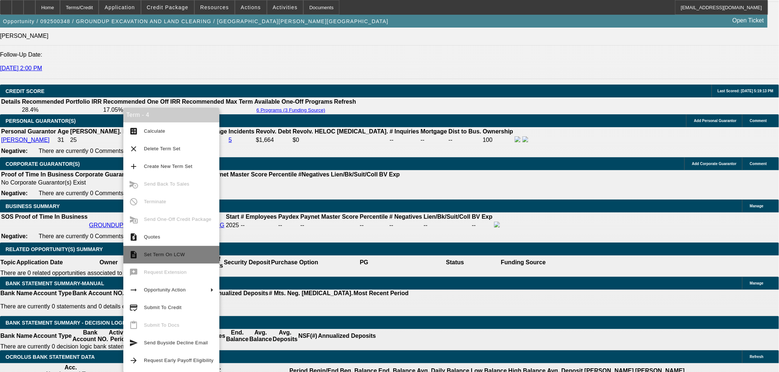
click at [175, 254] on span "Set Term On LCW" at bounding box center [164, 255] width 41 height 6
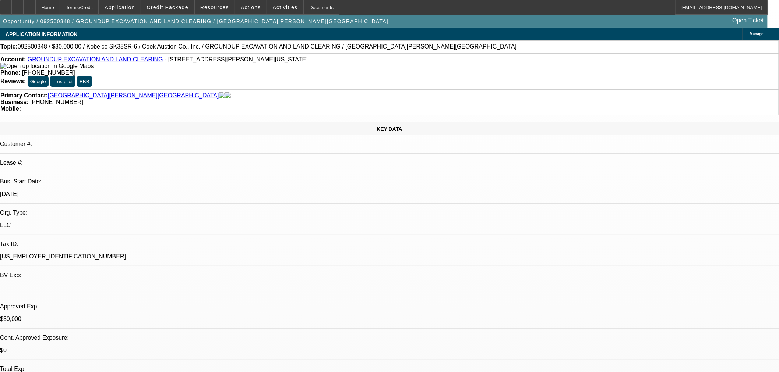
select select "0"
select select "2"
select select "0"
select select "6"
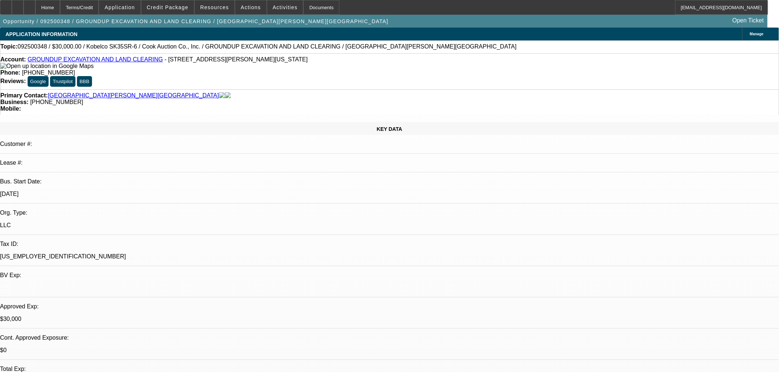
select select "0"
select select "2"
select select "0"
select select "6"
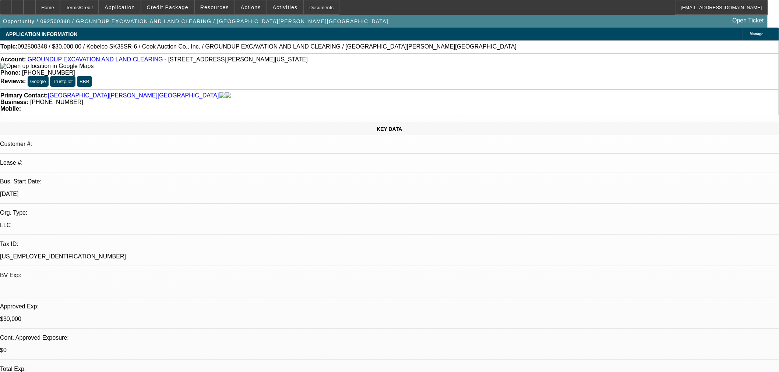
select select "0"
select select "2"
select select "0"
select select "6"
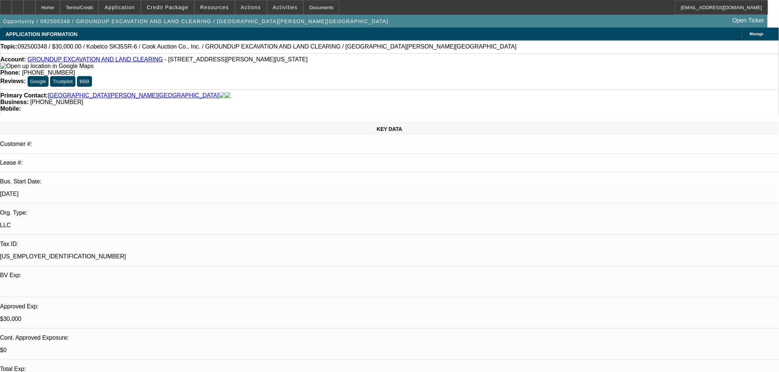
select select "0.15"
select select "2"
select select "0"
select select "6"
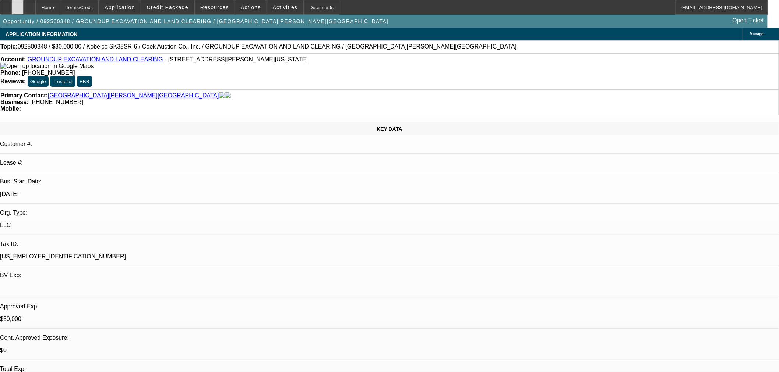
click at [18, 5] on icon at bounding box center [18, 5] width 0 height 0
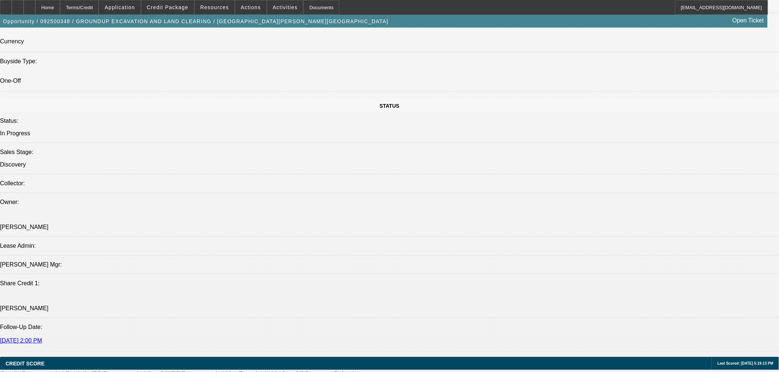
scroll to position [1022, 0]
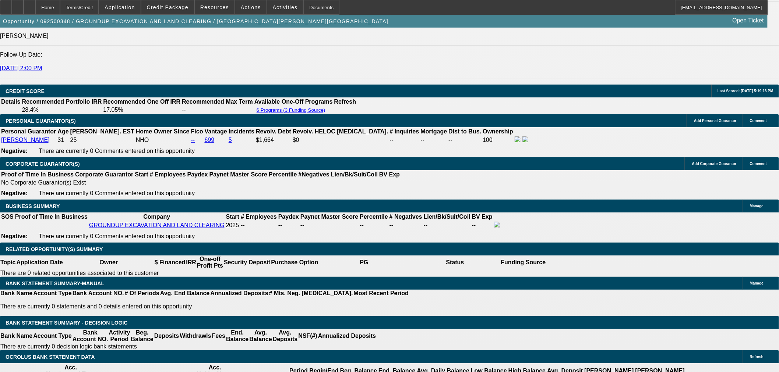
drag, startPoint x: 171, startPoint y: 96, endPoint x: 303, endPoint y: 321, distance: 259.8
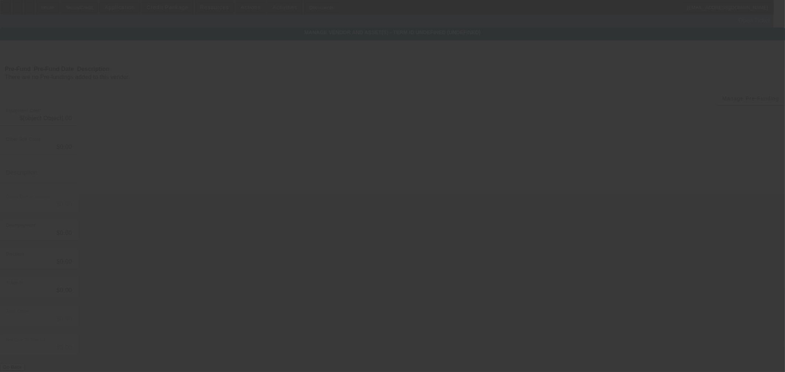
type input "$39,500.00"
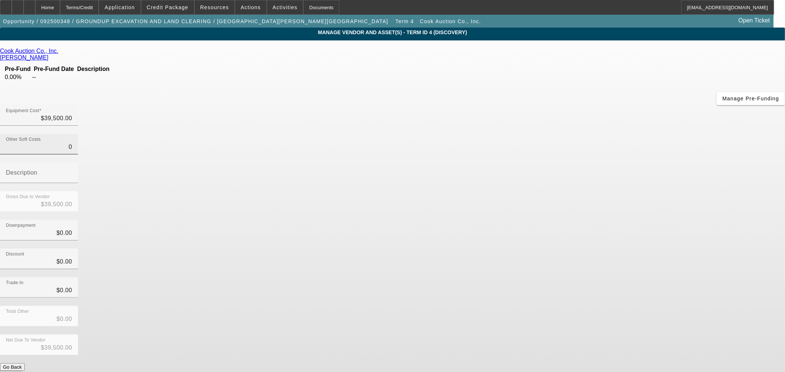
click at [72, 143] on input "0" at bounding box center [39, 147] width 66 height 9
type input "20"
type input "$39,520.00"
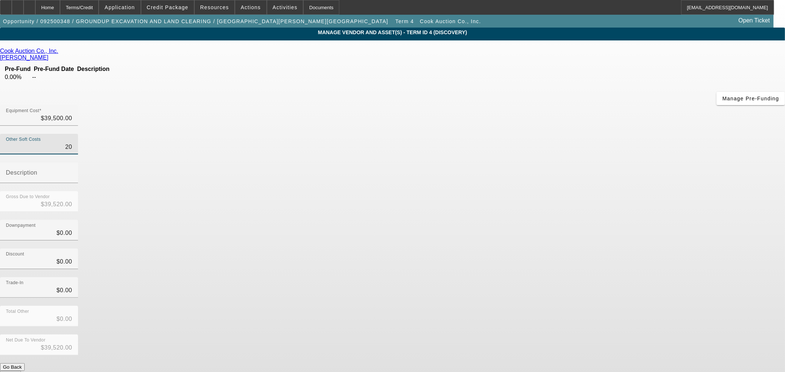
type input "230"
type input "$39,730.00"
type input "2340"
type input "$41,840.00"
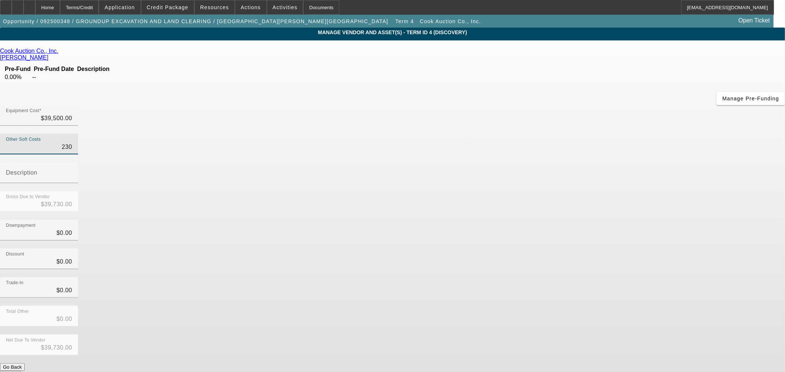
type input "$41,840.00"
type input "2340.3"
type input "$41,840.30"
type input "2340.38"
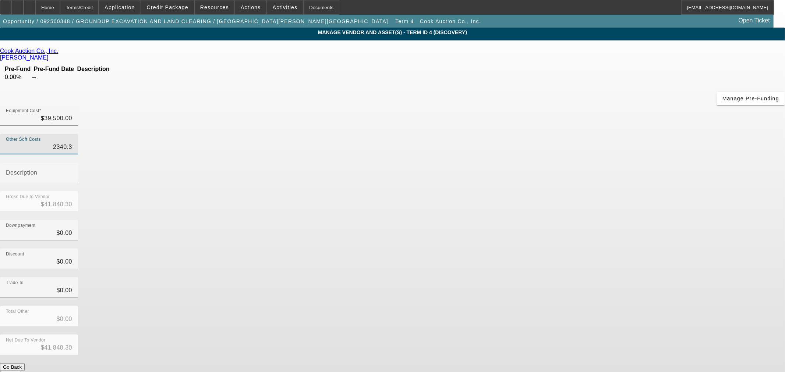
type input "$41,840.38"
type input "$2,340.38"
click at [72, 163] on div "Description" at bounding box center [39, 173] width 66 height 21
type input "Sales Tax"
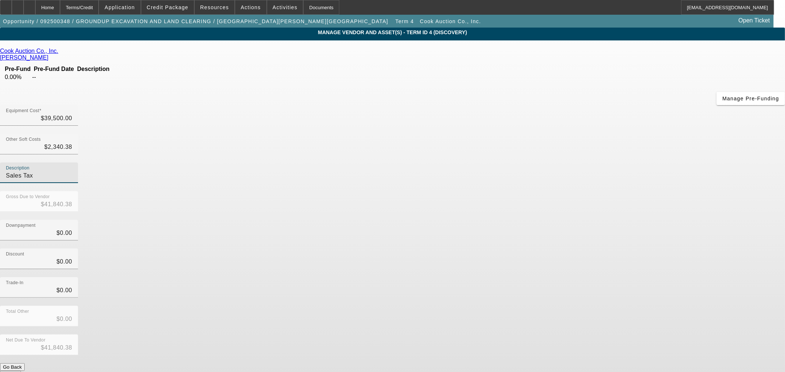
click at [516, 278] on div "Trade-In $0.00" at bounding box center [392, 292] width 785 height 29
click at [21, 371] on button "Submit" at bounding box center [10, 375] width 21 height 8
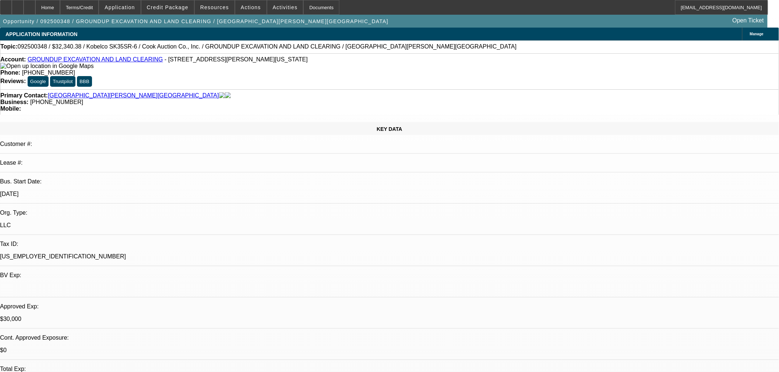
select select "0"
select select "2"
select select "0"
select select "6"
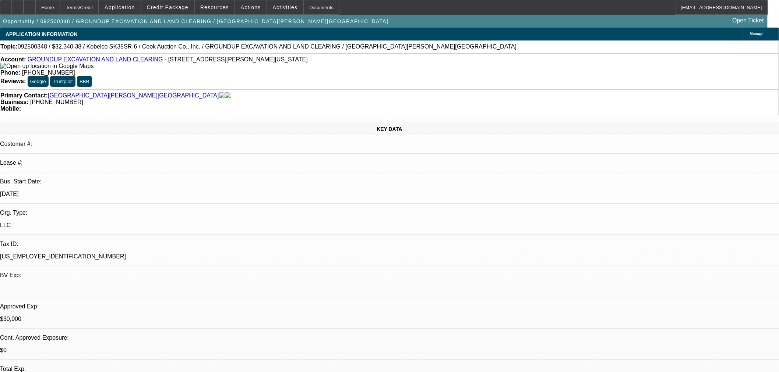
select select "0"
select select "2"
select select "0"
select select "6"
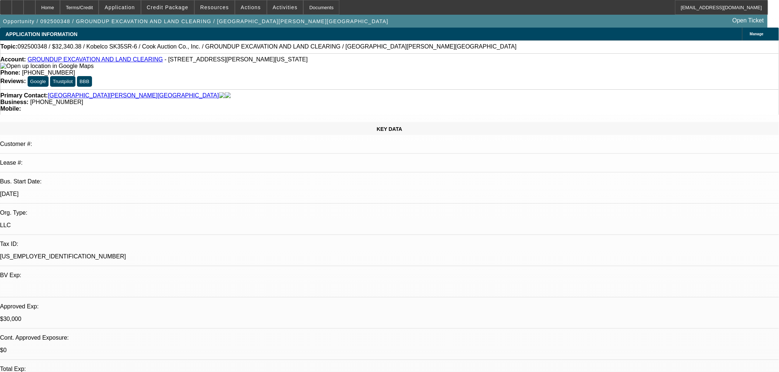
select select "0"
select select "2"
select select "0"
select select "6"
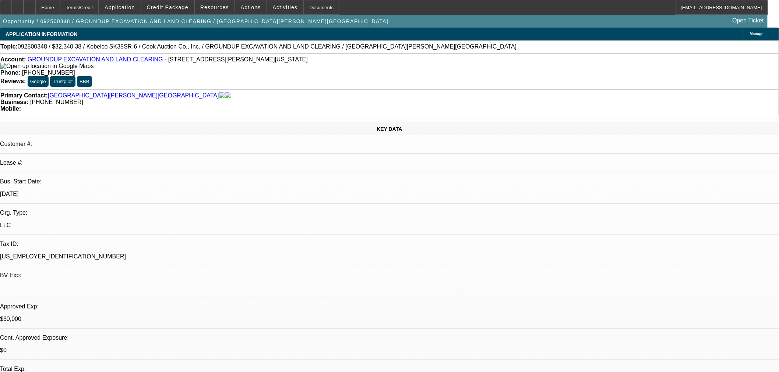
select select "0.15"
select select "2"
select select "0"
select select "6"
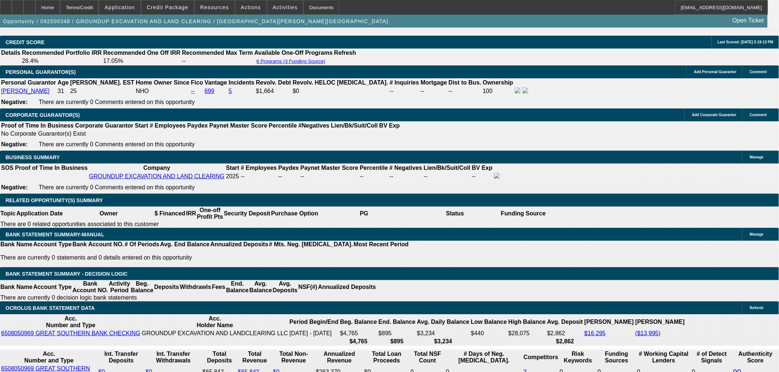
scroll to position [1091, 0]
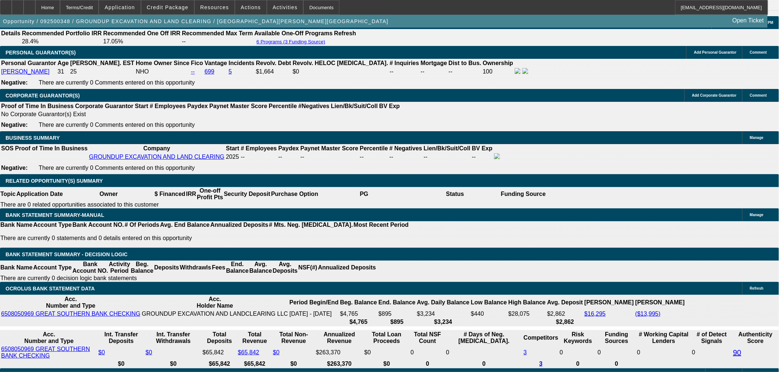
type input "$10,340.38"
type input "UNKNOWN"
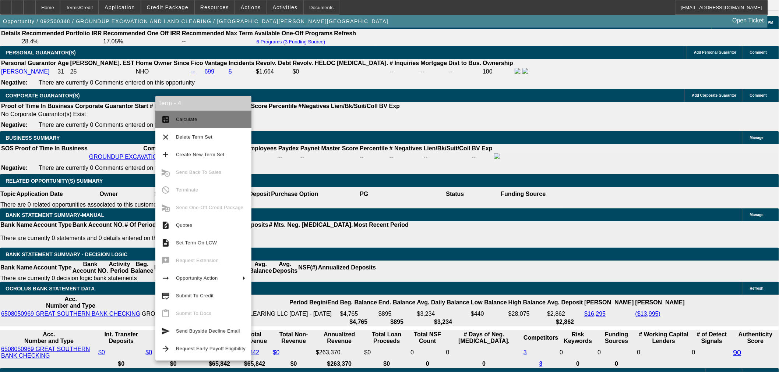
type input "$1,249.54"
type input "$2,499.08"
click at [186, 123] on span "Calculate" at bounding box center [211, 119] width 70 height 9
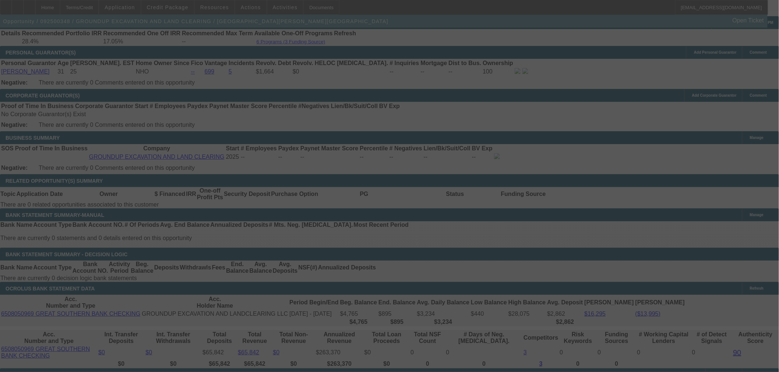
select select "0"
select select "2"
select select "0"
select select "6"
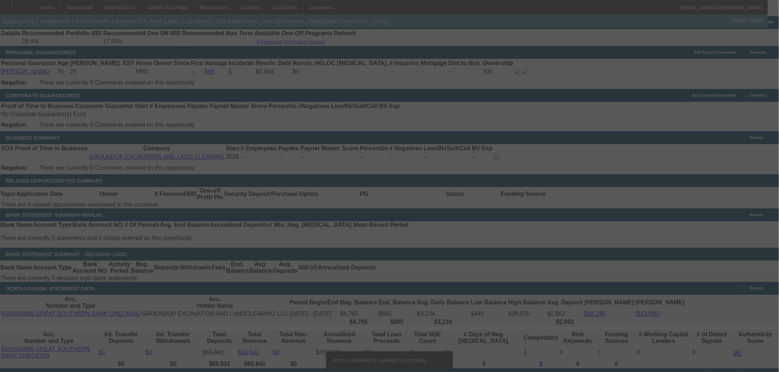
scroll to position [1082, 0]
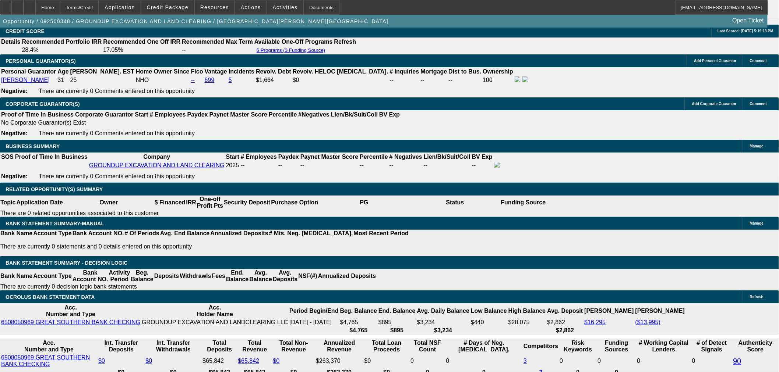
type input "$10,140.38"
type input "UNKNOWN"
type input "$1,257.47"
type input "$2,514.94"
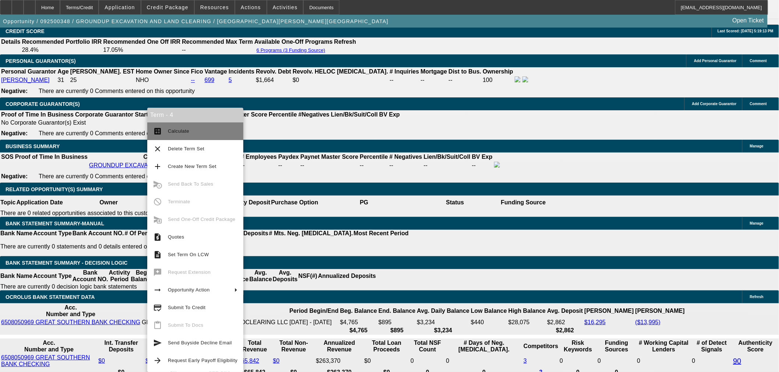
click at [179, 134] on span "Calculate" at bounding box center [203, 131] width 70 height 9
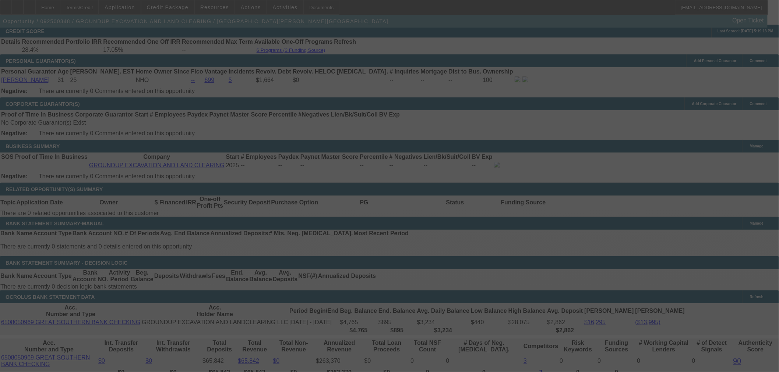
select select "0"
select select "2"
select select "0"
select select "6"
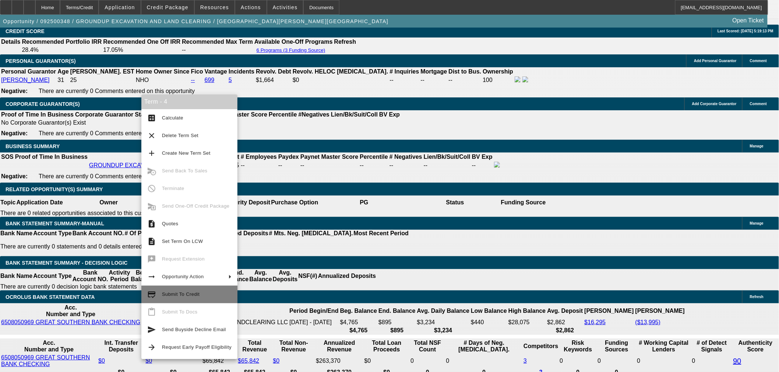
click at [190, 295] on span "Submit To Credit" at bounding box center [181, 295] width 38 height 6
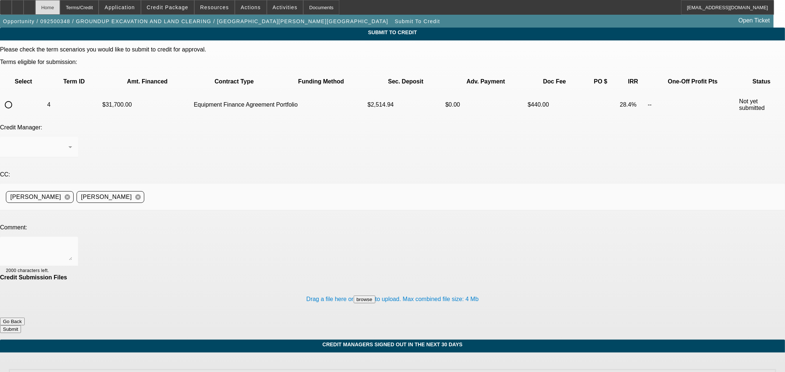
click at [60, 6] on div "Home" at bounding box center [47, 7] width 25 height 15
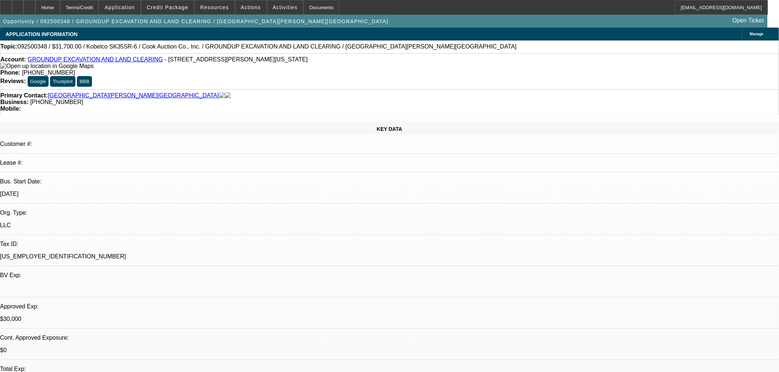
select select "0"
select select "2"
select select "0"
select select "6"
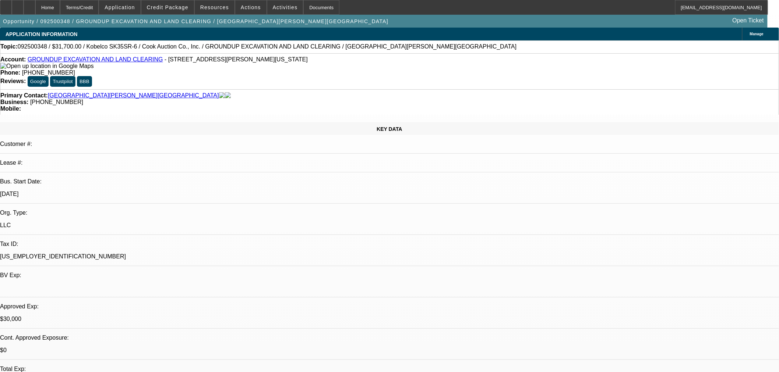
select select "0"
select select "2"
select select "0"
select select "6"
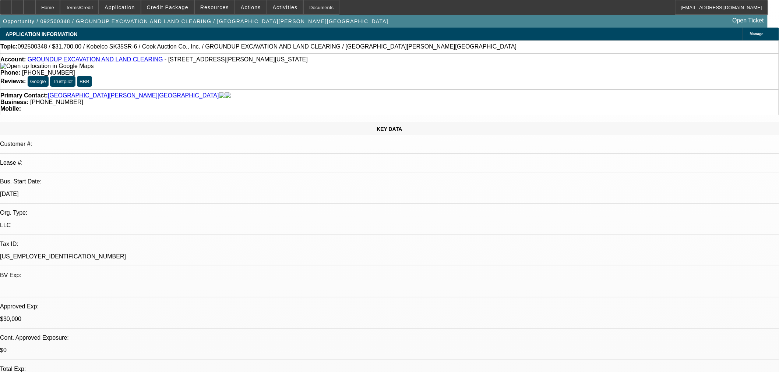
select select "0"
select select "2"
select select "0"
select select "6"
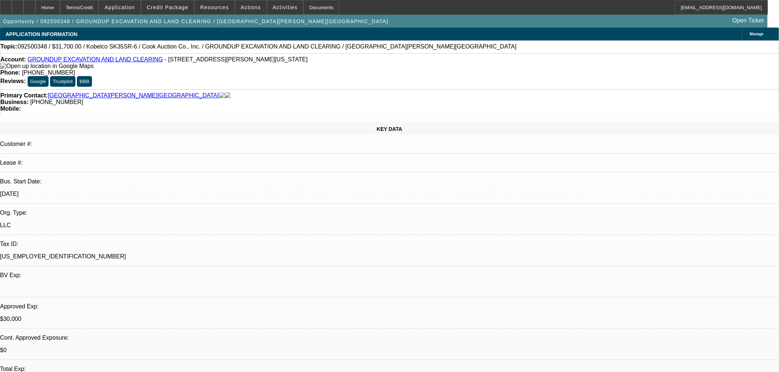
select select "0.15"
select select "2"
select select "0"
select select "6"
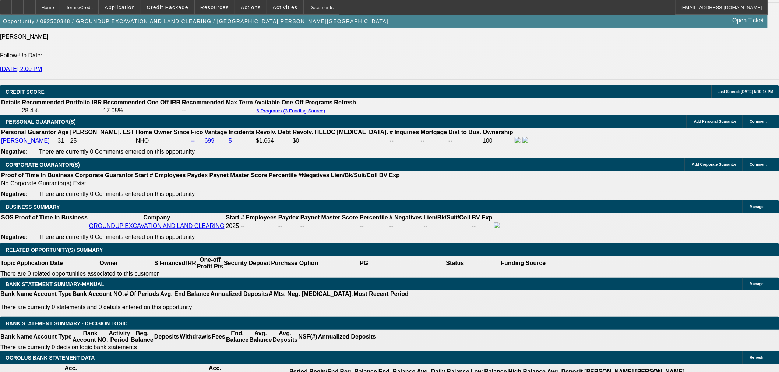
scroll to position [1022, 0]
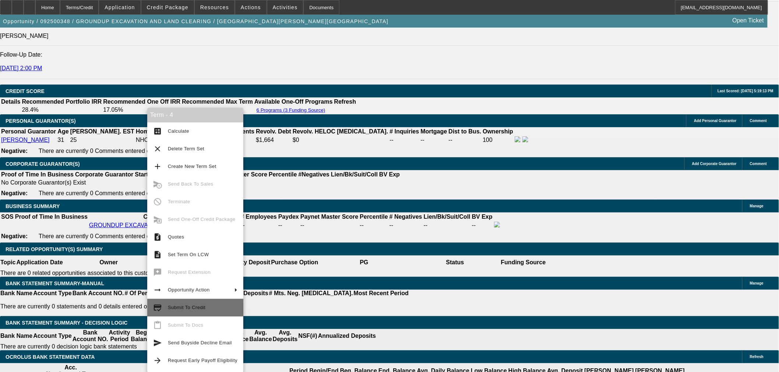
drag, startPoint x: 209, startPoint y: 311, endPoint x: 231, endPoint y: 310, distance: 22.5
click at [209, 311] on span "Submit To Credit" at bounding box center [203, 308] width 70 height 9
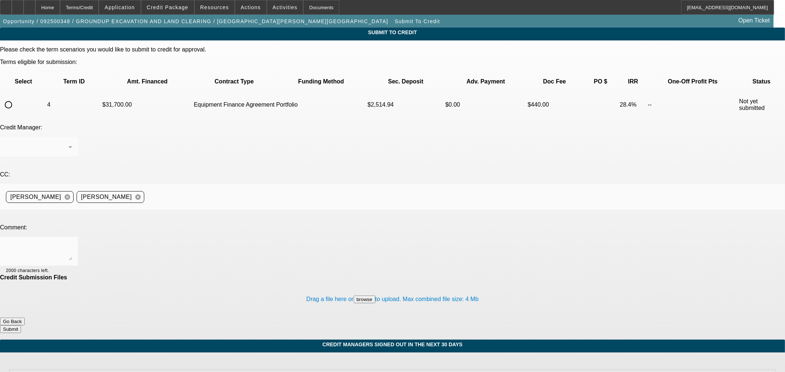
click at [16, 98] on input "radio" at bounding box center [8, 105] width 15 height 15
radio input "true"
click at [72, 137] on div "[PERSON_NAME]" at bounding box center [39, 147] width 66 height 21
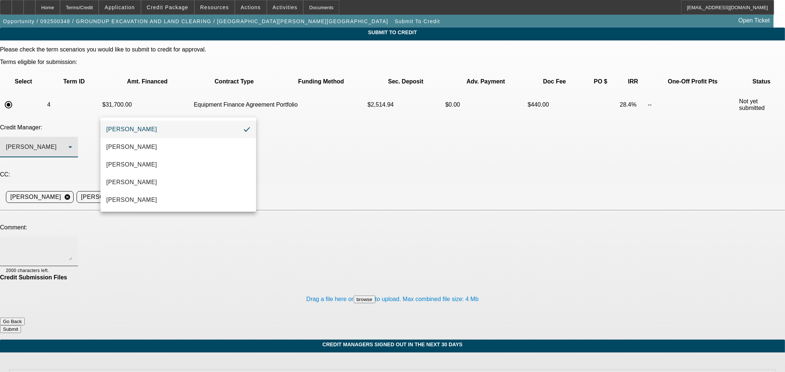
drag, startPoint x: 189, startPoint y: 204, endPoint x: 278, endPoint y: 166, distance: 96.6
click at [190, 204] on mat-option "[PERSON_NAME]" at bounding box center [178, 200] width 156 height 18
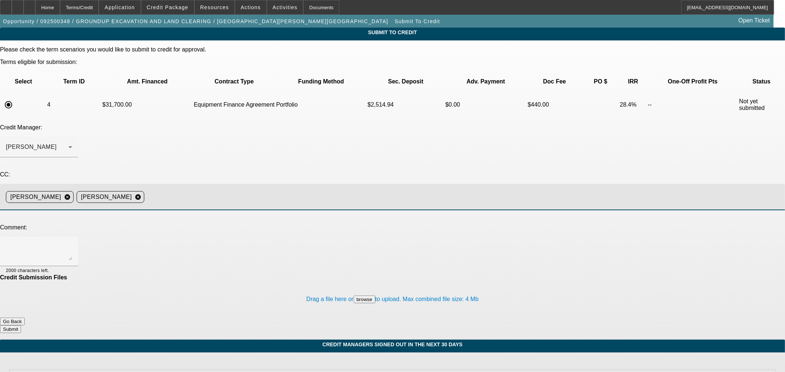
click at [293, 190] on input at bounding box center [461, 197] width 629 height 15
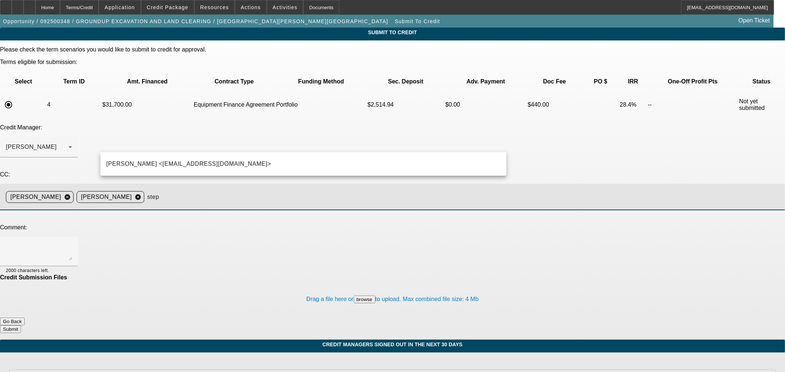
type input "steph"
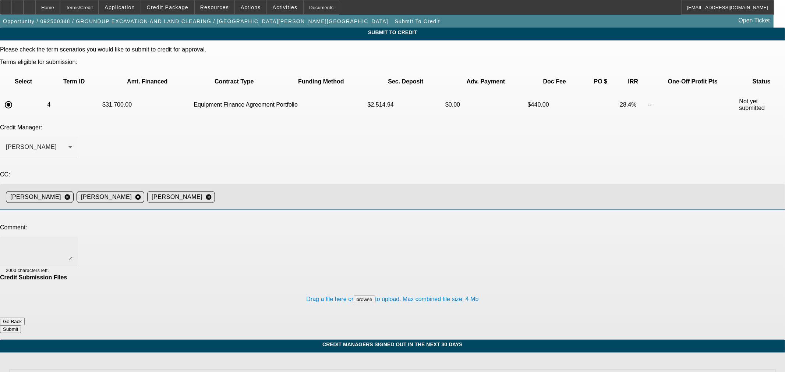
click at [72, 243] on textarea at bounding box center [39, 252] width 66 height 18
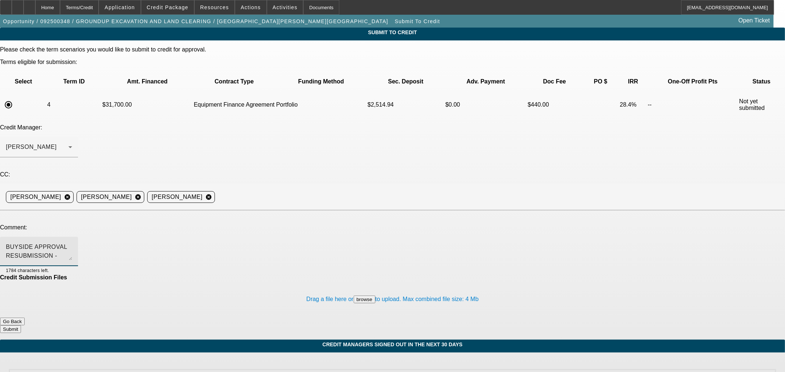
type textarea "BUYSIDE APPROVAL RESUBMISSION - [PERSON_NAME], customer is ready for docs. Invo…"
click at [21, 326] on button "Submit" at bounding box center [10, 330] width 21 height 8
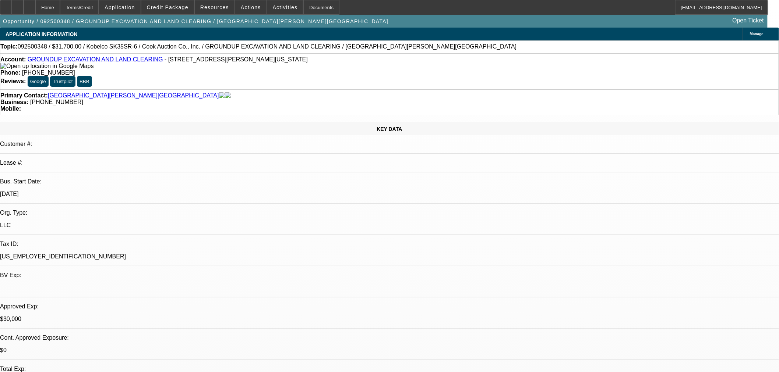
select select "0"
select select "2"
select select "0"
select select "6"
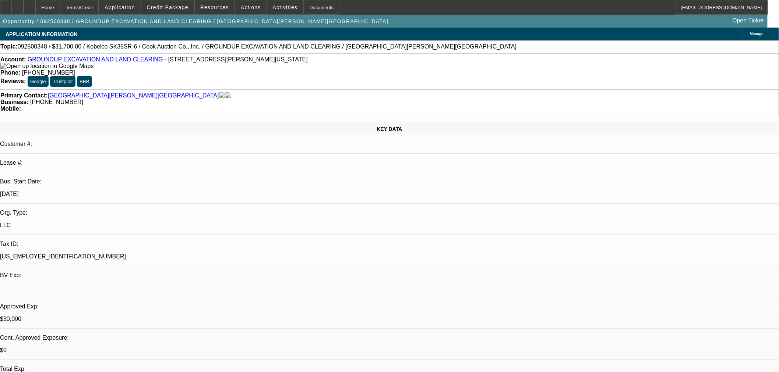
select select "0"
select select "2"
select select "0"
select select "6"
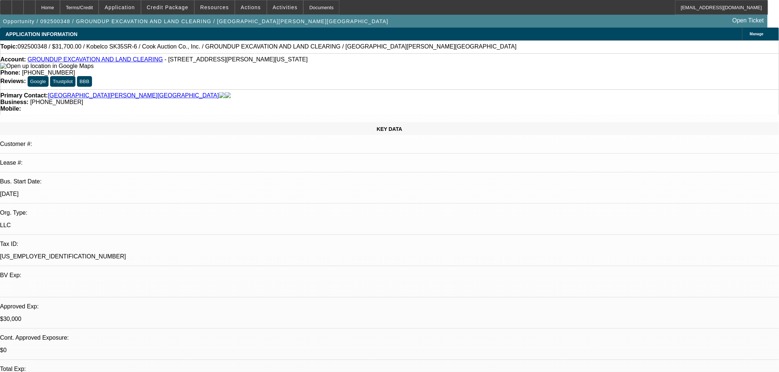
select select "0"
select select "2"
select select "0"
select select "6"
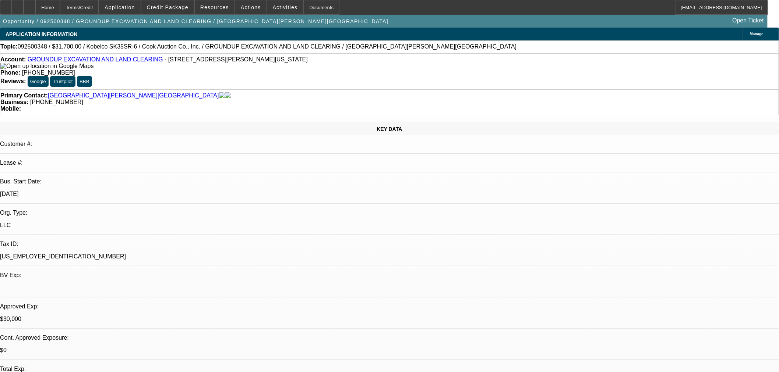
select select "0.15"
select select "2"
select select "0"
select select "6"
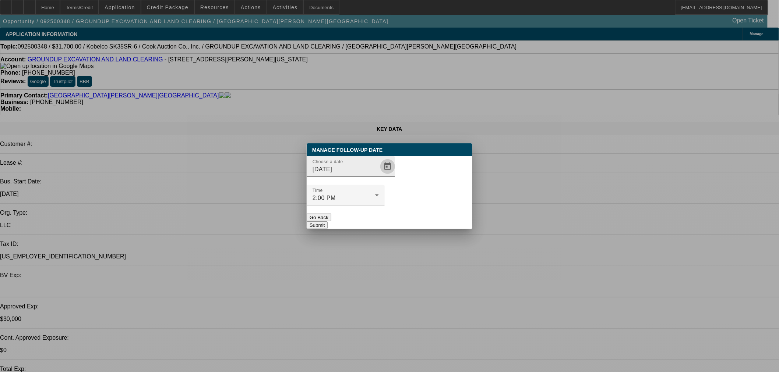
click at [379, 176] on span "Open calendar" at bounding box center [388, 167] width 18 height 18
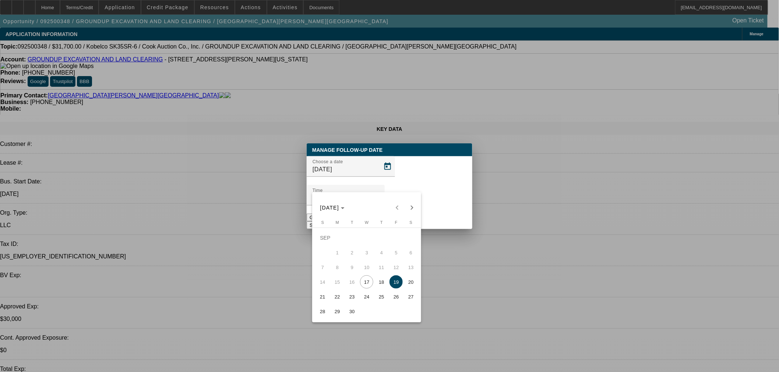
click at [381, 288] on span "18" at bounding box center [381, 282] width 13 height 13
type input "[DATE]"
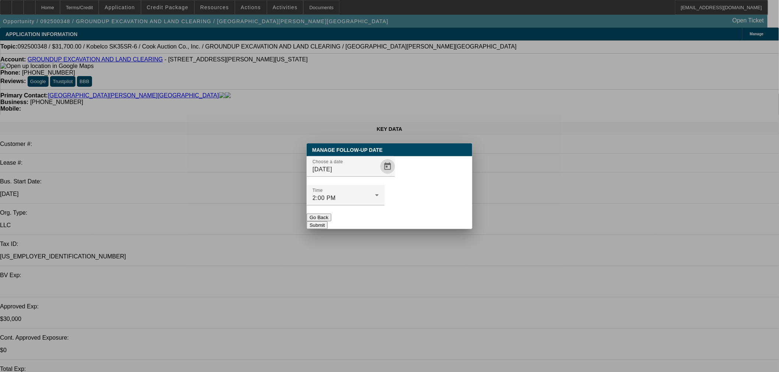
click at [328, 222] on button "Submit" at bounding box center [317, 226] width 21 height 8
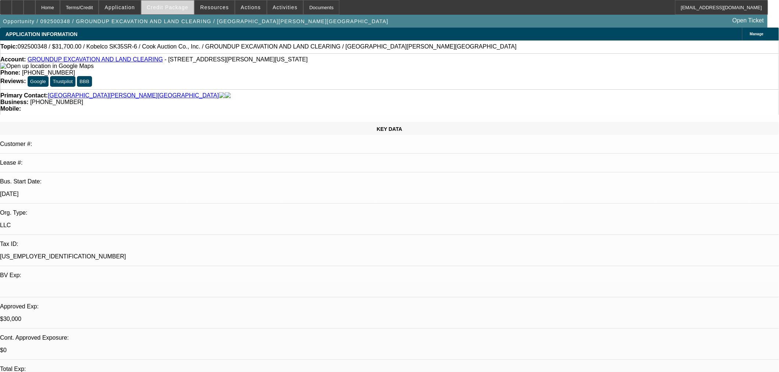
click at [173, 12] on span at bounding box center [167, 8] width 53 height 18
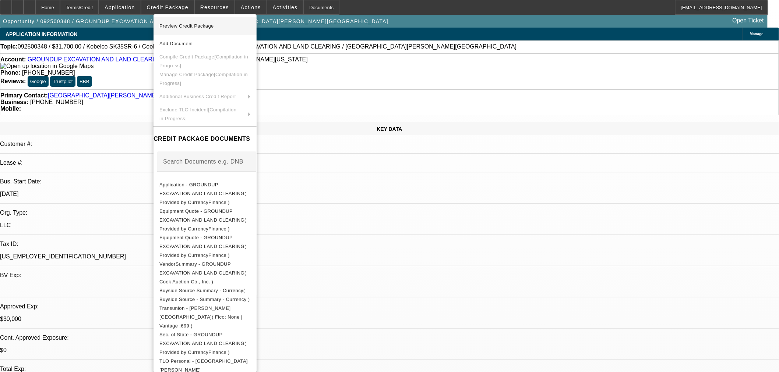
click at [221, 24] on span "Preview Credit Package" at bounding box center [204, 26] width 91 height 9
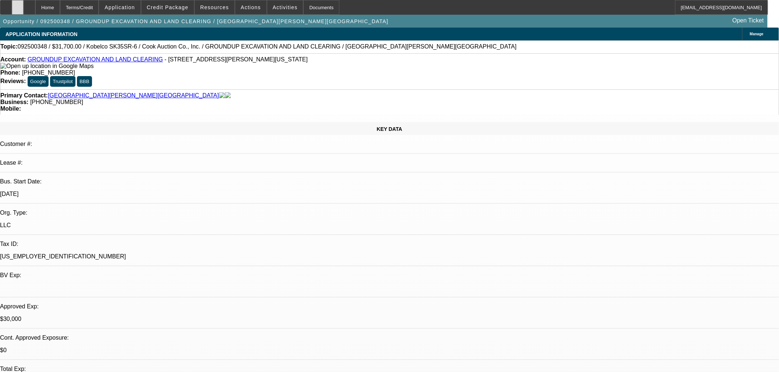
click at [18, 5] on icon at bounding box center [18, 5] width 0 height 0
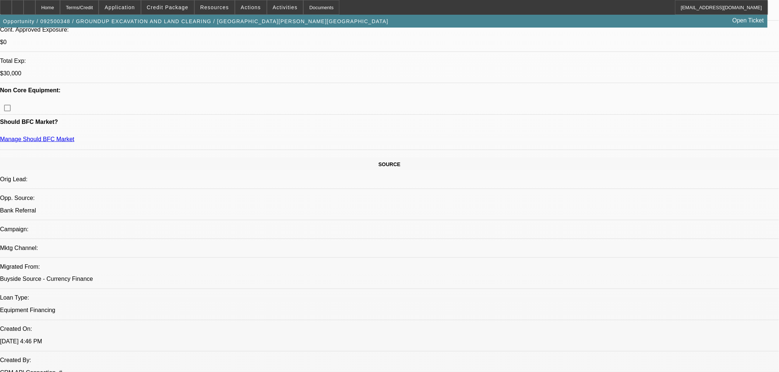
scroll to position [477, 0]
